Goal: Task Accomplishment & Management: Manage account settings

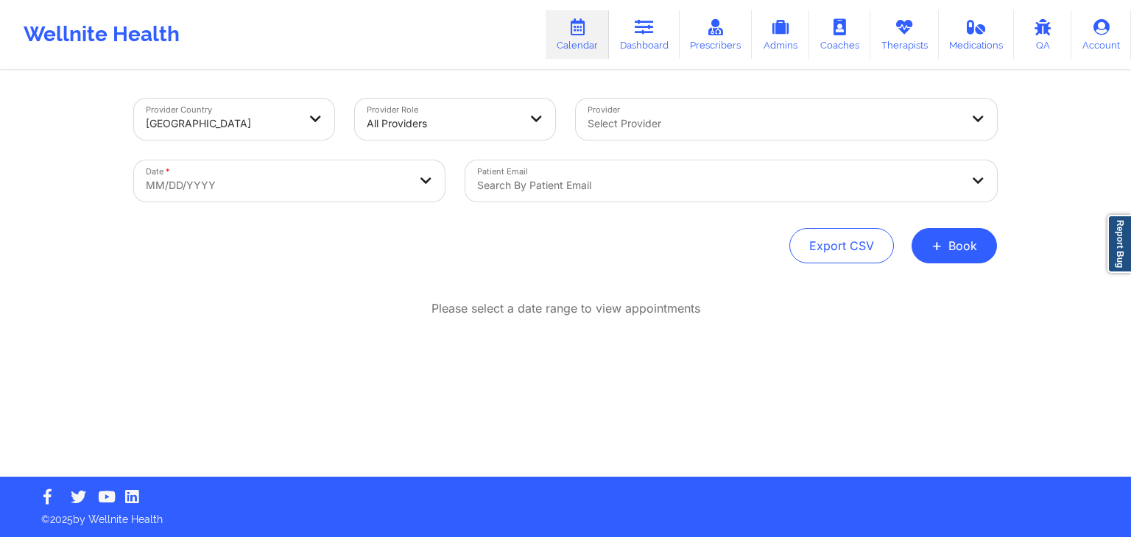
click at [495, 31] on div "Wellnite Health Calendar Dashboard Prescribers Admins Coaches Therapists Medica…" at bounding box center [565, 34] width 1131 height 59
click at [463, 218] on div "Provider Country United States Provider Role All Providers Provider Select Prov…" at bounding box center [565, 181] width 863 height 165
click at [958, 236] on button "+ Book" at bounding box center [953, 245] width 85 height 35
click at [919, 295] on button "Therapy Session" at bounding box center [929, 292] width 113 height 24
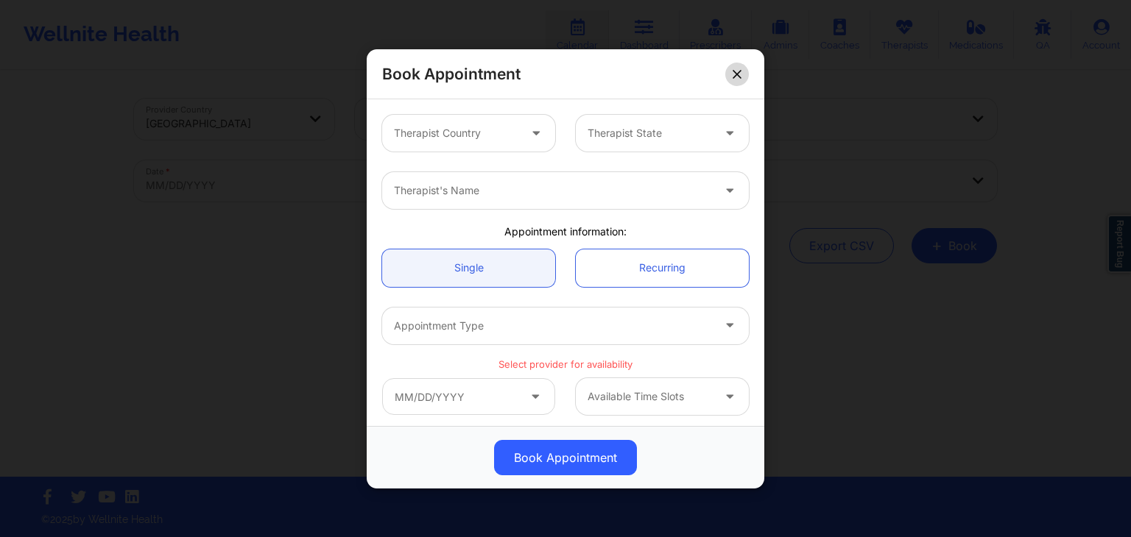
click at [741, 71] on icon at bounding box center [736, 73] width 9 height 9
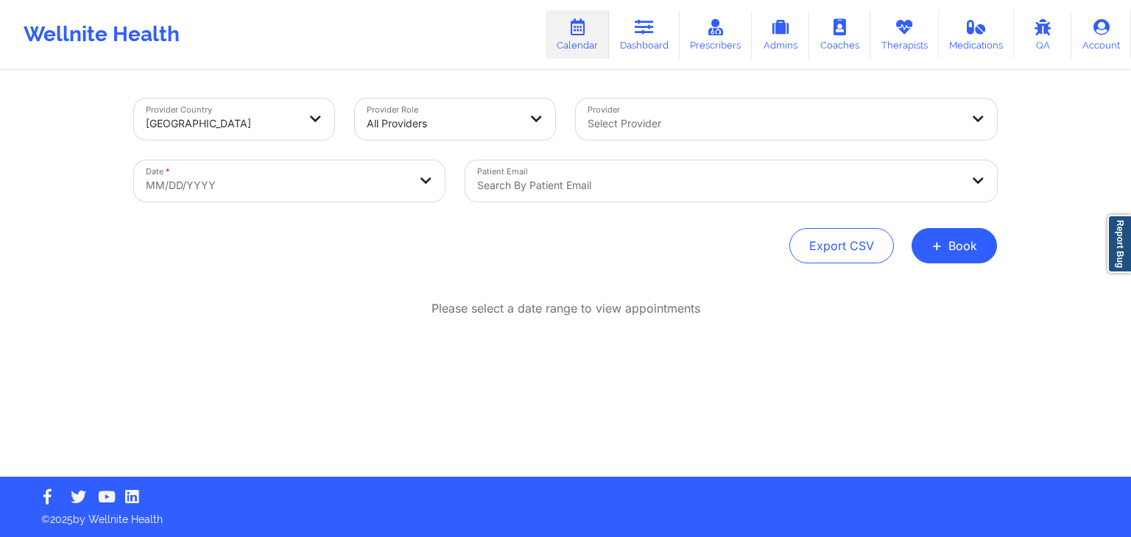
click at [376, 272] on div "Provider Country United States Provider Role All Providers Provider Select Prov…" at bounding box center [565, 274] width 883 height 405
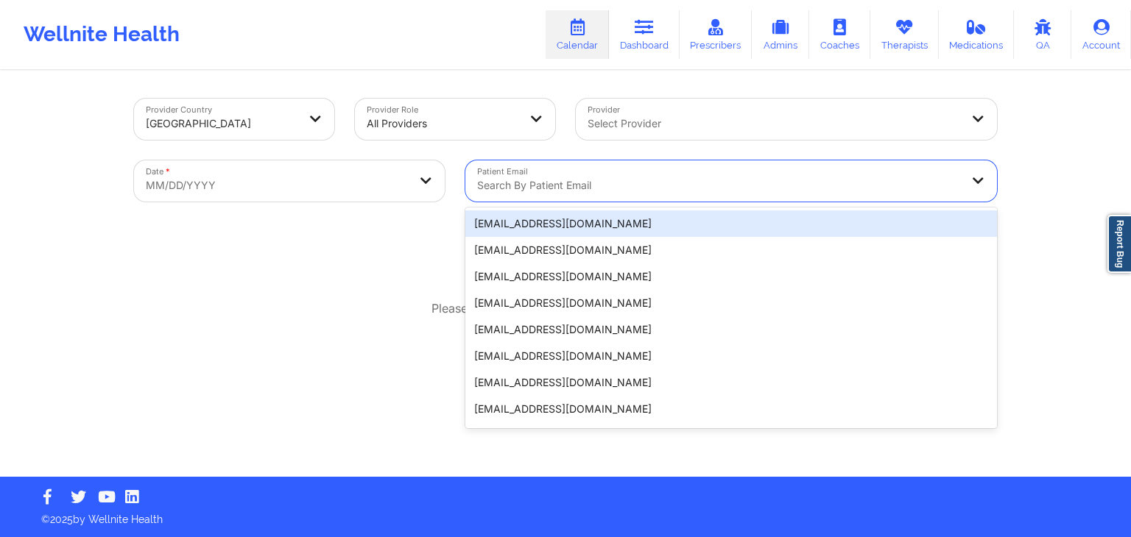
click at [721, 195] on div "Search by patient email" at bounding box center [713, 180] width 496 height 41
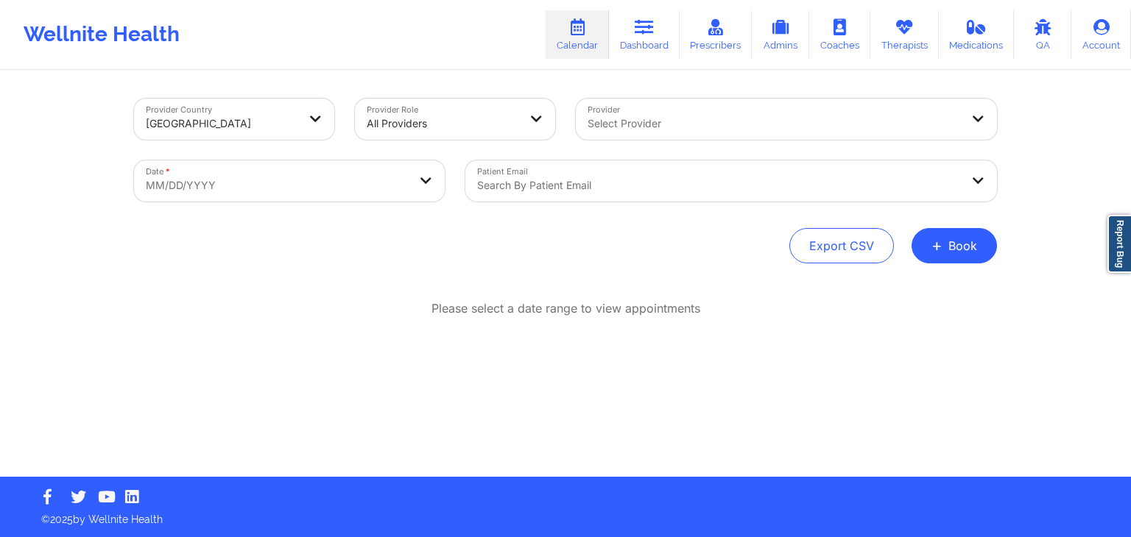
click at [415, 228] on div "Export CSV + Book" at bounding box center [565, 245] width 863 height 35
click at [503, 30] on div "Wellnite Health Calendar Dashboard Prescribers Admins Coaches Therapists Medica…" at bounding box center [565, 34] width 1131 height 59
click at [373, 241] on div "Export CSV + Book" at bounding box center [565, 245] width 863 height 35
select select "2025-8"
select select "2025-9"
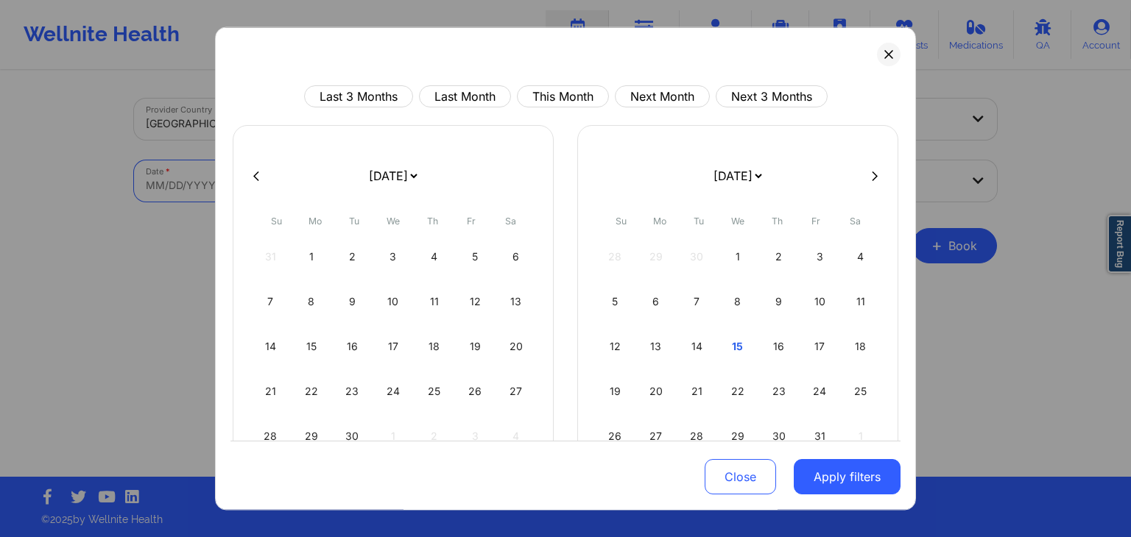
click at [265, 180] on body "Wellnite Health Calendar Dashboard Prescribers Admins Coaches Therapists Medica…" at bounding box center [565, 268] width 1131 height 537
click at [884, 52] on icon at bounding box center [888, 54] width 8 height 8
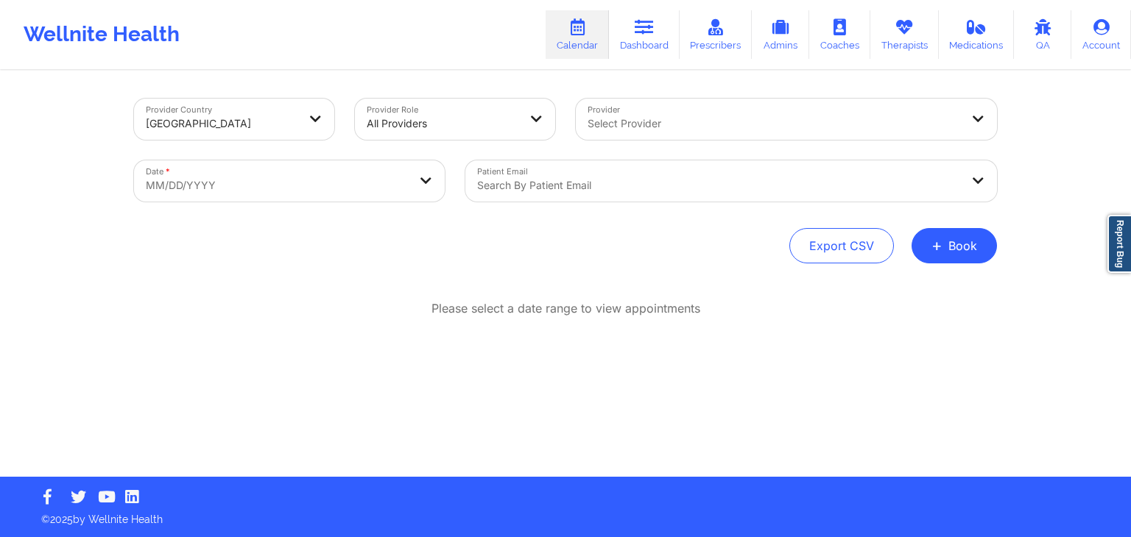
click at [246, 171] on body "Wellnite Health Calendar Dashboard Prescribers Admins Coaches Therapists Medica…" at bounding box center [565, 268] width 1131 height 537
select select "2025-8"
select select "2025-9"
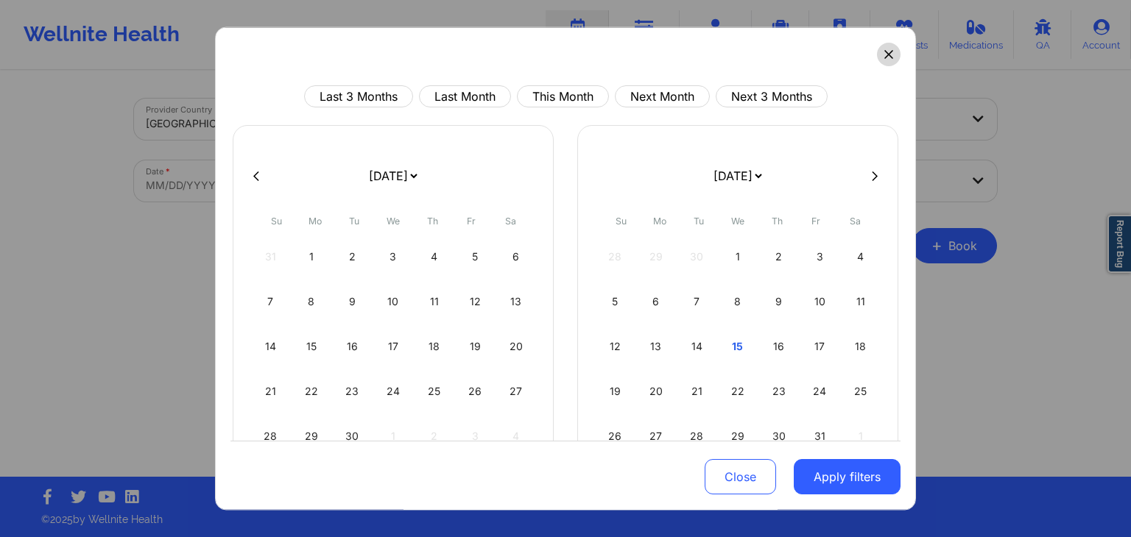
click at [883, 64] on button at bounding box center [889, 55] width 24 height 24
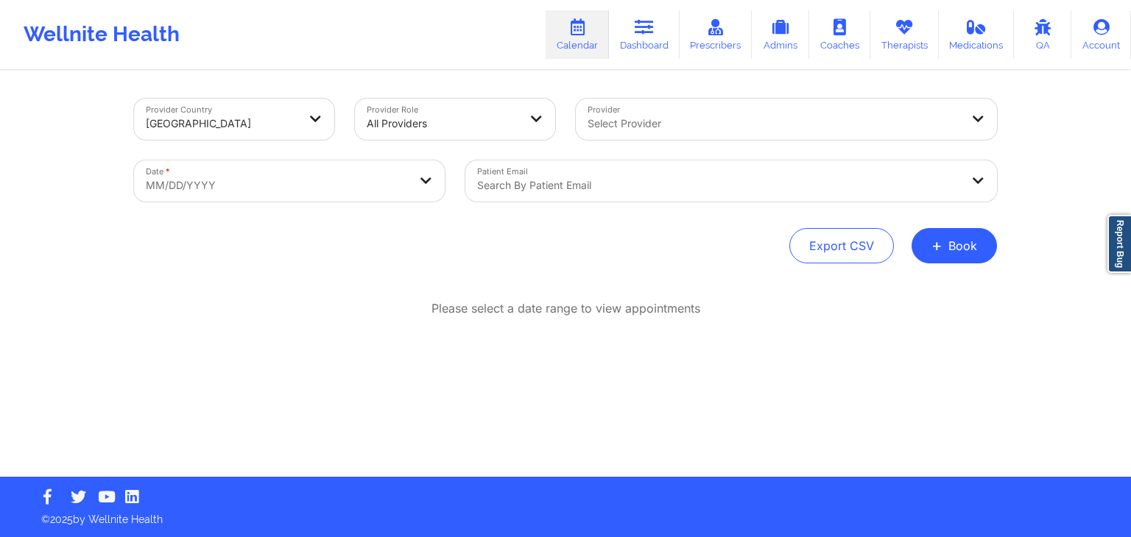
click at [470, 219] on div "Provider Country United States Provider Role All Providers Provider Select Prov…" at bounding box center [565, 181] width 863 height 165
select select "2025-8"
select select "2025-9"
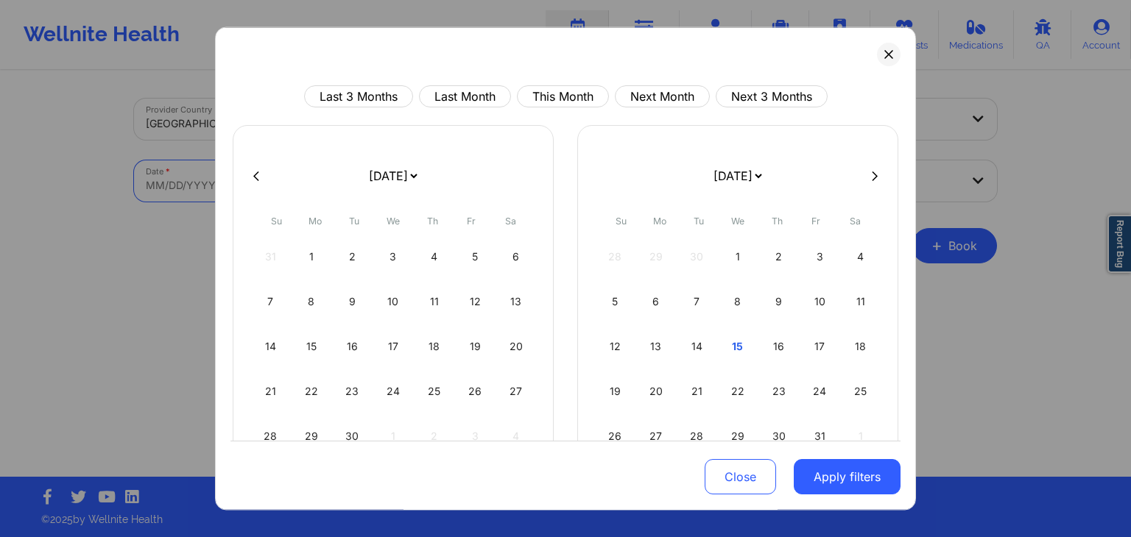
click at [342, 174] on body "Wellnite Health Calendar Dashboard Prescribers Admins Coaches Therapists Medica…" at bounding box center [565, 268] width 1131 height 537
click at [484, 105] on button "Last Month" at bounding box center [465, 96] width 92 height 22
select select "2025-8"
select select "2025-9"
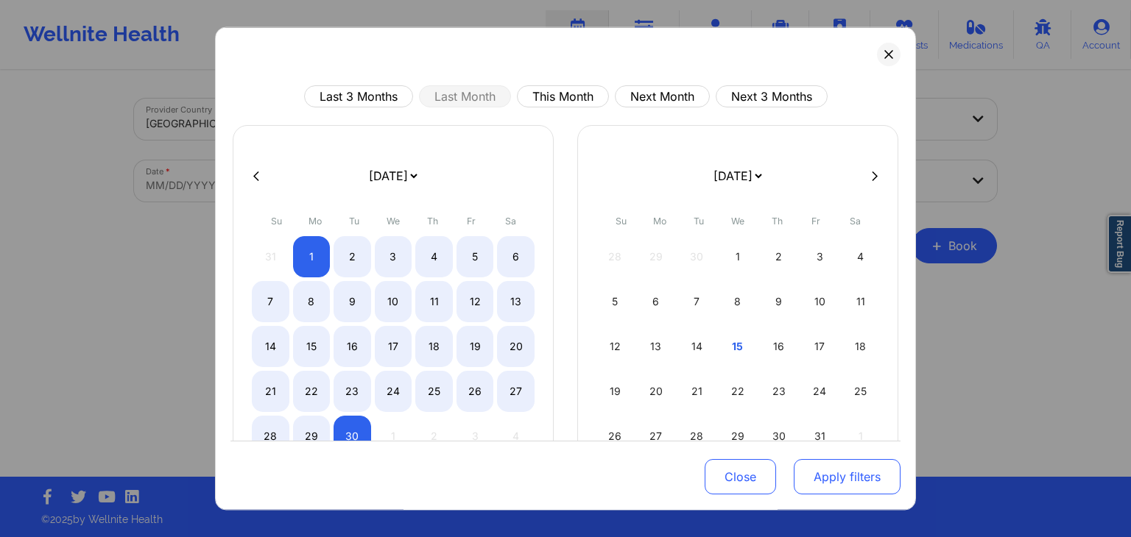
click at [816, 482] on button "Apply filters" at bounding box center [846, 477] width 107 height 35
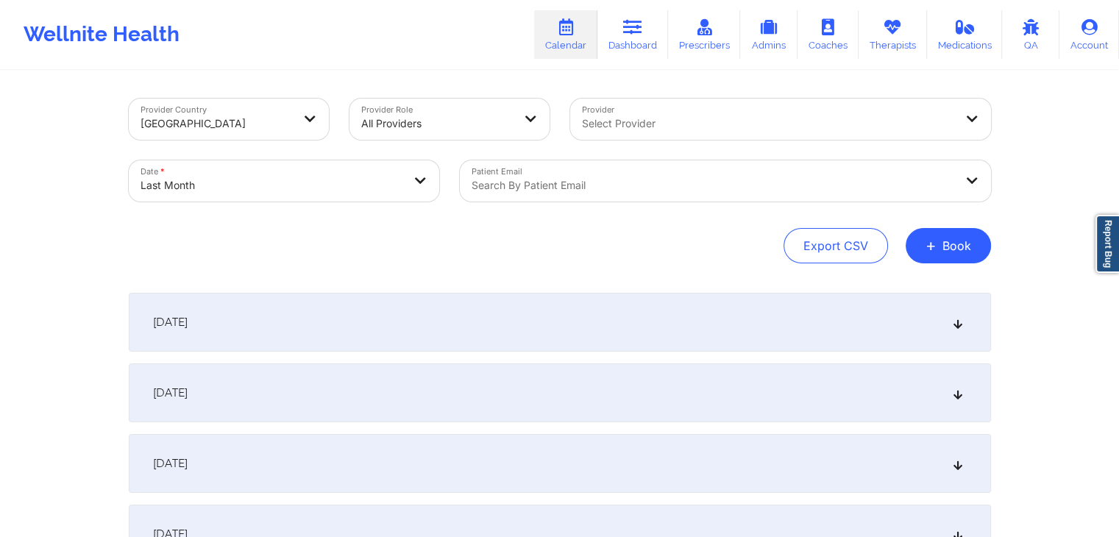
select select "2025-8"
select select "2025-9"
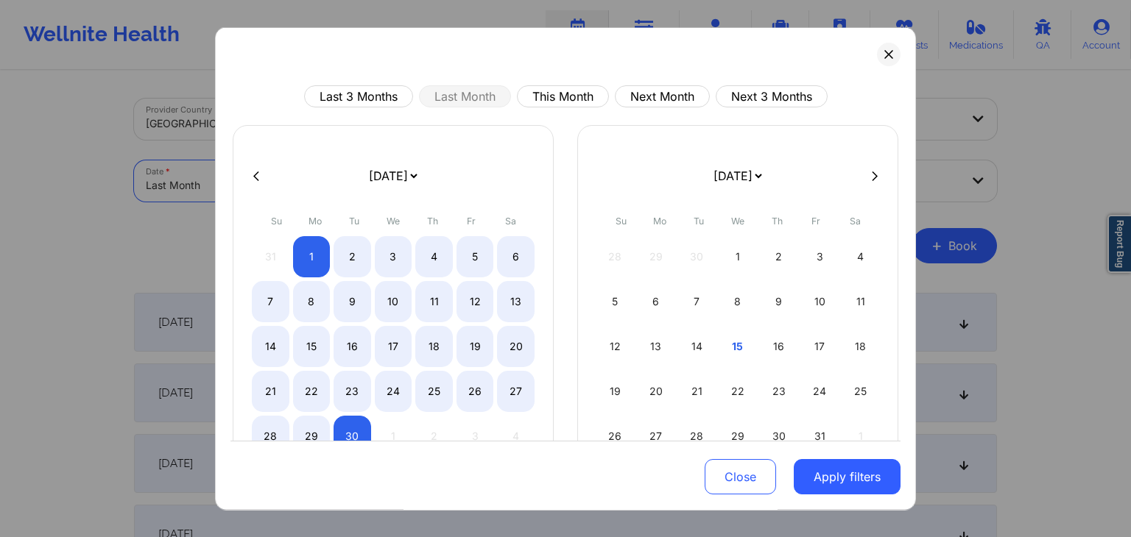
click at [351, 188] on body "Wellnite Health Calendar Dashboard Prescribers Admins Coaches Therapists Medica…" at bounding box center [565, 268] width 1131 height 537
click at [740, 475] on button "Close" at bounding box center [739, 477] width 71 height 35
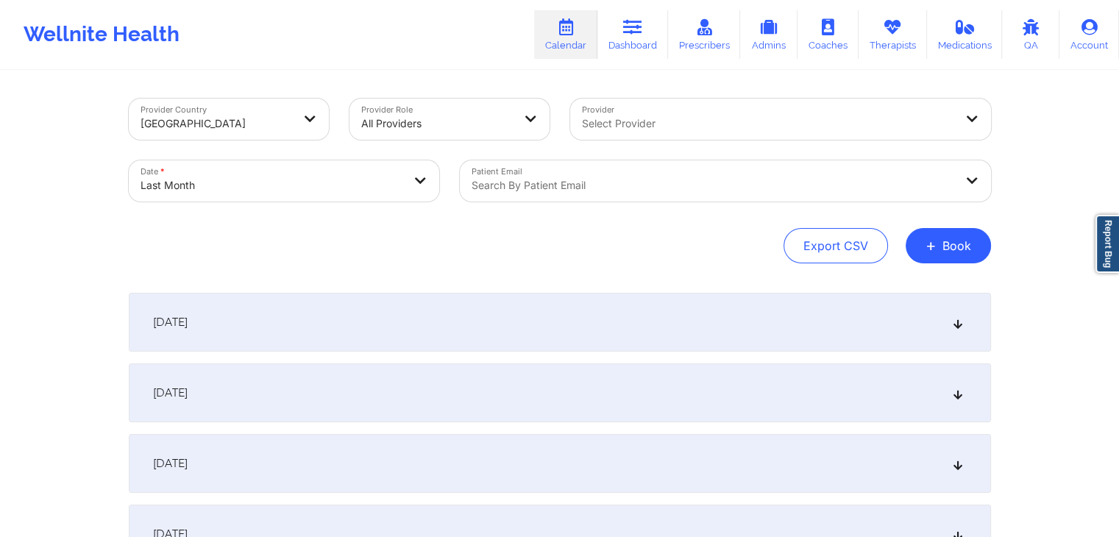
click at [400, 222] on div "Provider Country United States Provider Role All Providers Provider Select Prov…" at bounding box center [560, 181] width 863 height 165
select select "2025-8"
select select "2025-9"
click at [469, 216] on div "Provider Country United States Provider Role All Providers Provider Select Prov…" at bounding box center [560, 181] width 863 height 165
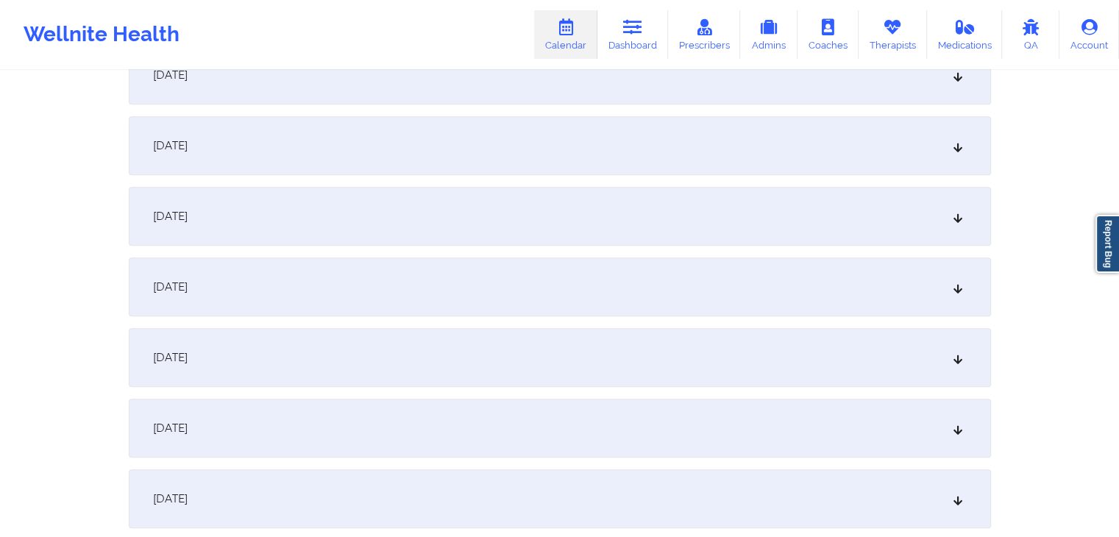
scroll to position [1248, 0]
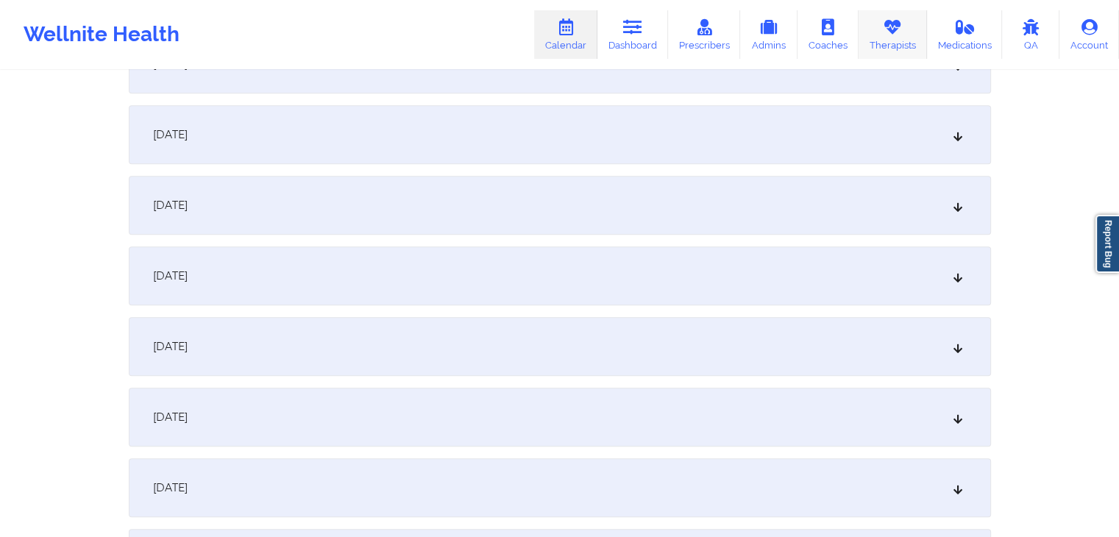
click at [885, 39] on link "Therapists" at bounding box center [893, 34] width 68 height 49
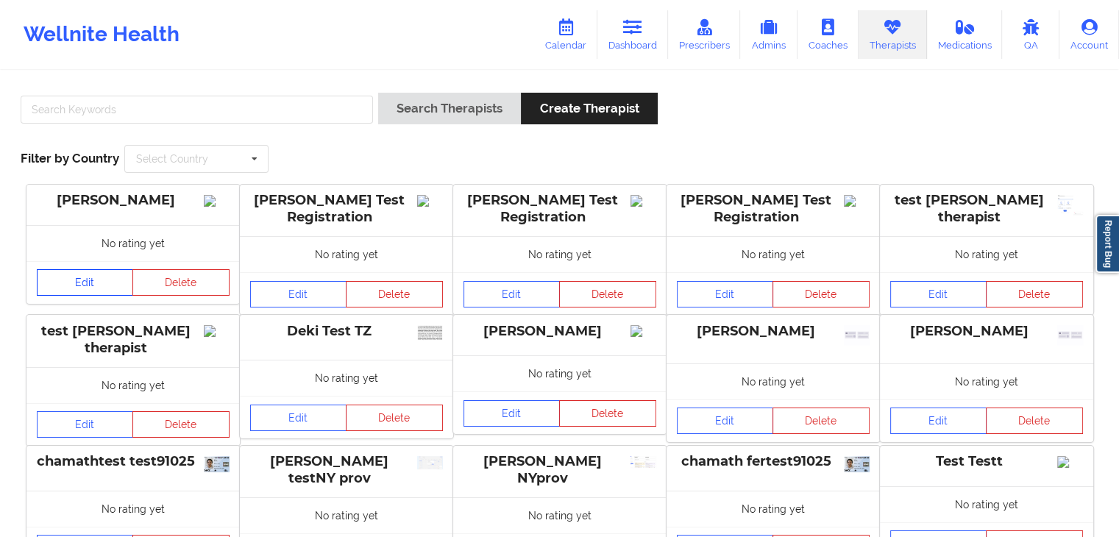
click at [97, 268] on div "Micheal Ogundero No rating yet Edit Delete" at bounding box center [132, 244] width 213 height 119
click at [99, 290] on link "Edit" at bounding box center [85, 282] width 97 height 26
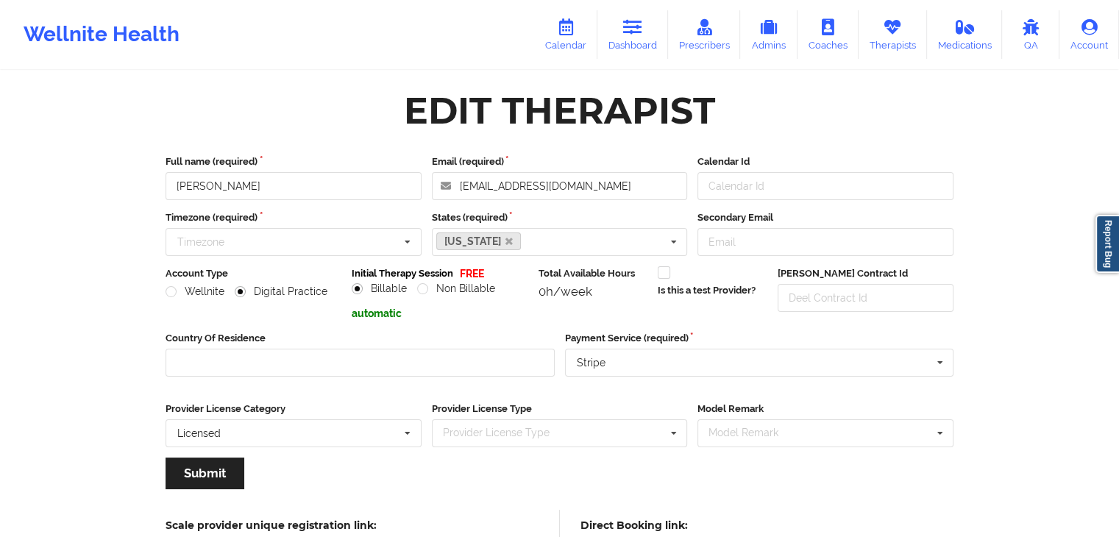
click at [683, 81] on div "Edit Therapist Full name (required) Micheal Ogundero Email (required) micheal51…" at bounding box center [560, 342] width 850 height 540
click at [710, 426] on div "Model Remark" at bounding box center [752, 433] width 95 height 17
click at [535, 487] on div "Full name (required) Micheal Ogundero Email (required) micheal51@wellnite.com C…" at bounding box center [559, 327] width 809 height 366
click at [451, 459] on div "Full name (required) Micheal Ogundero Email (required) micheal51@wellnite.com C…" at bounding box center [559, 327] width 809 height 366
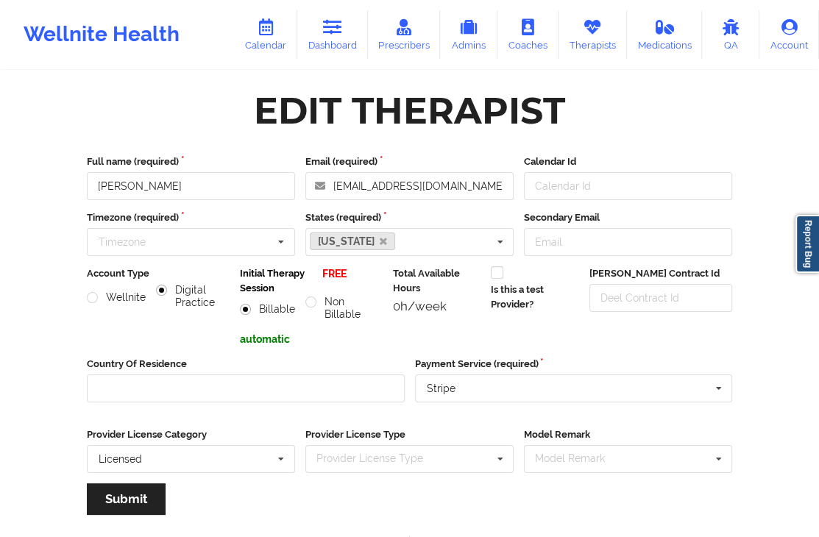
click at [760, 284] on div "Edit Therapist Full name (required) Micheal Ogundero Email (required) micheal51…" at bounding box center [409, 354] width 707 height 565
click at [765, 174] on div "Wellnite Health Calendar Dashboard Prescribers Admins Coaches Therapists Medica…" at bounding box center [409, 318] width 819 height 637
click at [776, 222] on div "Wellnite Health Calendar Dashboard Prescribers Admins Coaches Therapists Medica…" at bounding box center [409, 318] width 819 height 637
click at [227, 95] on div "Edit Therapist" at bounding box center [410, 111] width 666 height 46
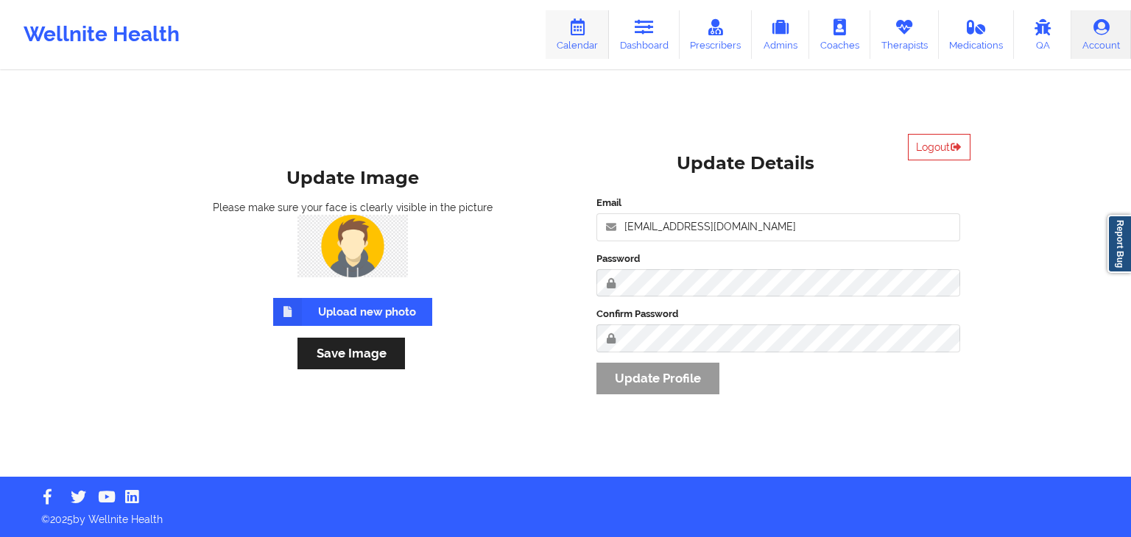
click at [587, 39] on link "Calendar" at bounding box center [576, 34] width 63 height 49
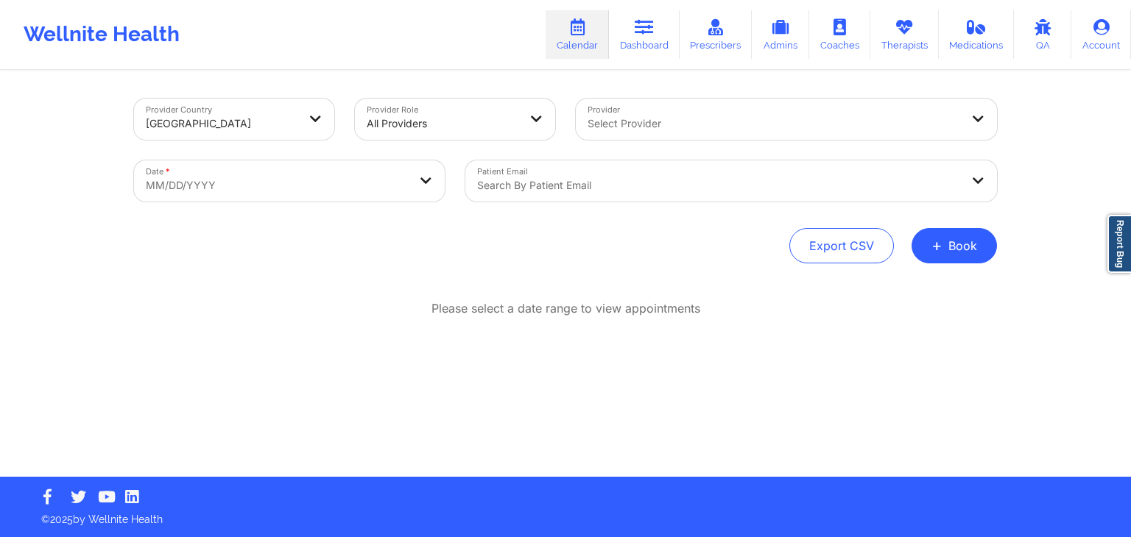
click at [0, 119] on div "Provider Country [GEOGRAPHIC_DATA] Provider Role All Providers Provider Select …" at bounding box center [565, 238] width 1131 height 477
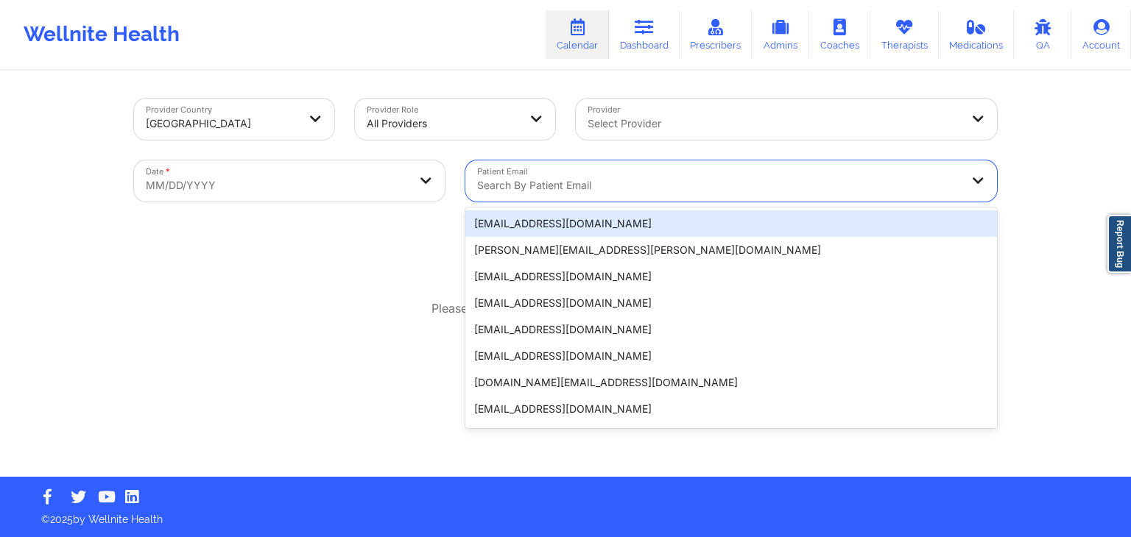
click at [621, 171] on div "Search by patient email" at bounding box center [713, 180] width 496 height 41
paste input "crivera2095@gmail.com"
type input "crivera2095@gmail.com"
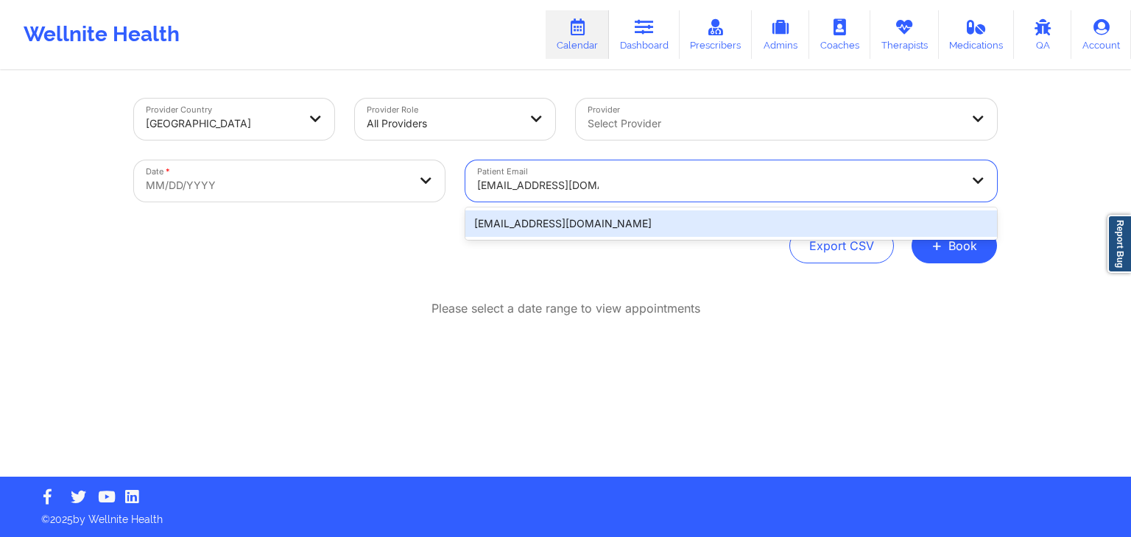
click at [642, 222] on div "crivera2095@gmail.com" at bounding box center [730, 224] width 531 height 26
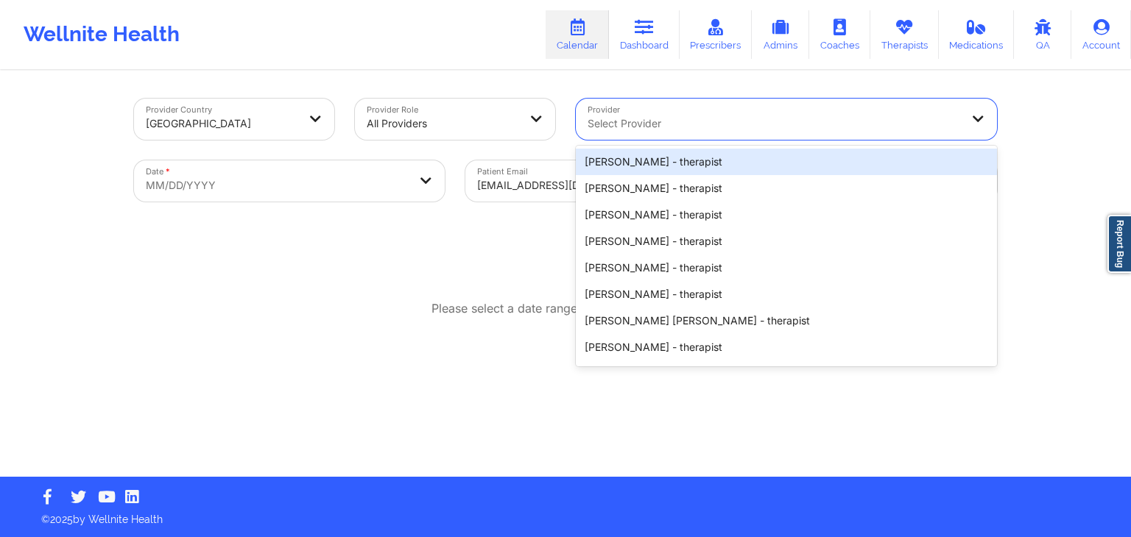
click at [627, 130] on div at bounding box center [773, 124] width 372 height 18
paste input "Vicki Rene Padilla"
type input "Vicki Rene Padilla"
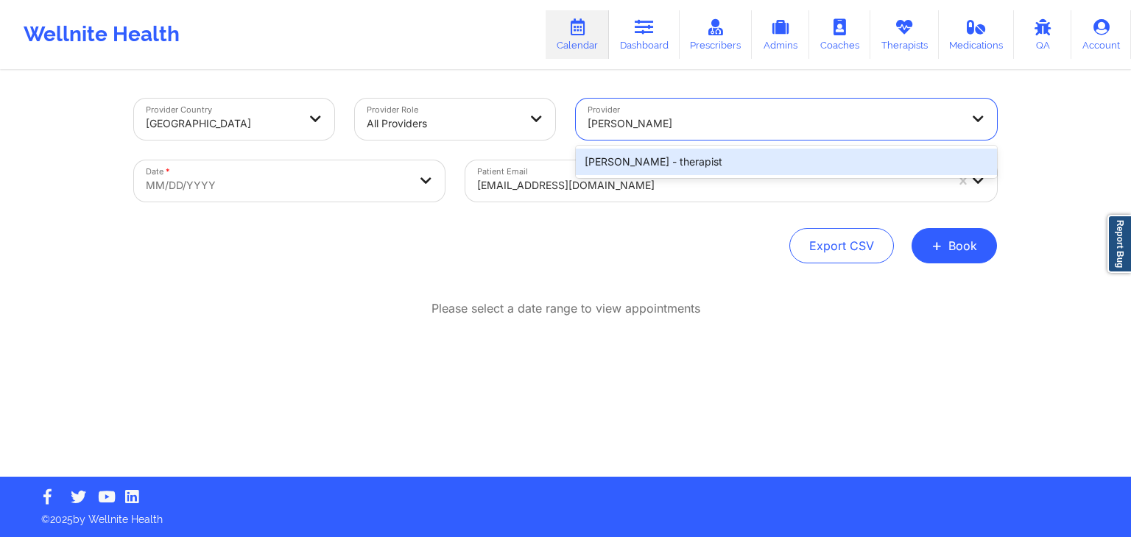
click at [712, 155] on div "Vicki Rene Padilla - therapist" at bounding box center [786, 162] width 421 height 26
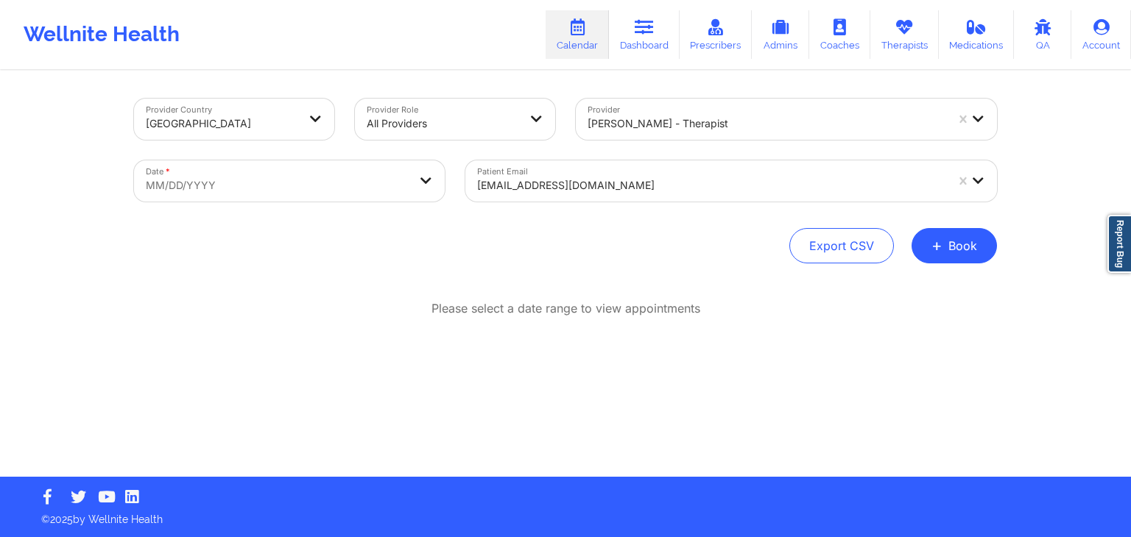
click at [441, 301] on p "Please select a date range to view appointments" at bounding box center [565, 308] width 269 height 17
select select "2025-8"
select select "2025-9"
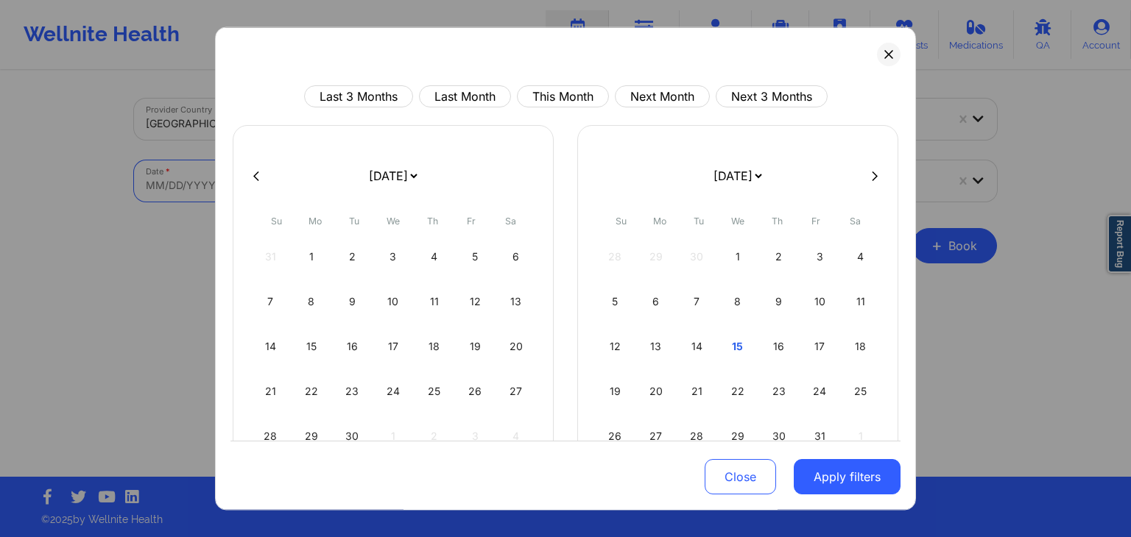
click at [319, 186] on body "Wellnite Health Calendar Dashboard Prescribers Admins Coaches Therapists Medica…" at bounding box center [565, 268] width 1131 height 537
click at [344, 347] on div "16" at bounding box center [352, 346] width 38 height 41
select select "2025-8"
select select "2025-9"
click at [344, 347] on div "16" at bounding box center [352, 346] width 38 height 41
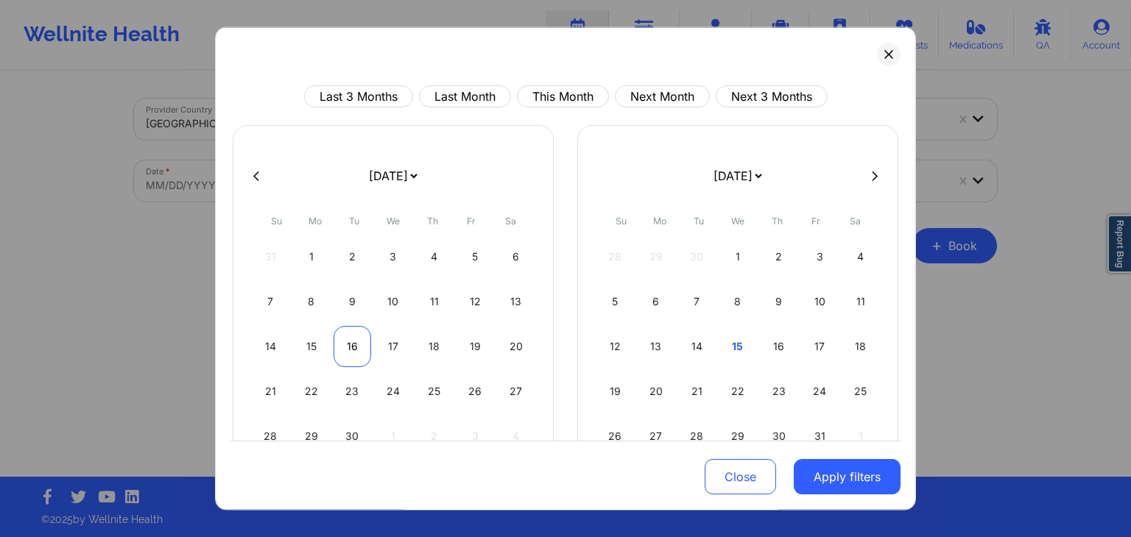
select select "2025-8"
select select "2025-9"
click at [310, 335] on div "15" at bounding box center [312, 346] width 38 height 41
select select "2025-8"
select select "2025-9"
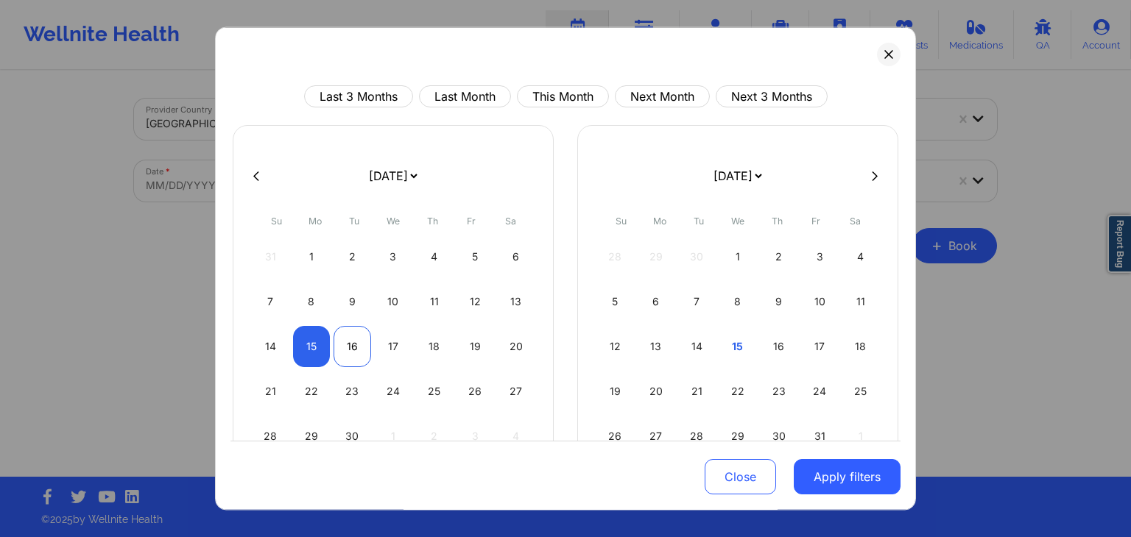
select select "2025-8"
select select "2025-9"
select select "2025-8"
select select "2025-9"
click at [403, 343] on div "17" at bounding box center [394, 346] width 38 height 41
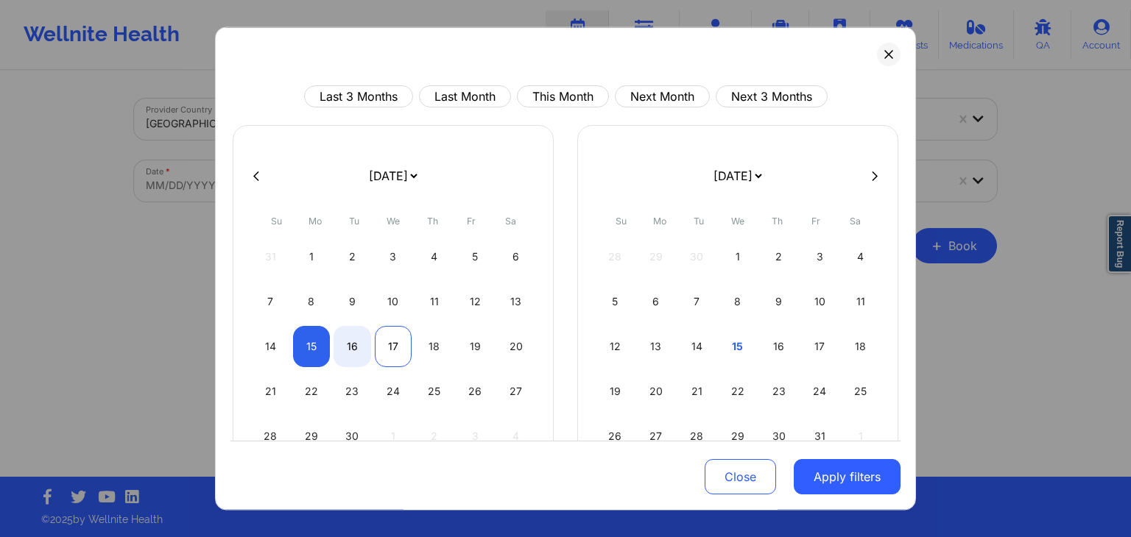
select select "2025-8"
select select "2025-9"
click at [852, 472] on button "Apply filters" at bounding box center [846, 477] width 107 height 35
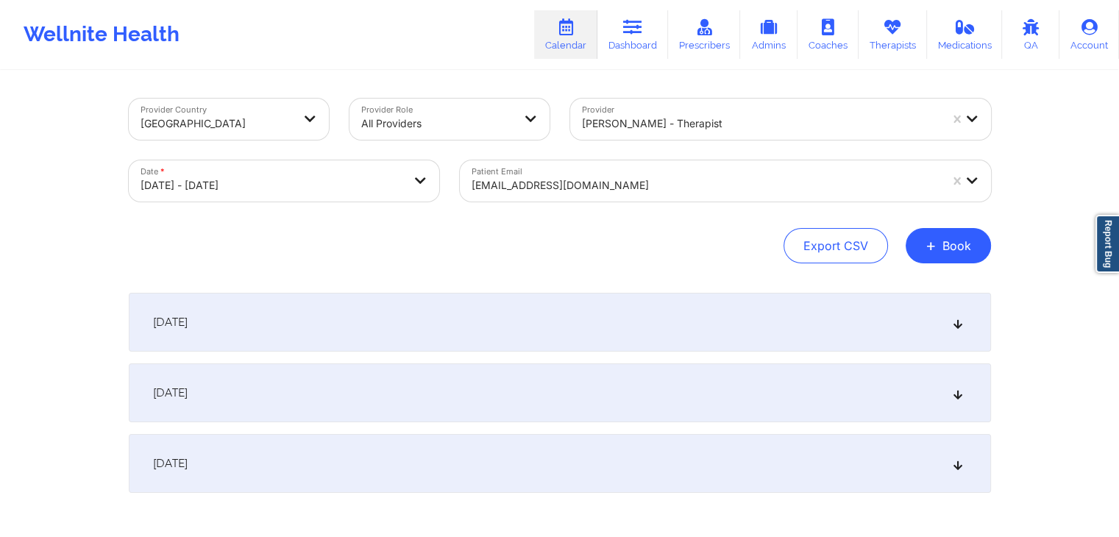
click at [613, 391] on div "September 16, 2025" at bounding box center [560, 393] width 863 height 59
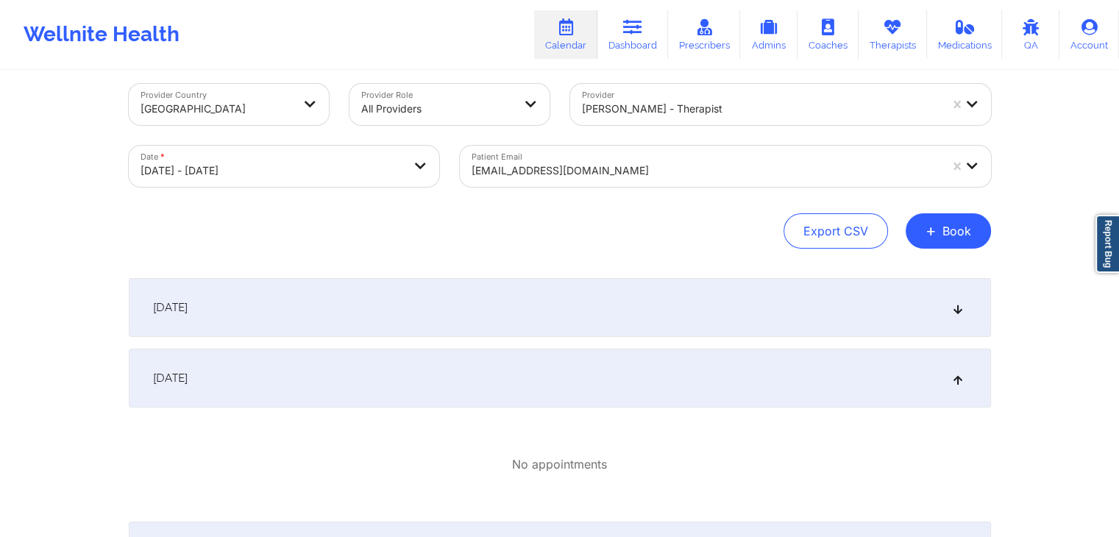
scroll to position [15, 0]
click at [667, 263] on div "Provider Country United States Provider Role All Providers Provider Vicki Rene …" at bounding box center [560, 348] width 883 height 582
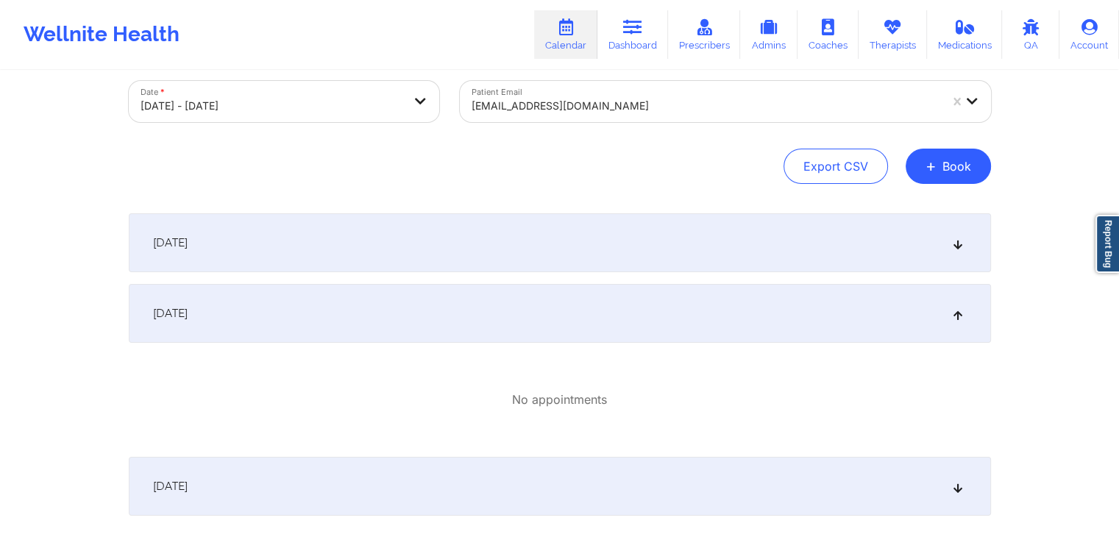
scroll to position [79, 0]
click at [667, 263] on div "September 15, 2025" at bounding box center [560, 243] width 863 height 59
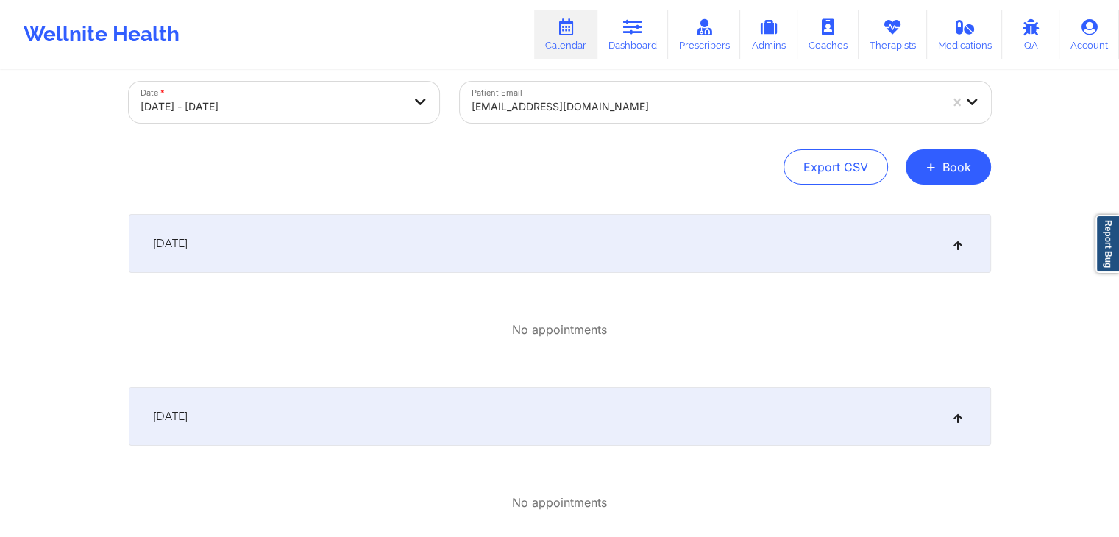
scroll to position [280, 0]
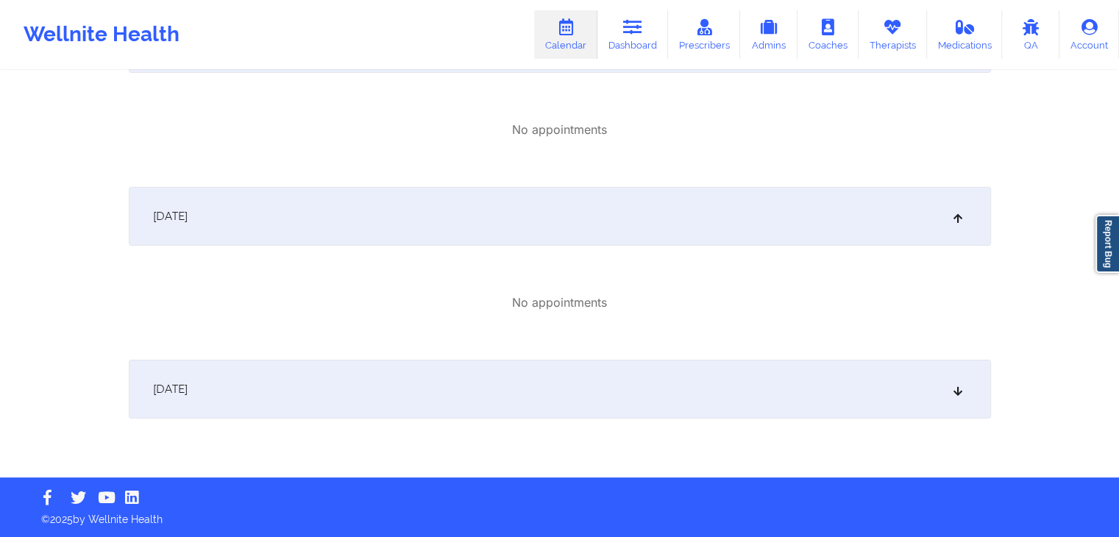
click at [621, 377] on div "September 17, 2025" at bounding box center [560, 389] width 863 height 59
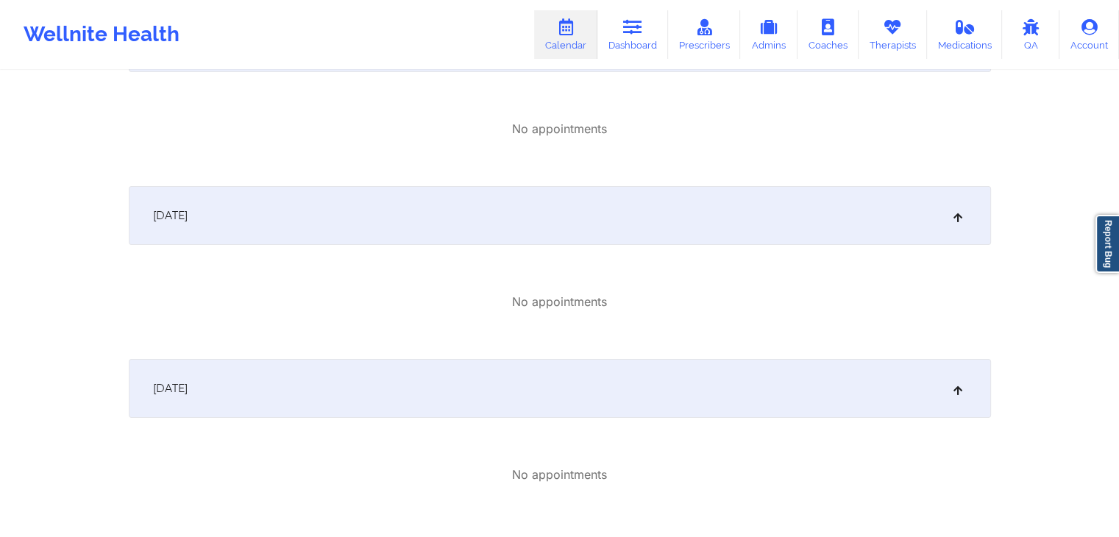
click at [620, 305] on div "No appointments" at bounding box center [560, 302] width 863 height 17
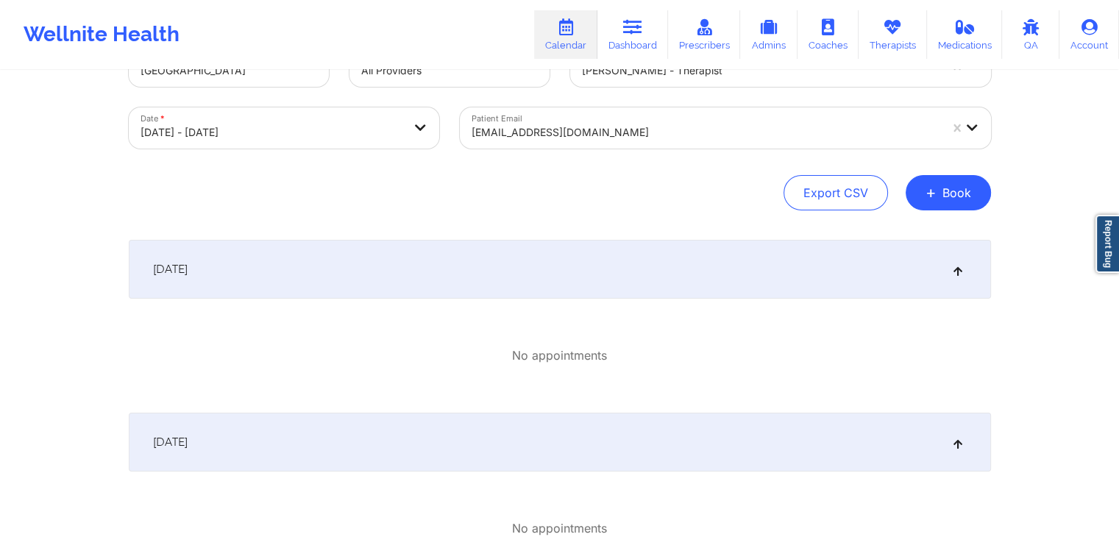
scroll to position [34, 0]
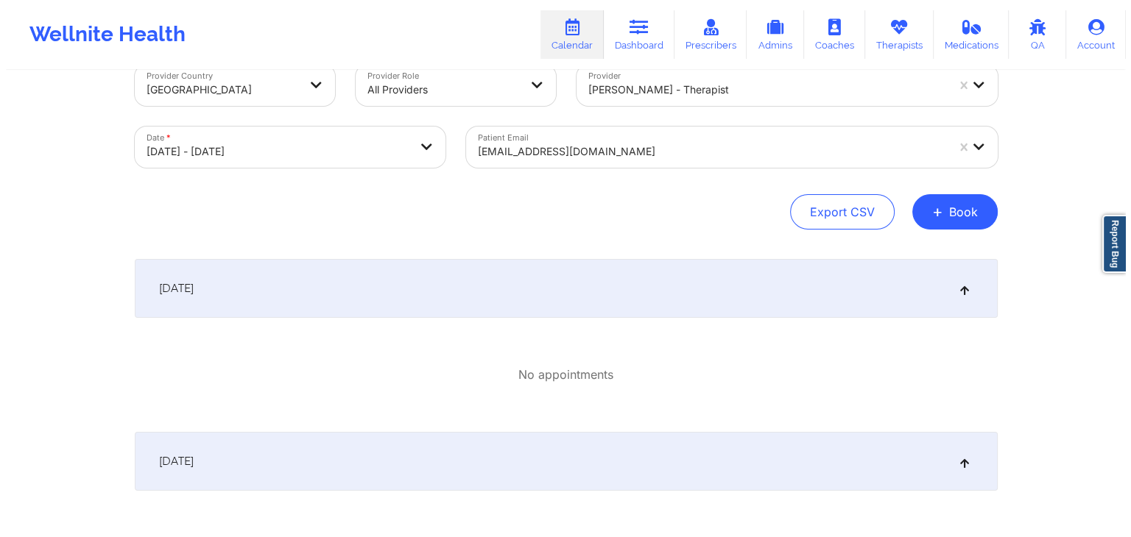
select select "2025-8"
select select "2025-9"
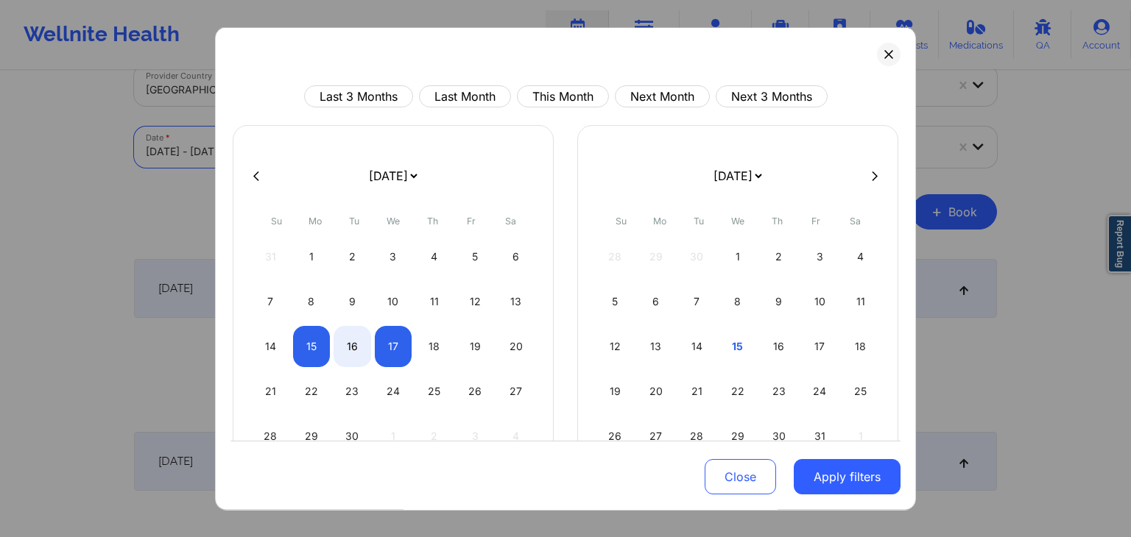
click at [284, 148] on body "Wellnite Health Calendar Dashboard Prescribers Admins Coaches Therapists Medica…" at bounding box center [565, 234] width 1131 height 537
click at [272, 350] on div "14" at bounding box center [271, 346] width 38 height 41
select select "2025-8"
select select "2025-9"
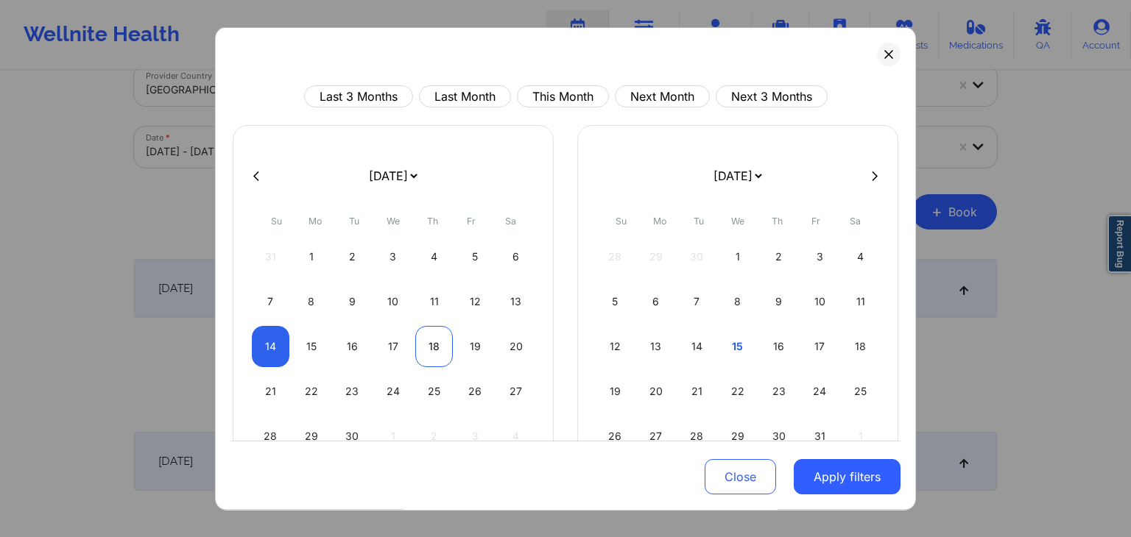
select select "2025-8"
select select "2025-9"
select select "2025-8"
select select "2025-9"
select select "2025-8"
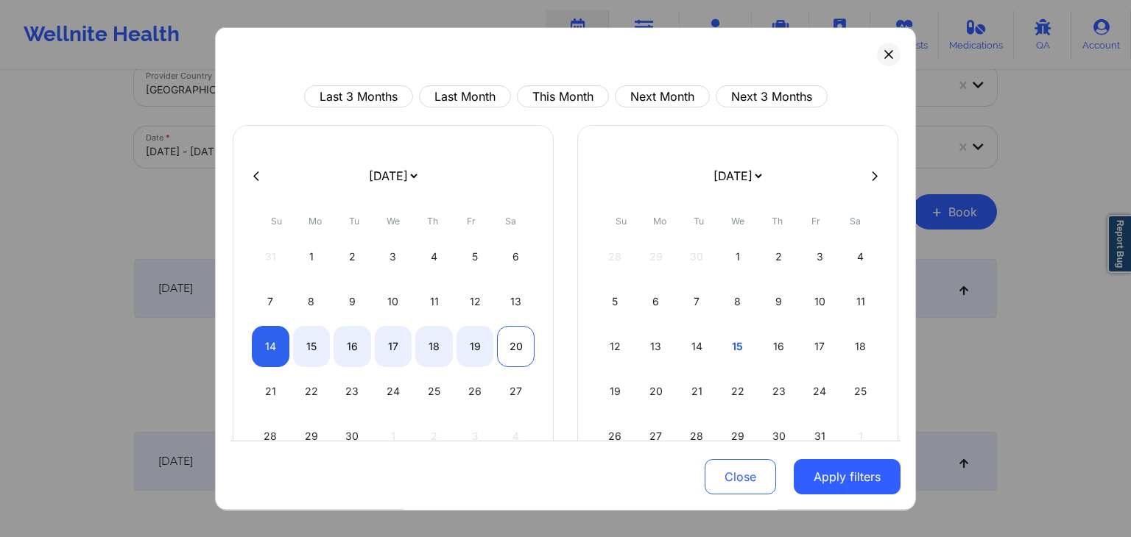
select select "2025-9"
click at [515, 340] on div "20" at bounding box center [516, 346] width 38 height 41
select select "2025-8"
select select "2025-9"
click at [385, 301] on div "10" at bounding box center [394, 301] width 38 height 41
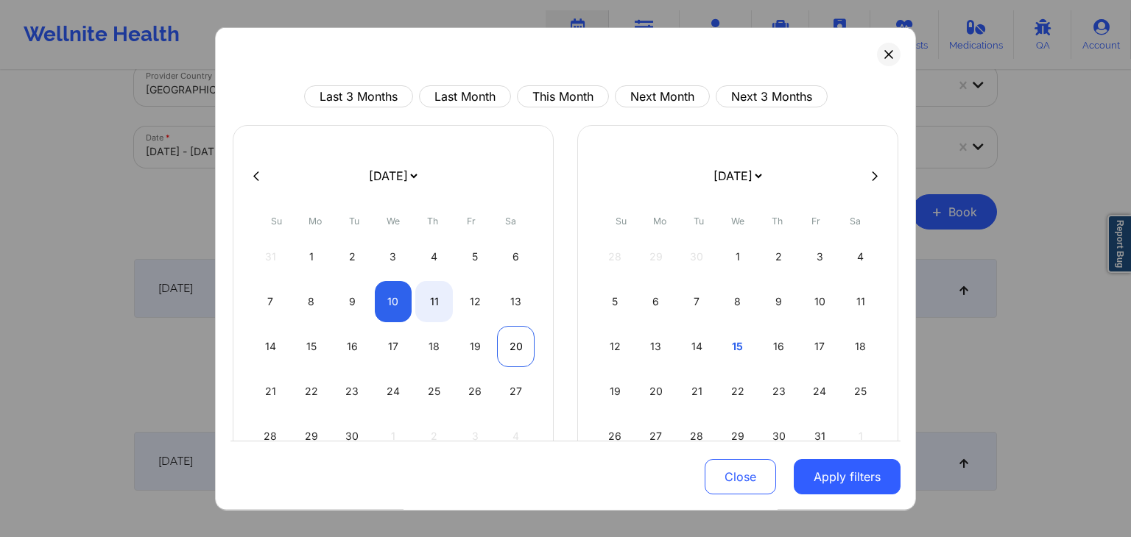
select select "2025-8"
select select "2025-9"
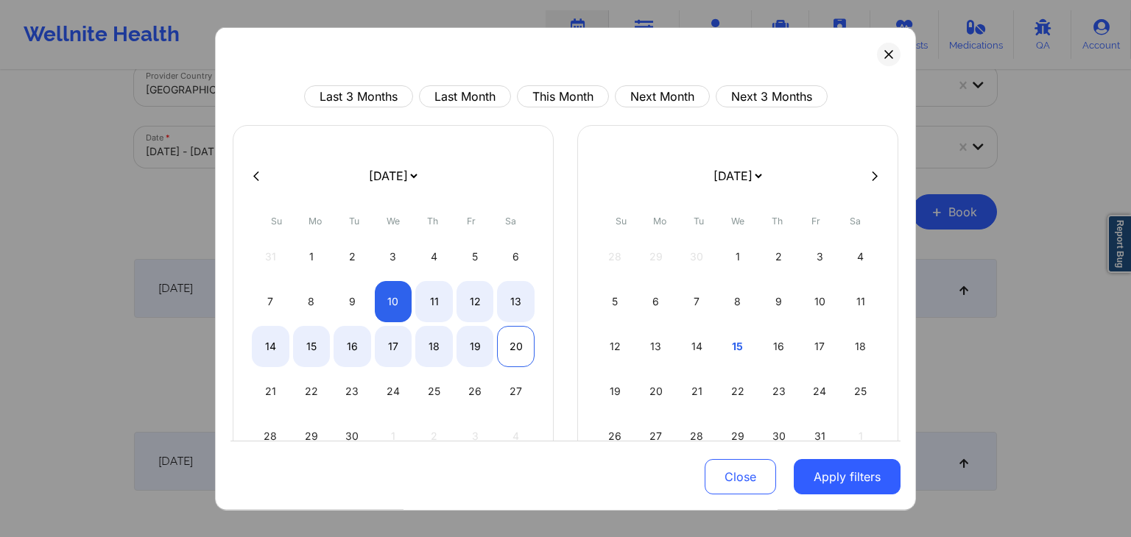
click at [506, 338] on div "20" at bounding box center [516, 346] width 38 height 41
select select "2025-8"
select select "2025-9"
click at [793, 468] on button "Apply filters" at bounding box center [846, 477] width 107 height 35
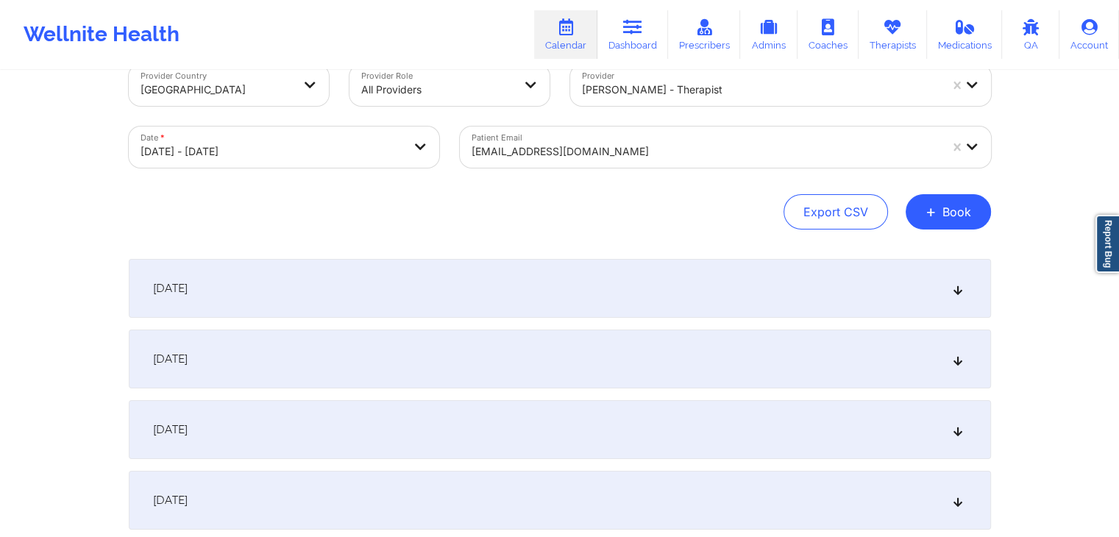
click at [458, 303] on div "September 10, 2025" at bounding box center [560, 288] width 863 height 59
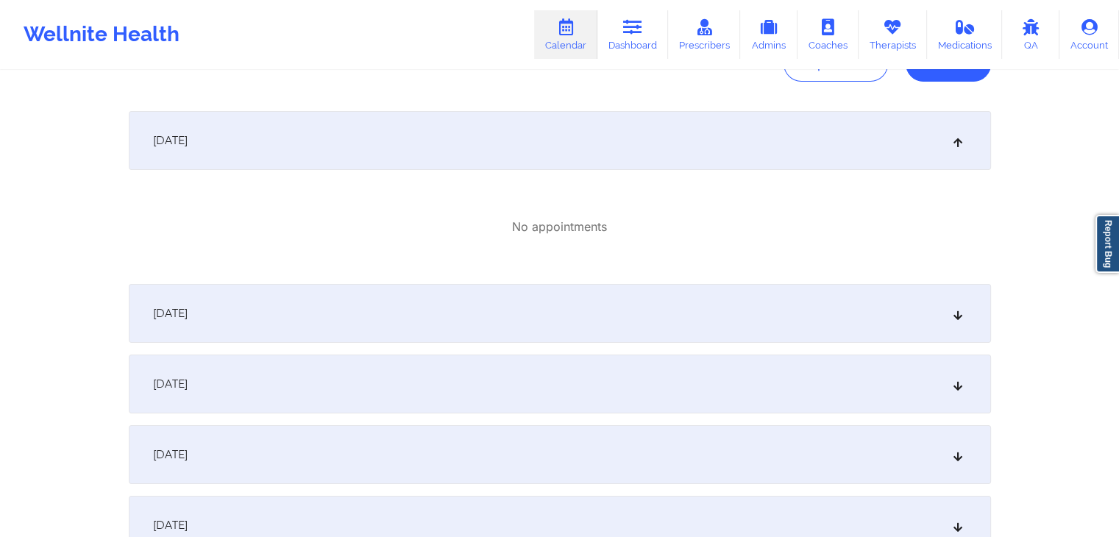
scroll to position [191, 0]
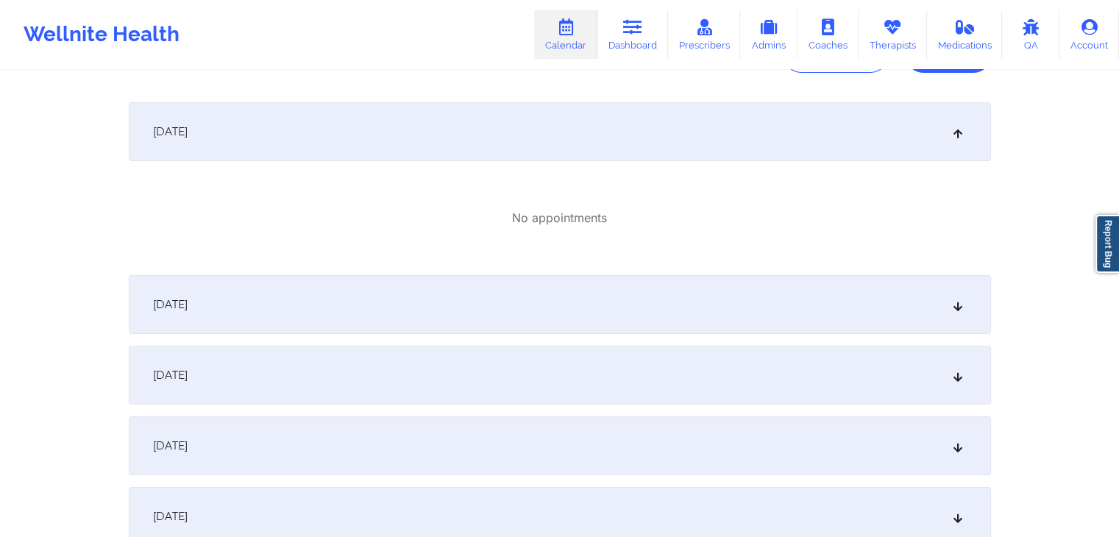
click at [492, 289] on div "September 11, 2025" at bounding box center [560, 304] width 863 height 59
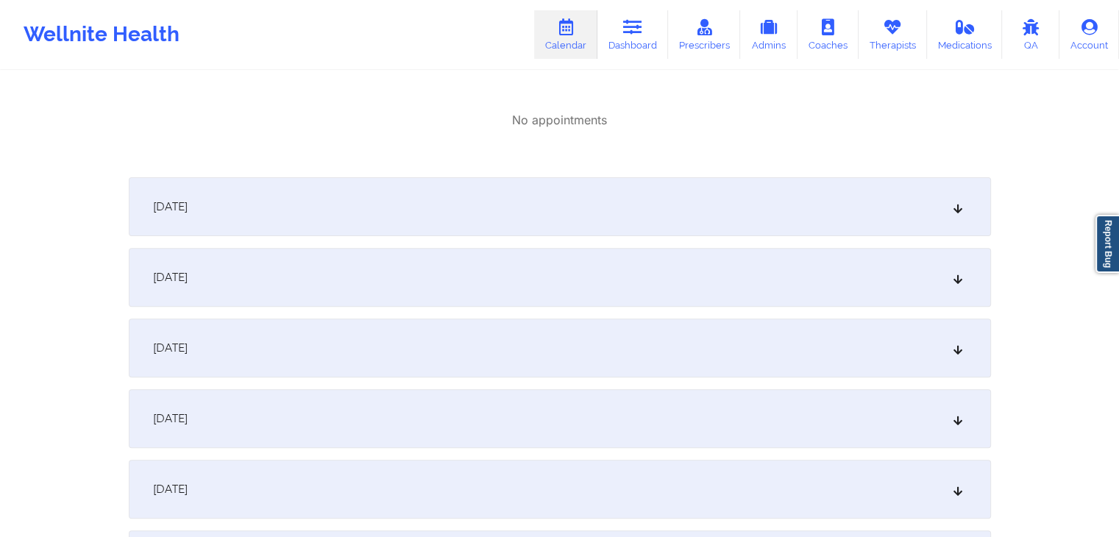
scroll to position [456, 0]
click at [567, 208] on div "September 12, 2025" at bounding box center [560, 212] width 863 height 59
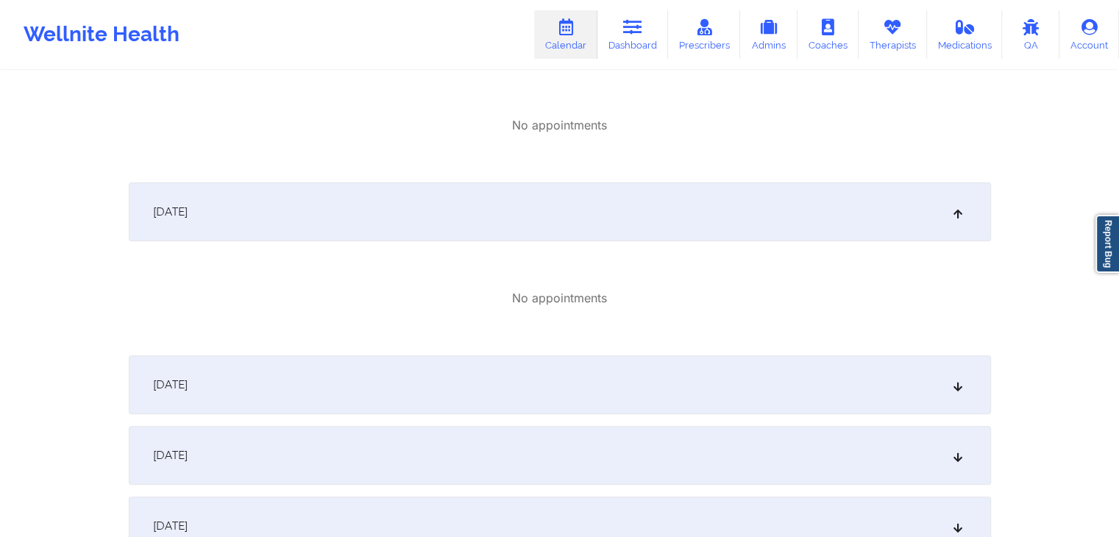
click at [517, 375] on div "September 13, 2025" at bounding box center [560, 385] width 863 height 59
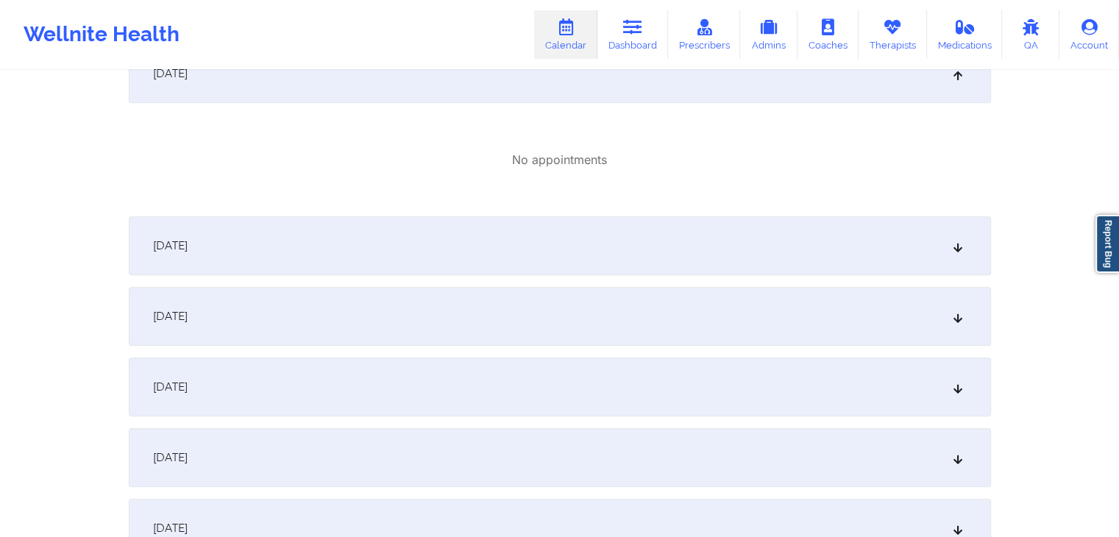
scroll to position [768, 0]
click at [601, 247] on div "September 14, 2025" at bounding box center [560, 245] width 863 height 59
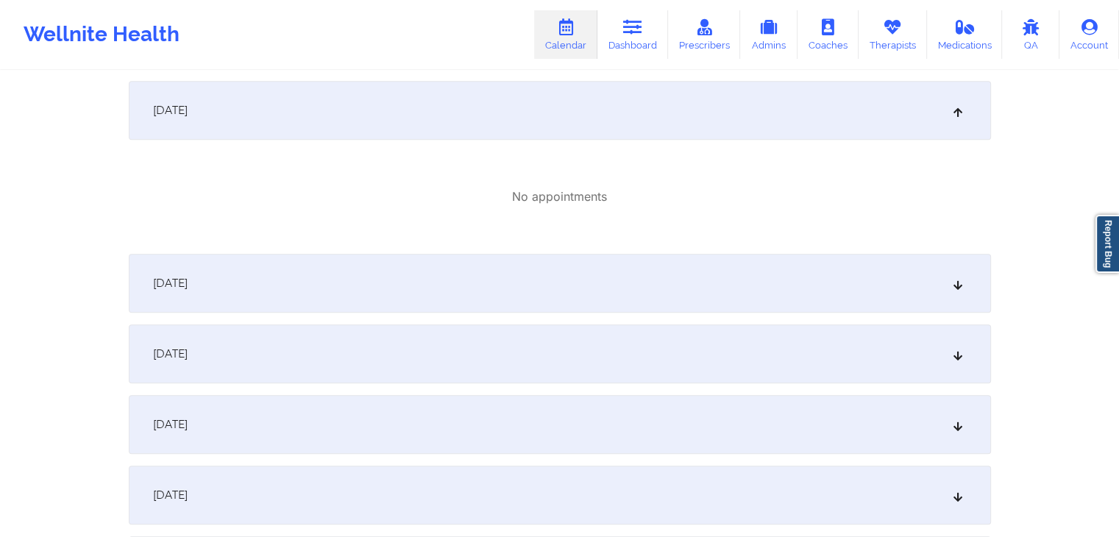
scroll to position [904, 0]
click at [601, 247] on div "September 10, 2025 No appointments September 11, 2025 No appointments September…" at bounding box center [560, 27] width 863 height 1276
click at [618, 286] on div "September 15, 2025" at bounding box center [560, 282] width 863 height 59
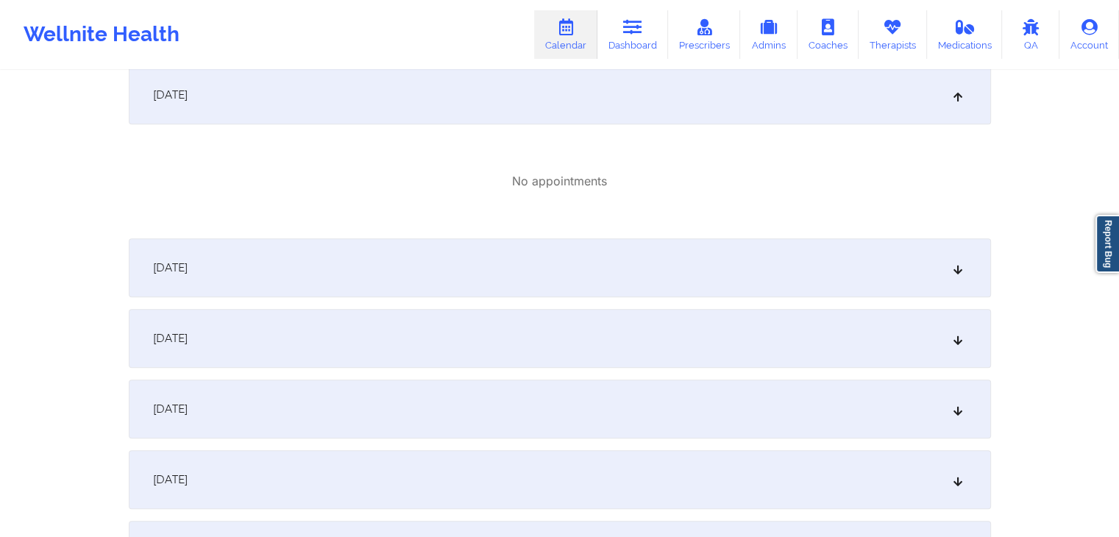
scroll to position [1095, 0]
click at [643, 264] on div "September 16, 2025" at bounding box center [560, 264] width 863 height 59
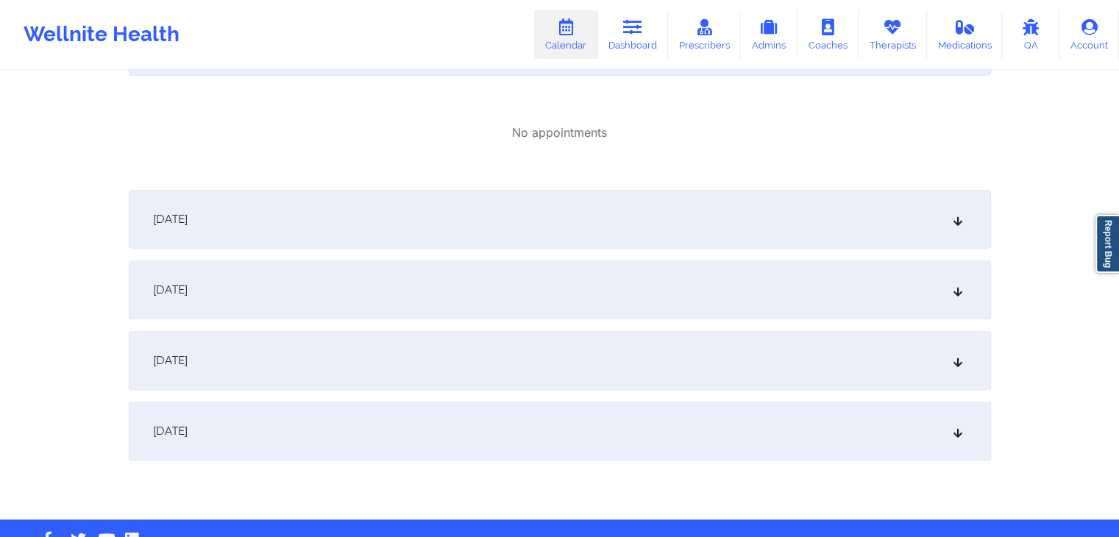
scroll to position [1327, 0]
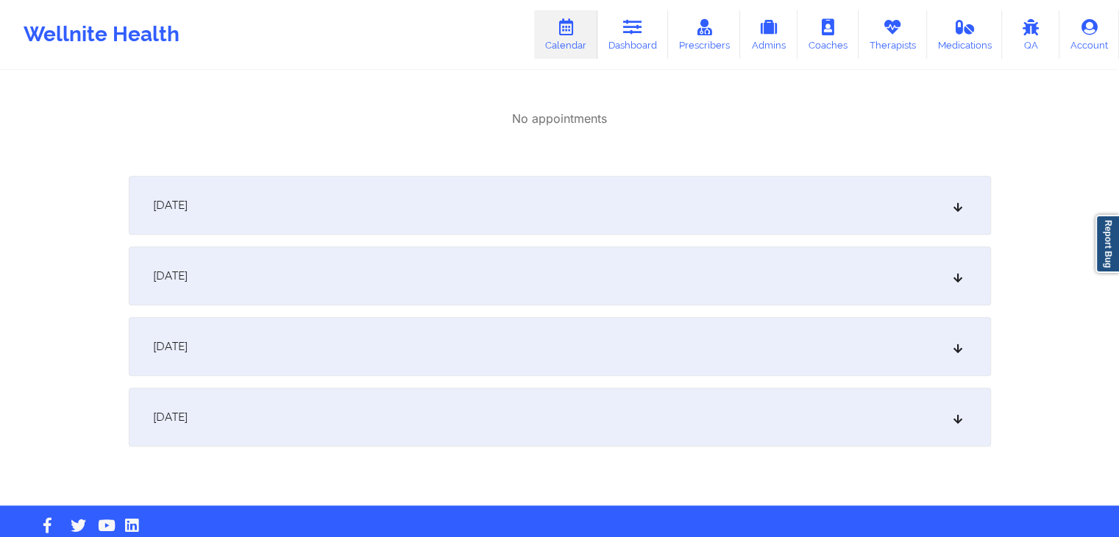
click at [668, 198] on div "September 17, 2025" at bounding box center [560, 205] width 863 height 59
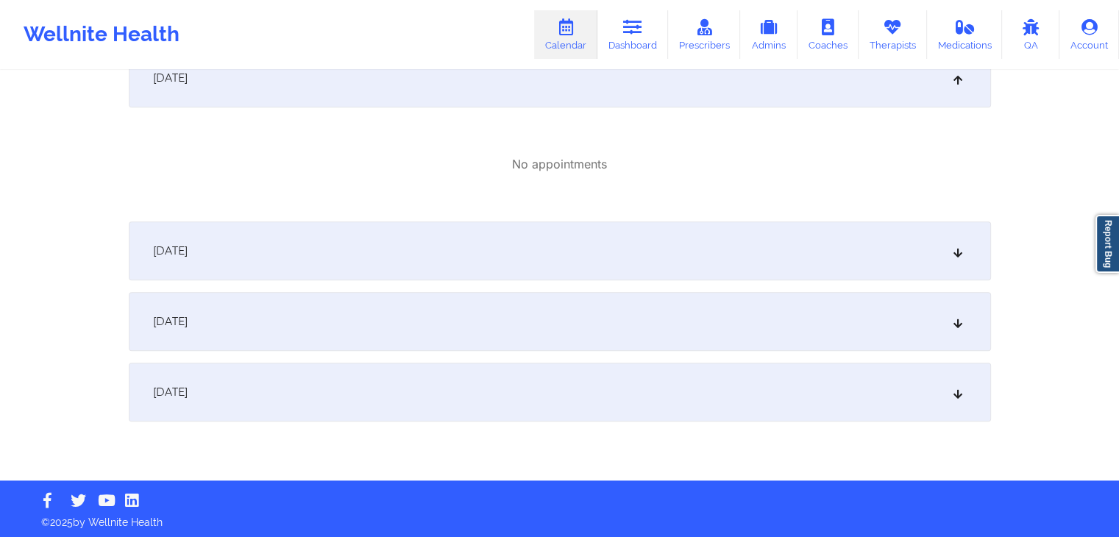
scroll to position [1457, 0]
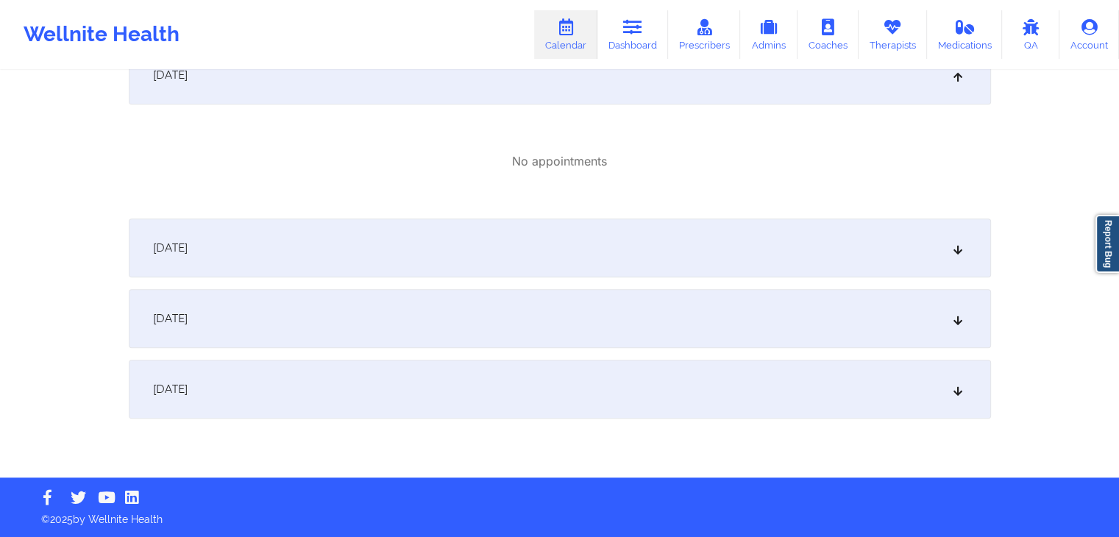
click at [657, 251] on div "September 18, 2025" at bounding box center [560, 248] width 863 height 59
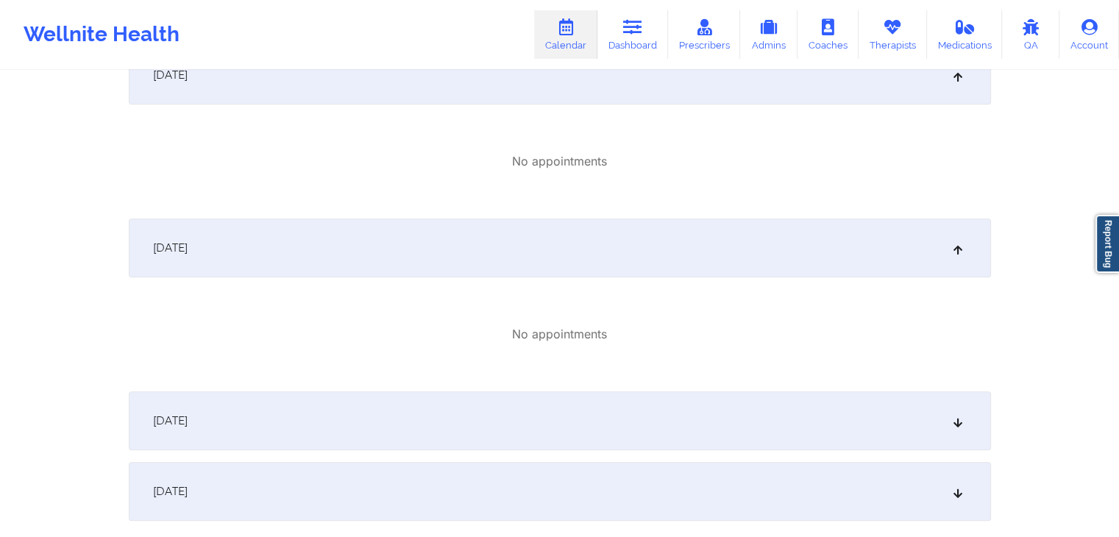
click at [643, 409] on div "September 19, 2025" at bounding box center [560, 421] width 863 height 59
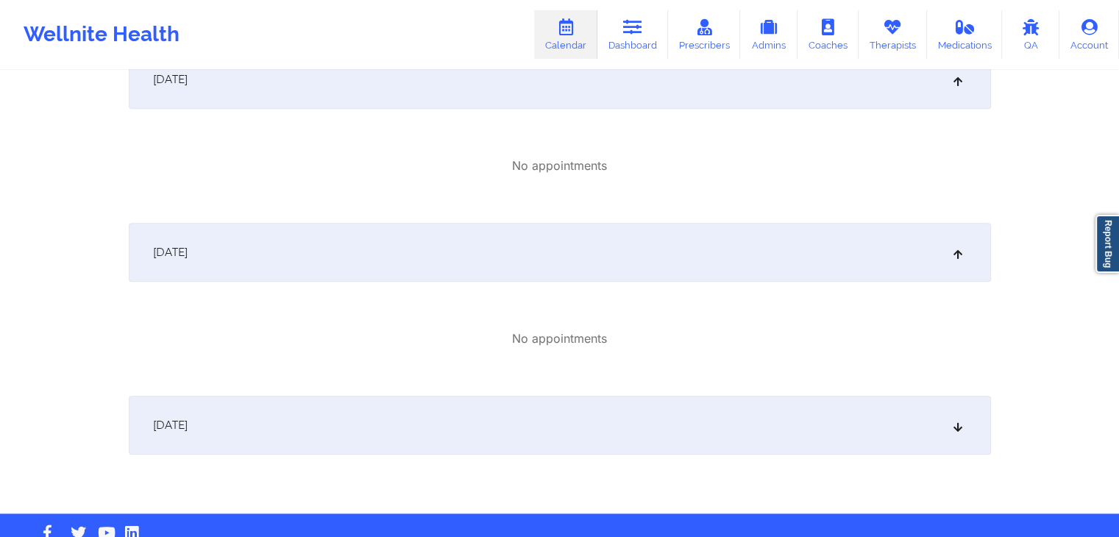
scroll to position [1630, 0]
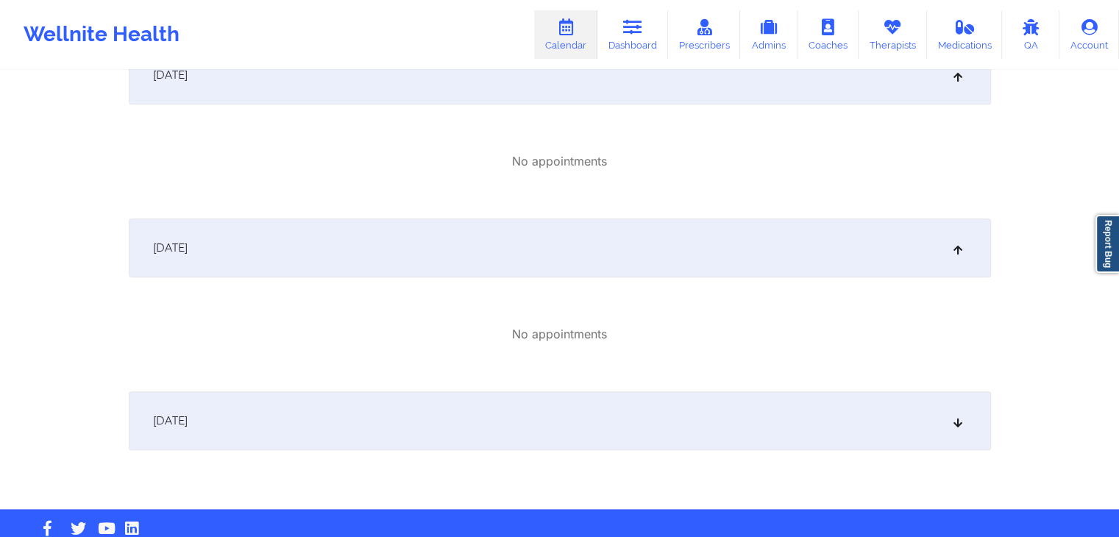
click at [643, 409] on div "September 20, 2025" at bounding box center [560, 421] width 863 height 59
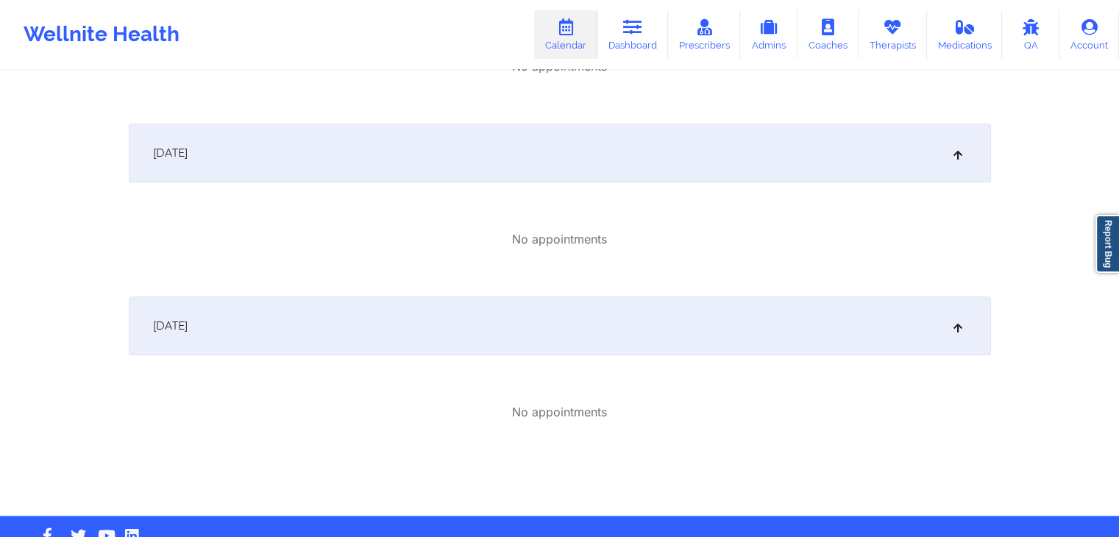
scroll to position [1764, 0]
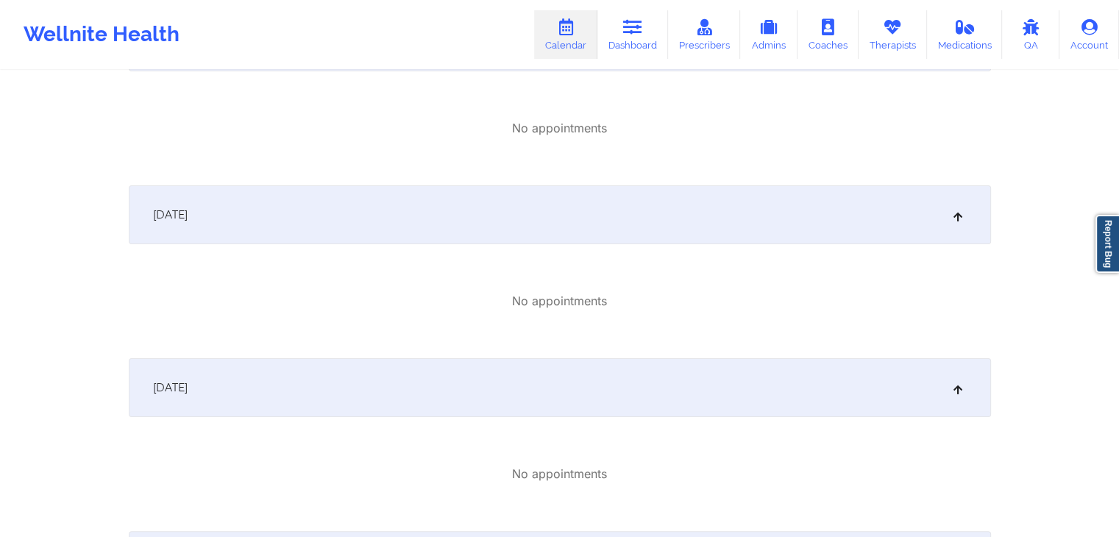
scroll to position [0, 0]
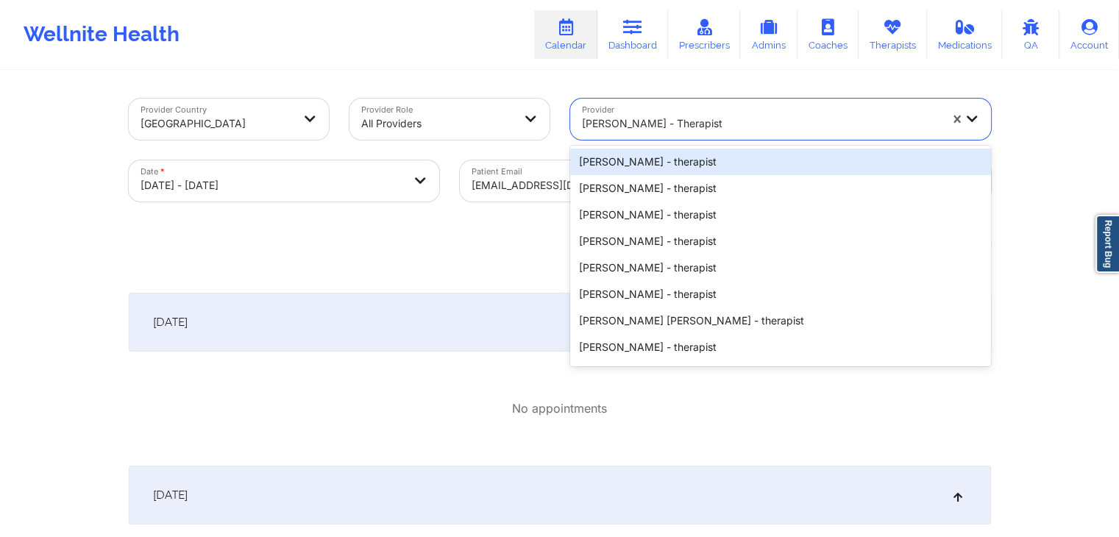
click at [757, 125] on div at bounding box center [761, 124] width 358 height 18
paste input "Shanika Torres"
type input "Shanika Torres"
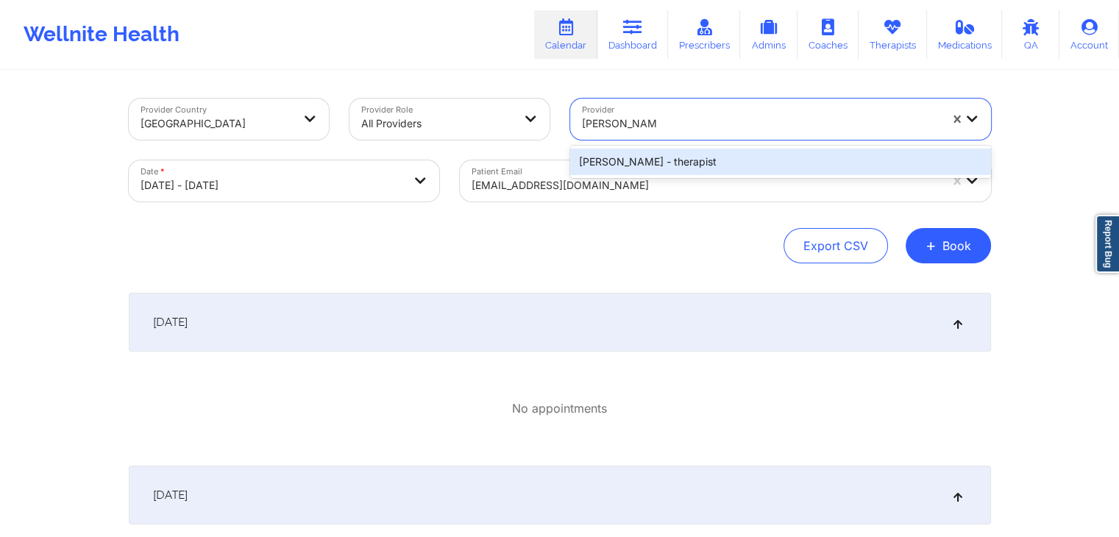
click at [695, 158] on div "Shanika Torres - therapist" at bounding box center [780, 162] width 421 height 26
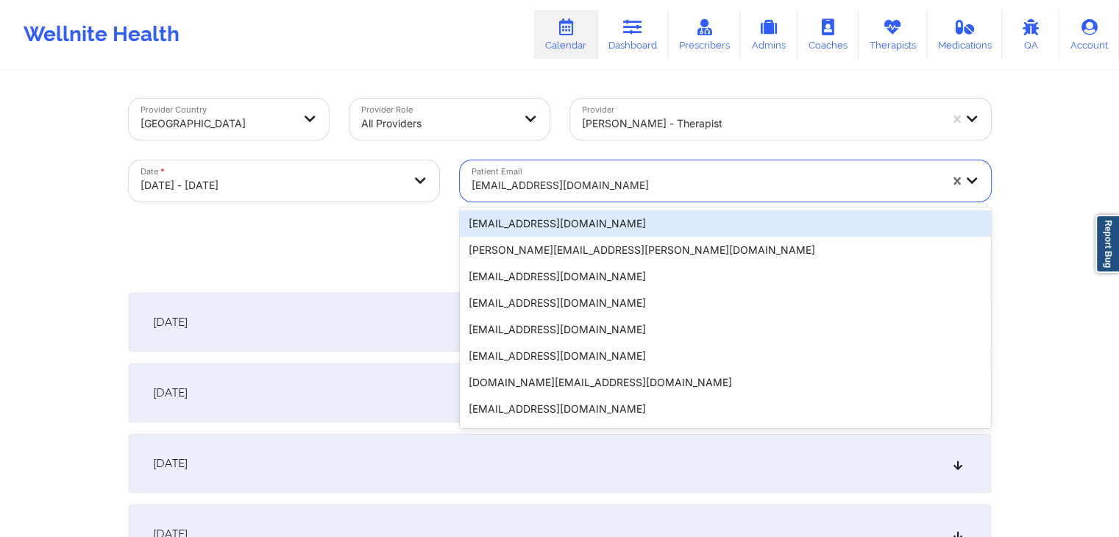
click at [645, 188] on div at bounding box center [706, 186] width 468 height 18
paste input "cesar.carter@me.com"
type input "cesar.carter@me.com"
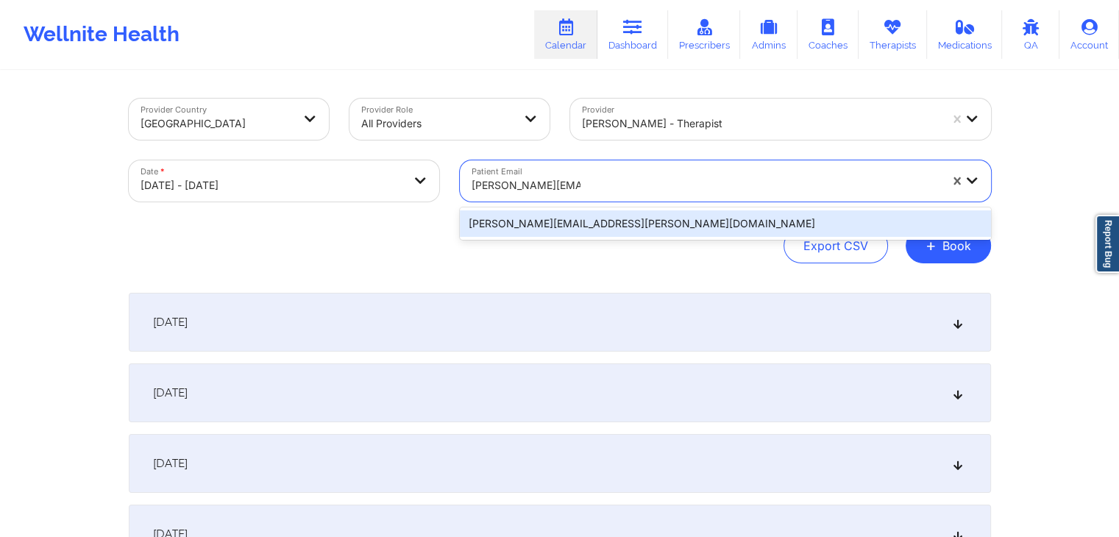
click at [717, 222] on div "cesar.carter@me.com" at bounding box center [725, 224] width 531 height 26
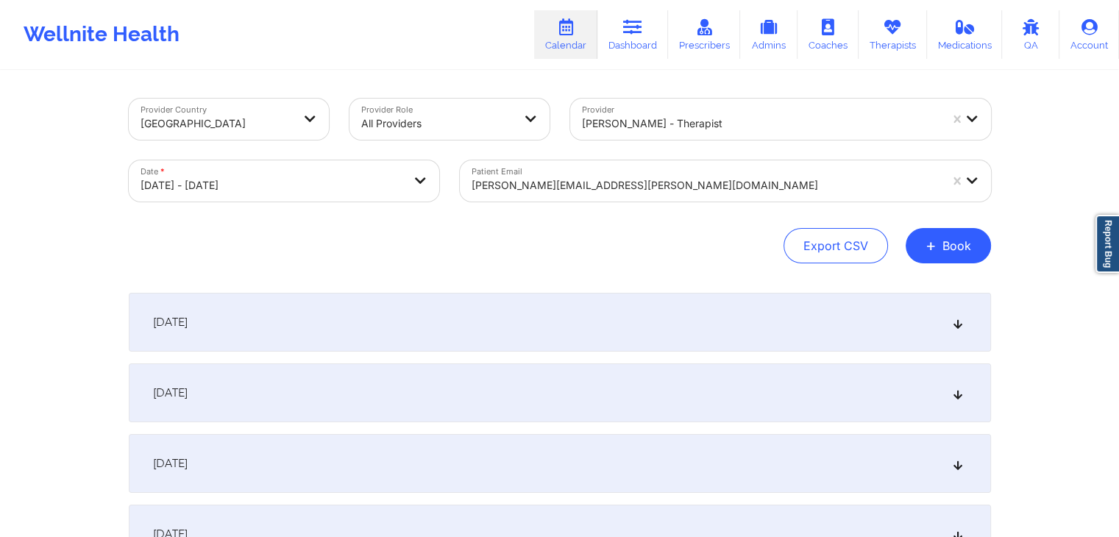
select select "2025-8"
select select "2025-9"
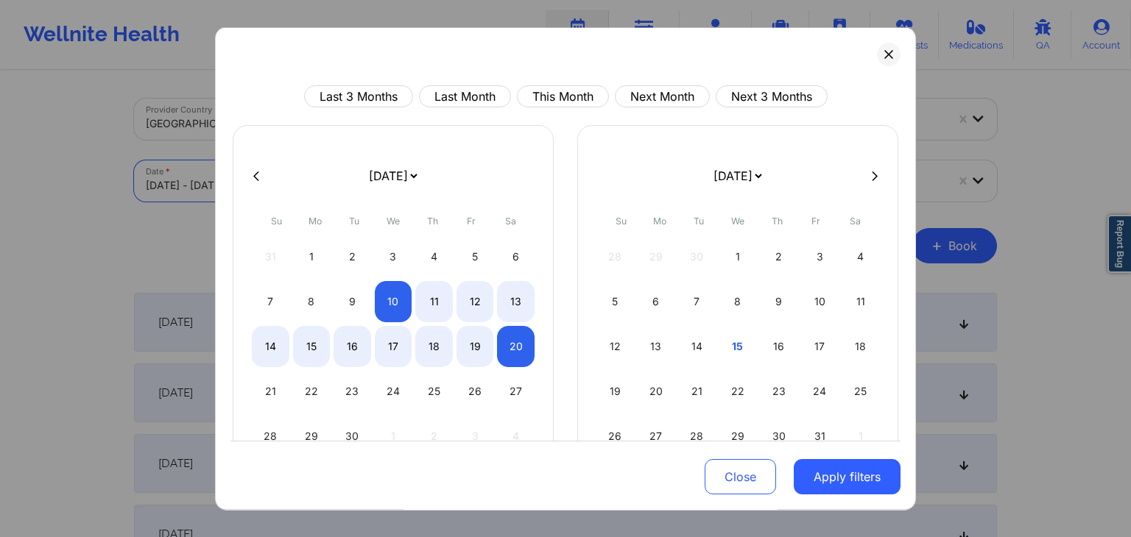
click at [244, 166] on body "Wellnite Health Calendar Dashboard Prescribers Admins Coaches Therapists Medica…" at bounding box center [565, 268] width 1131 height 537
click at [317, 258] on div "1" at bounding box center [312, 256] width 38 height 41
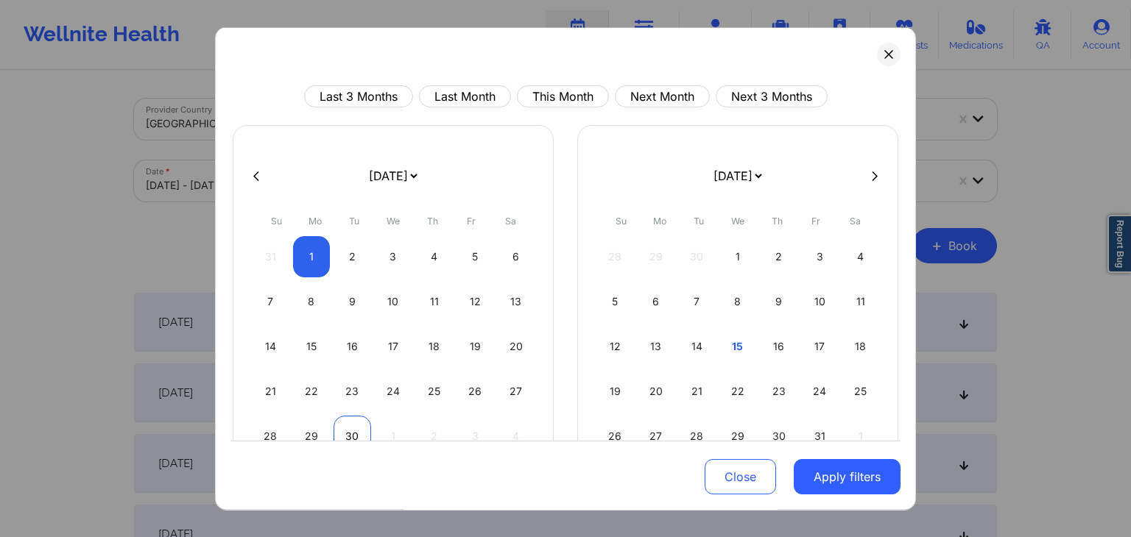
select select "2025-8"
select select "2025-9"
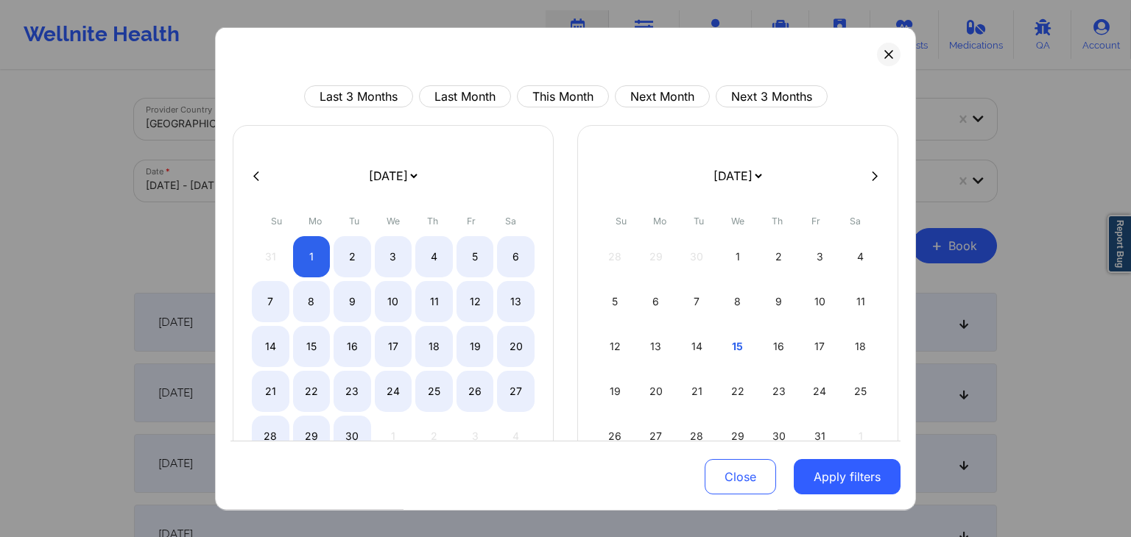
select select "2025-8"
select select "2025-9"
select select "2025-8"
select select "2025-9"
click at [344, 436] on div "30" at bounding box center [352, 436] width 38 height 41
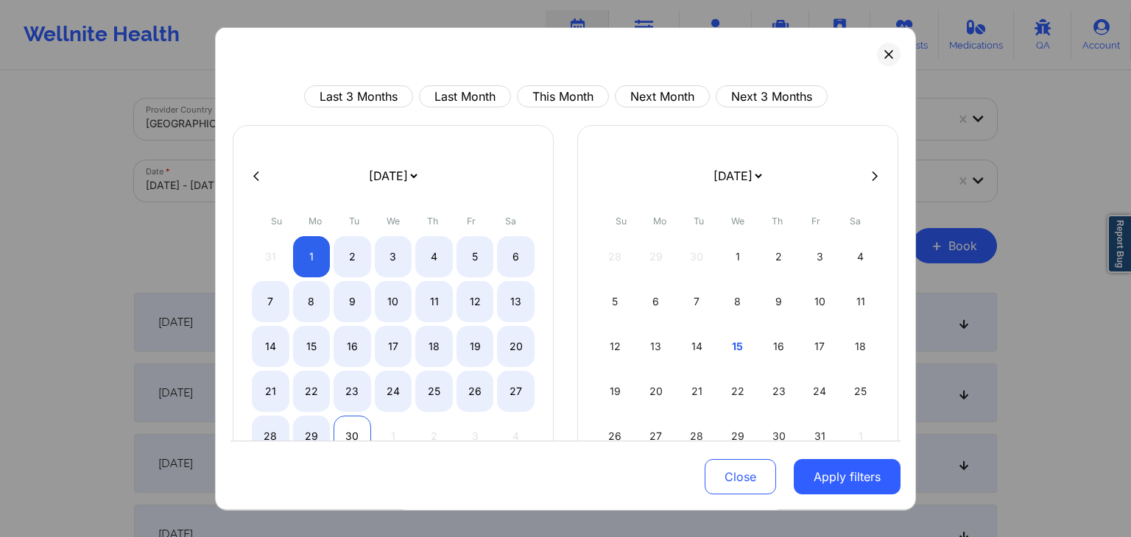
select select "2025-8"
select select "2025-9"
click at [854, 484] on button "Apply filters" at bounding box center [846, 477] width 107 height 35
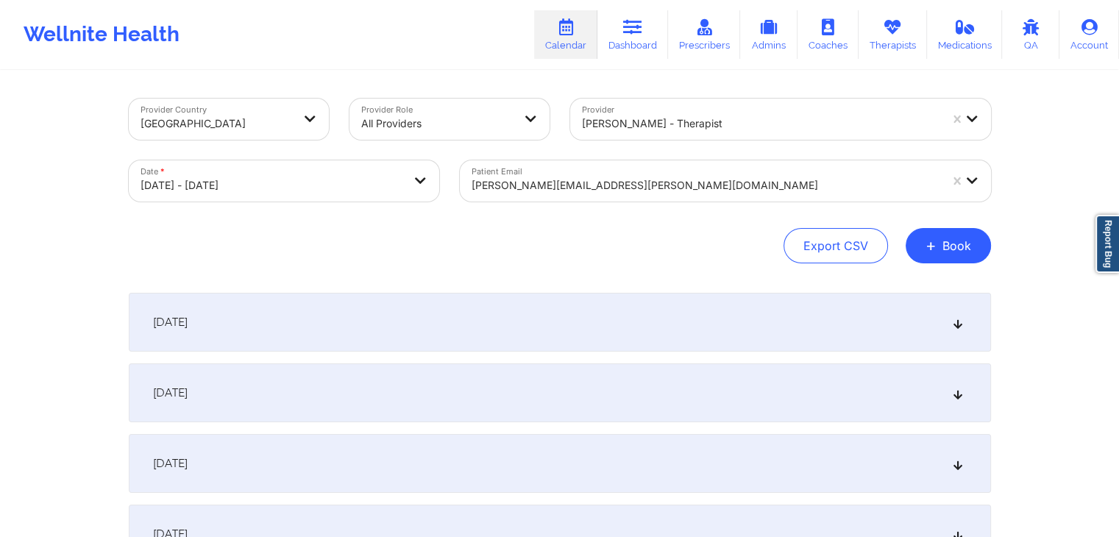
click at [362, 330] on div "September 1, 2025" at bounding box center [560, 322] width 863 height 59
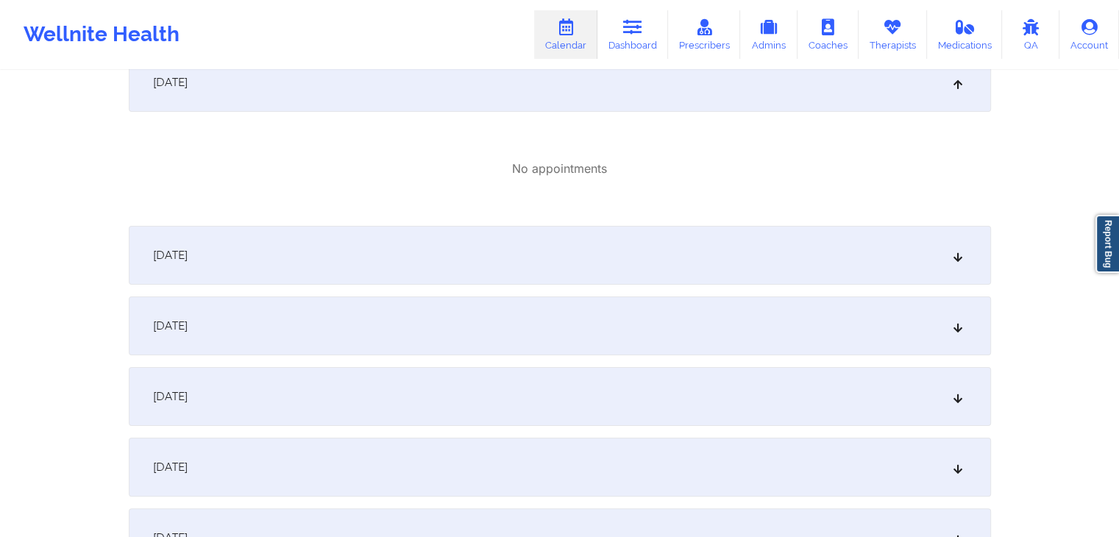
click at [448, 260] on div "September 2, 2025" at bounding box center [560, 255] width 863 height 59
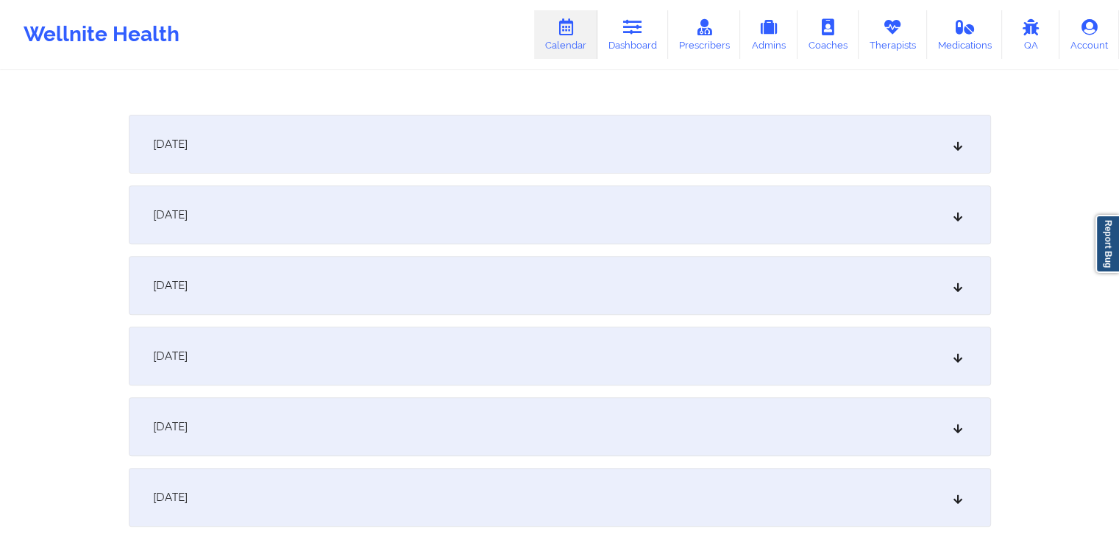
scroll to position [536, 0]
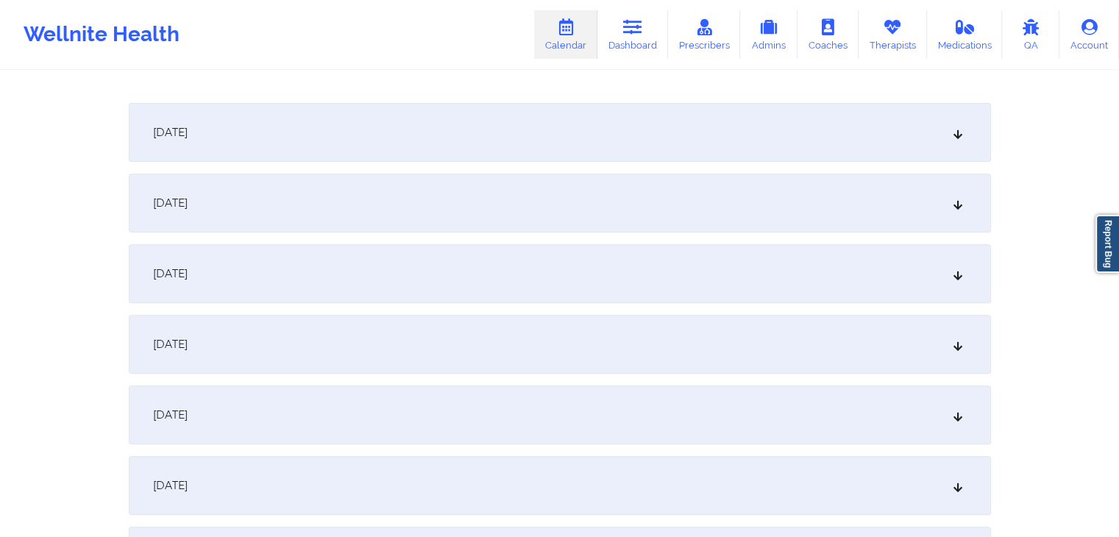
click at [551, 148] on div "September 3, 2025" at bounding box center [560, 132] width 863 height 59
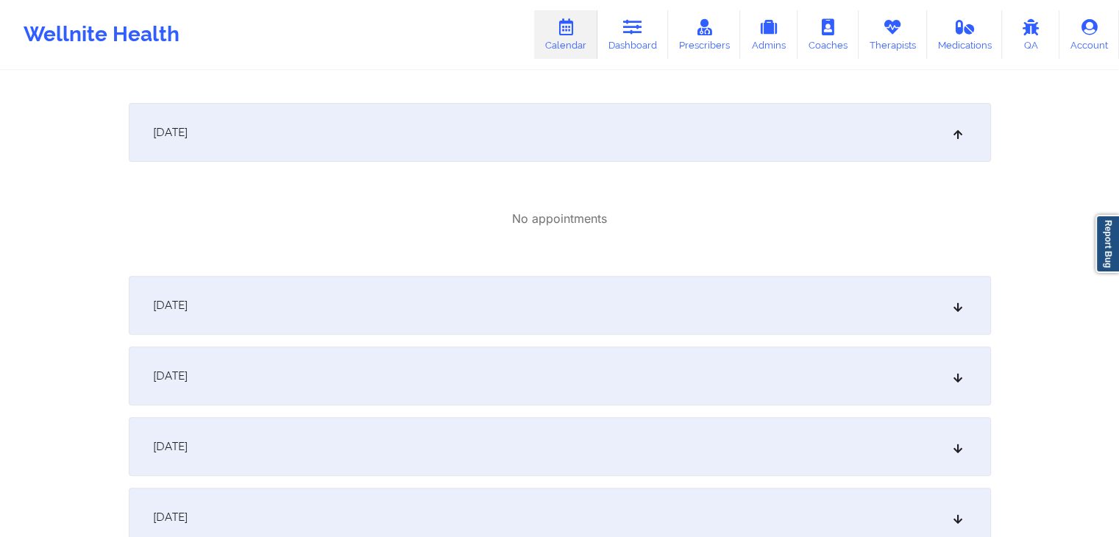
click at [495, 277] on div "September 4, 2025" at bounding box center [560, 305] width 863 height 59
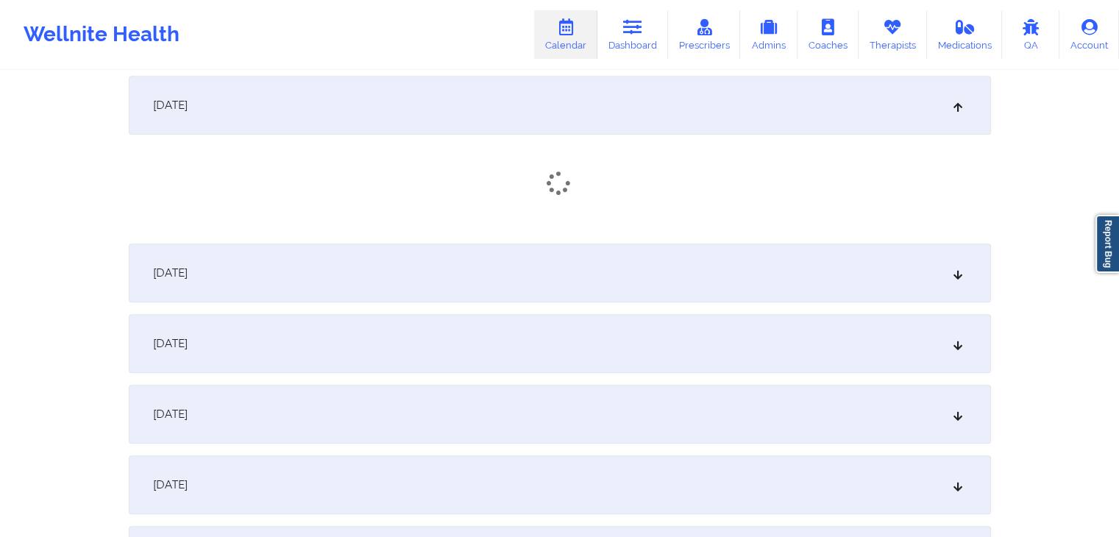
scroll to position [752, 0]
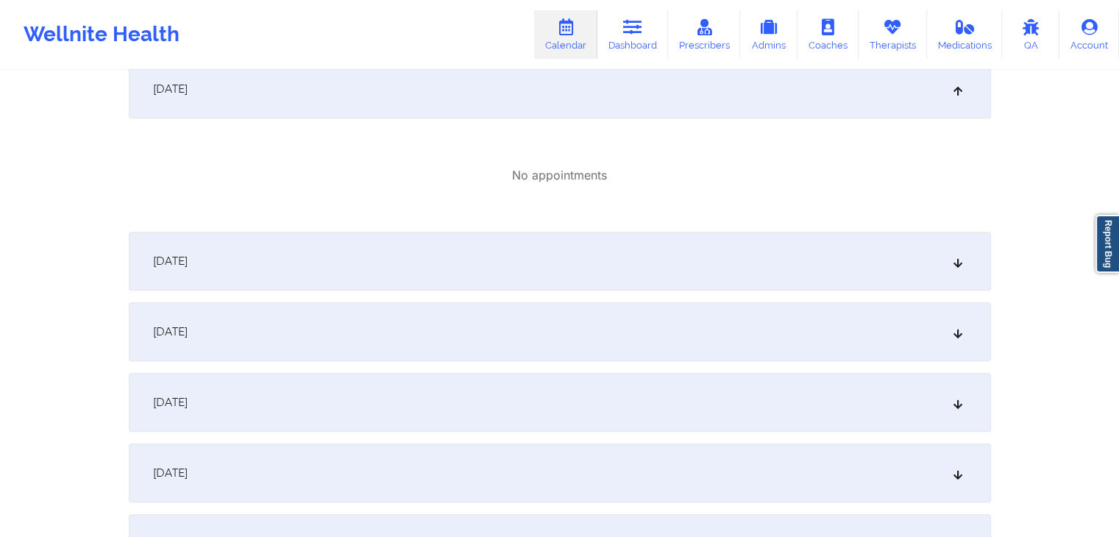
click at [553, 246] on div "September 5, 2025" at bounding box center [560, 261] width 863 height 59
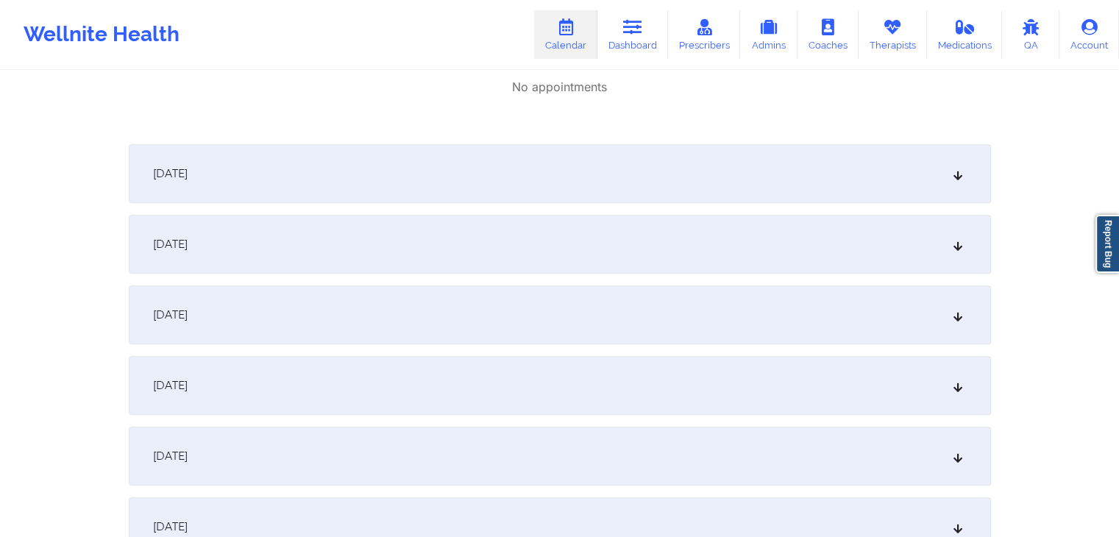
scroll to position [1020, 0]
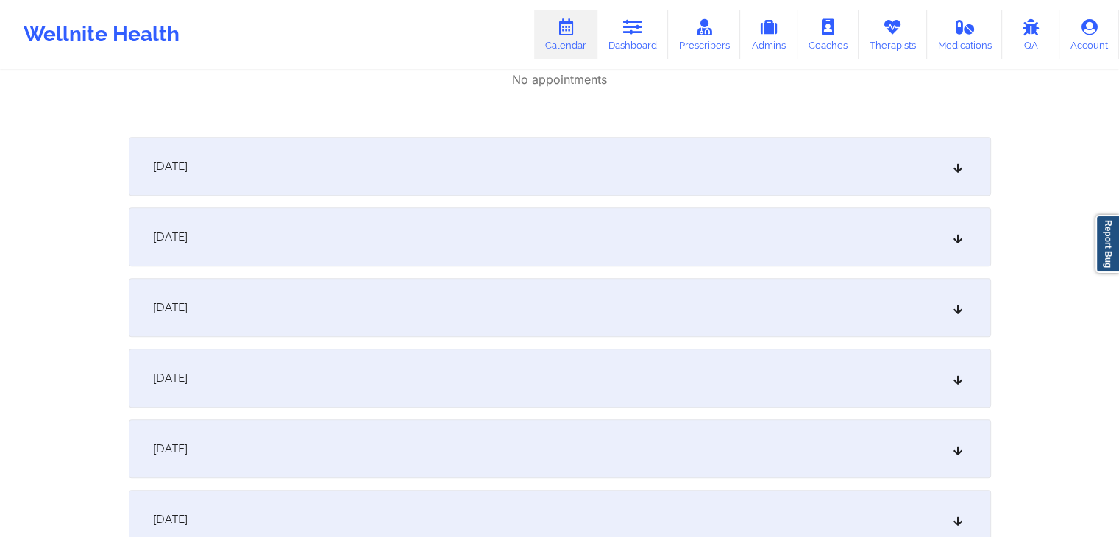
click at [628, 164] on div "September 6, 2025" at bounding box center [560, 166] width 863 height 59
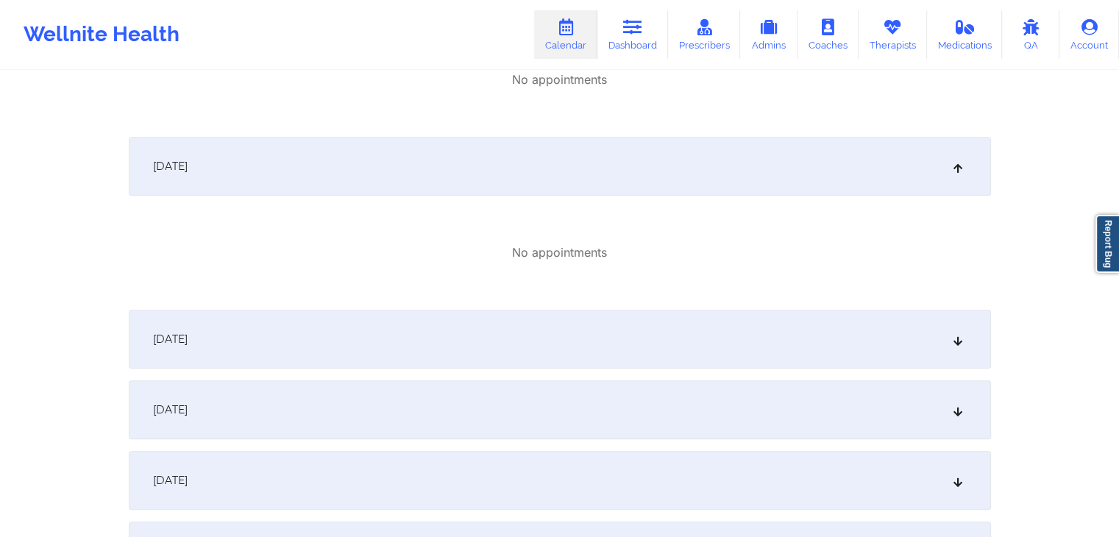
click at [524, 347] on div "September 7, 2025" at bounding box center [560, 339] width 863 height 59
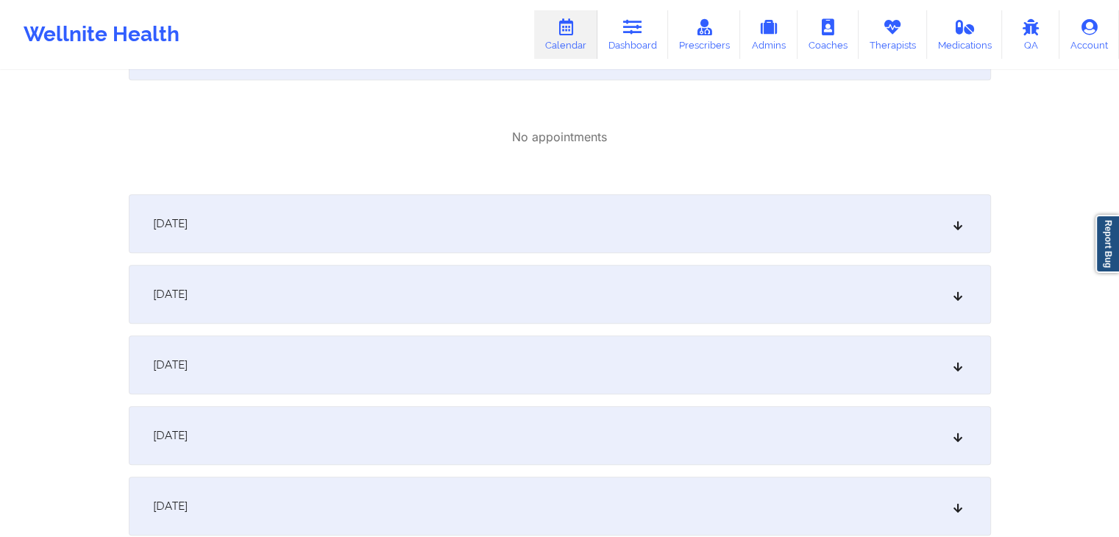
scroll to position [1312, 0]
click at [627, 205] on div "September 8, 2025" at bounding box center [560, 220] width 863 height 59
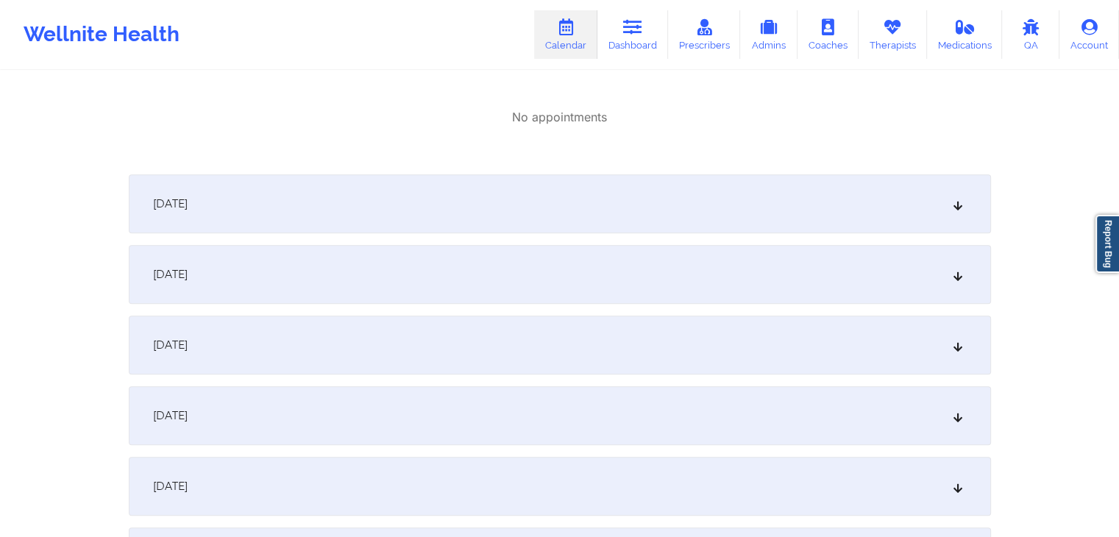
scroll to position [1501, 0]
click at [583, 199] on div "September 9, 2025" at bounding box center [560, 203] width 863 height 59
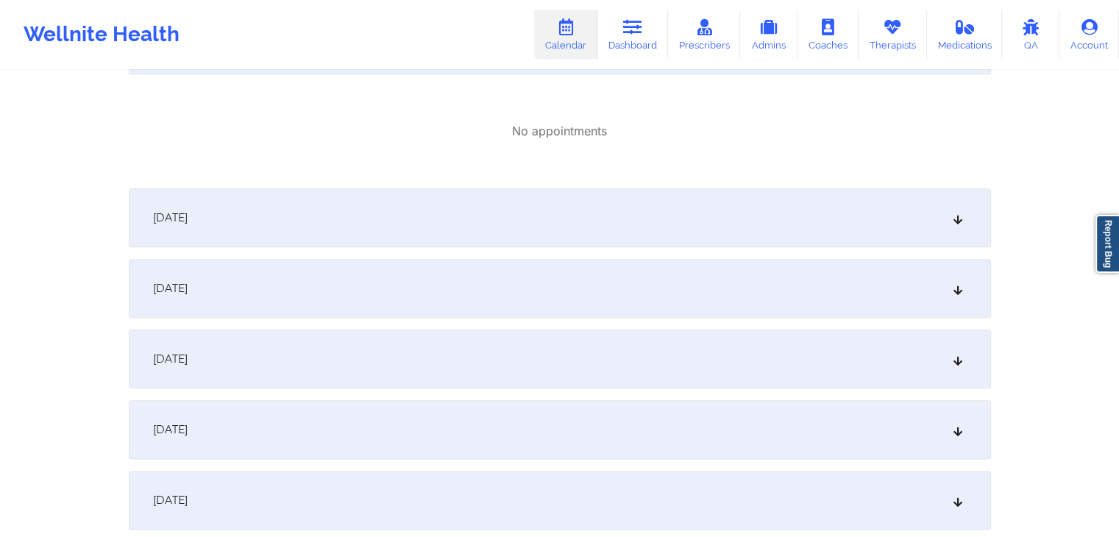
scroll to position [1660, 0]
click at [596, 197] on div "September 10, 2025" at bounding box center [560, 217] width 863 height 59
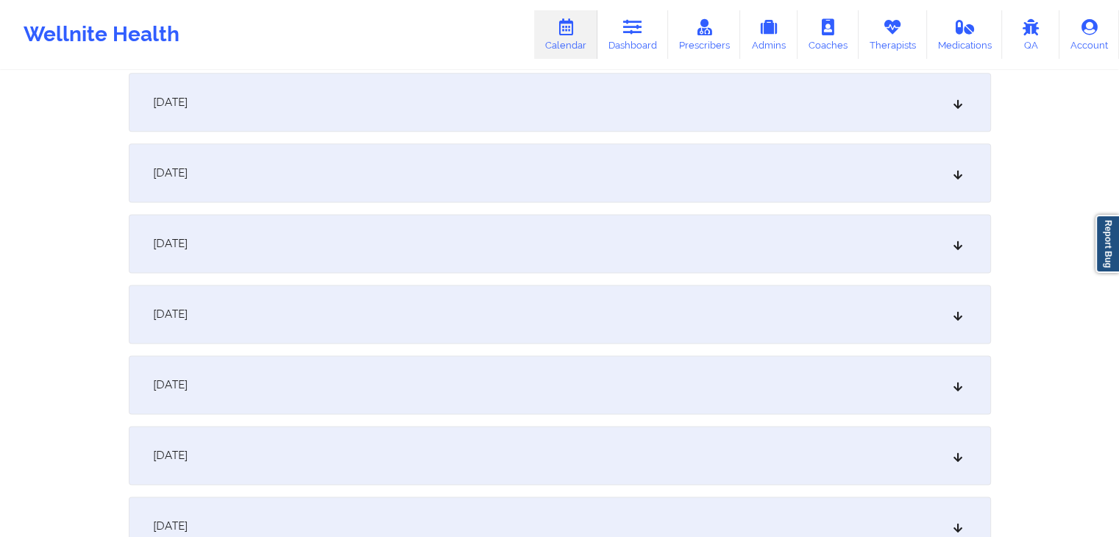
scroll to position [1949, 0]
click at [665, 119] on div "September 11, 2025" at bounding box center [560, 102] width 863 height 59
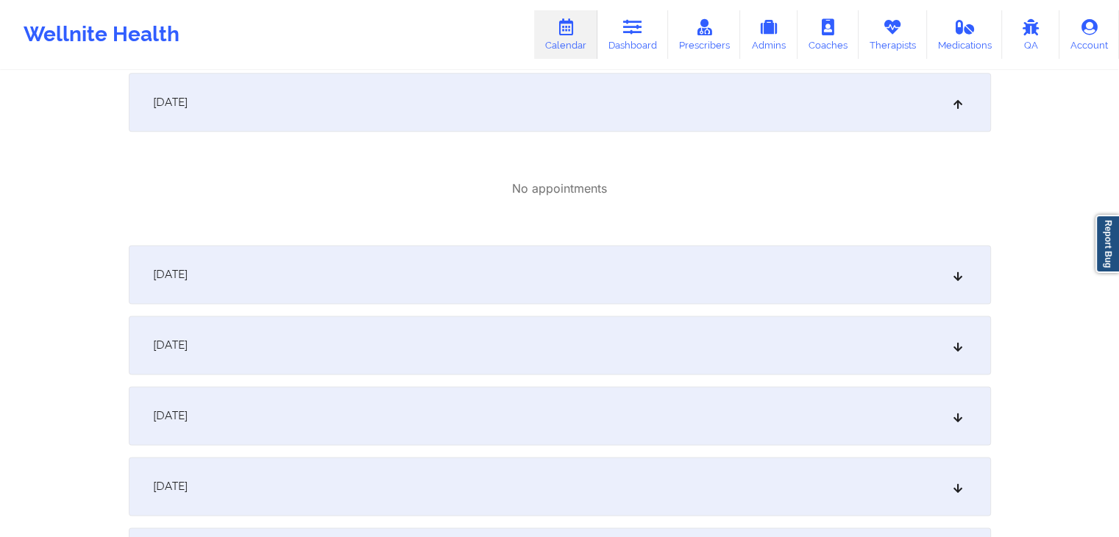
click at [542, 289] on div "September 12, 2025" at bounding box center [560, 274] width 863 height 59
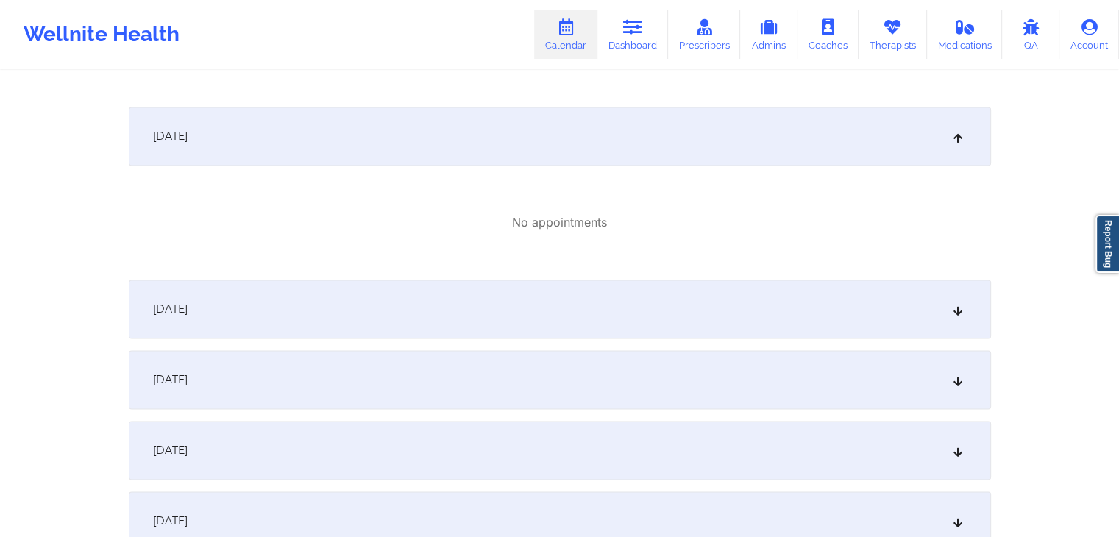
click at [556, 281] on div "September 13, 2025" at bounding box center [560, 309] width 863 height 59
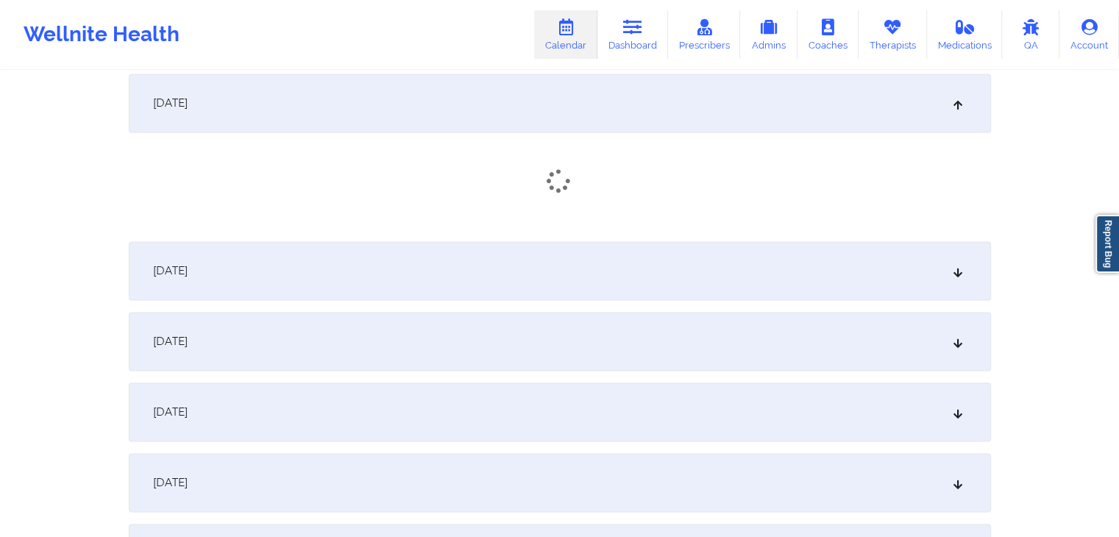
scroll to position [2299, 0]
click at [595, 250] on div "September 14, 2025" at bounding box center [560, 270] width 863 height 59
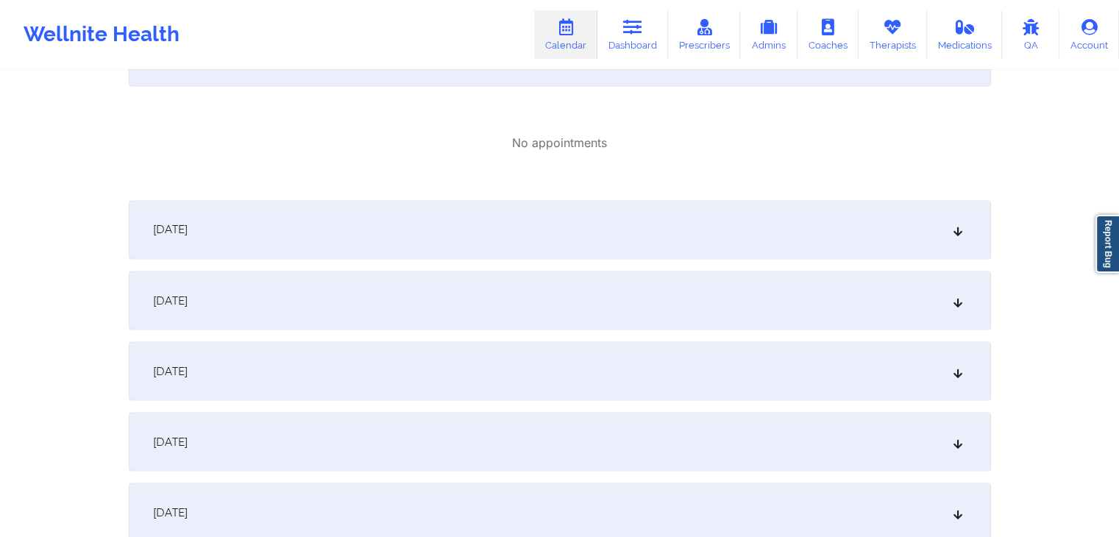
click at [628, 219] on div "September 15, 2025" at bounding box center [560, 229] width 863 height 59
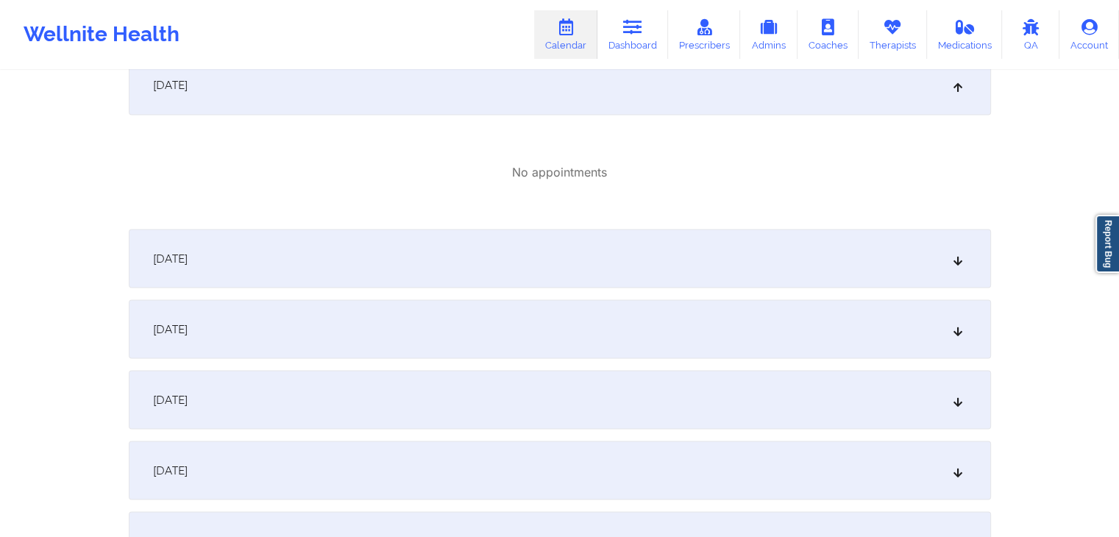
click at [626, 257] on div "September 16, 2025" at bounding box center [560, 258] width 863 height 59
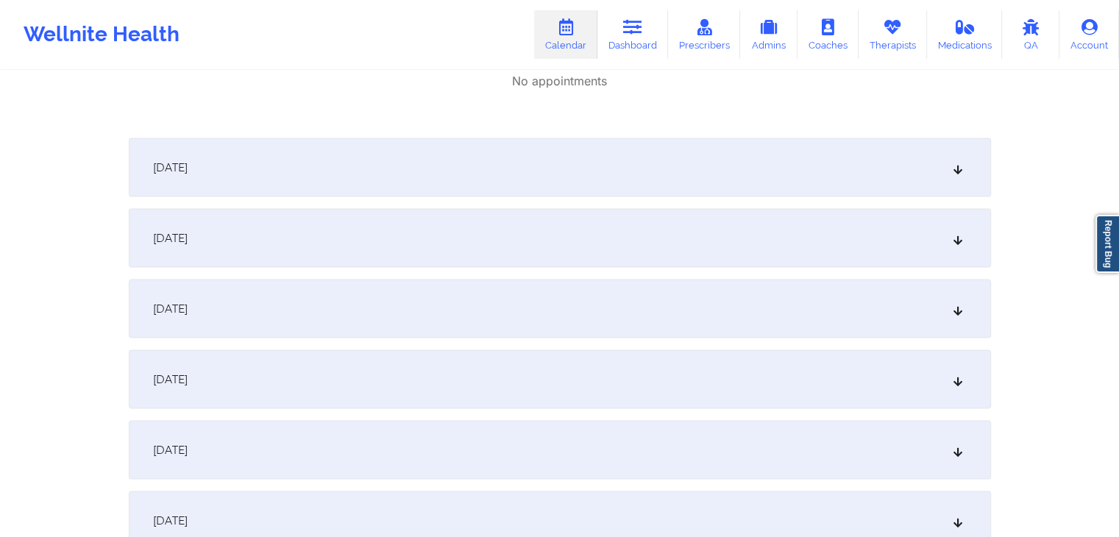
click at [683, 180] on div "September 17, 2025" at bounding box center [560, 167] width 863 height 59
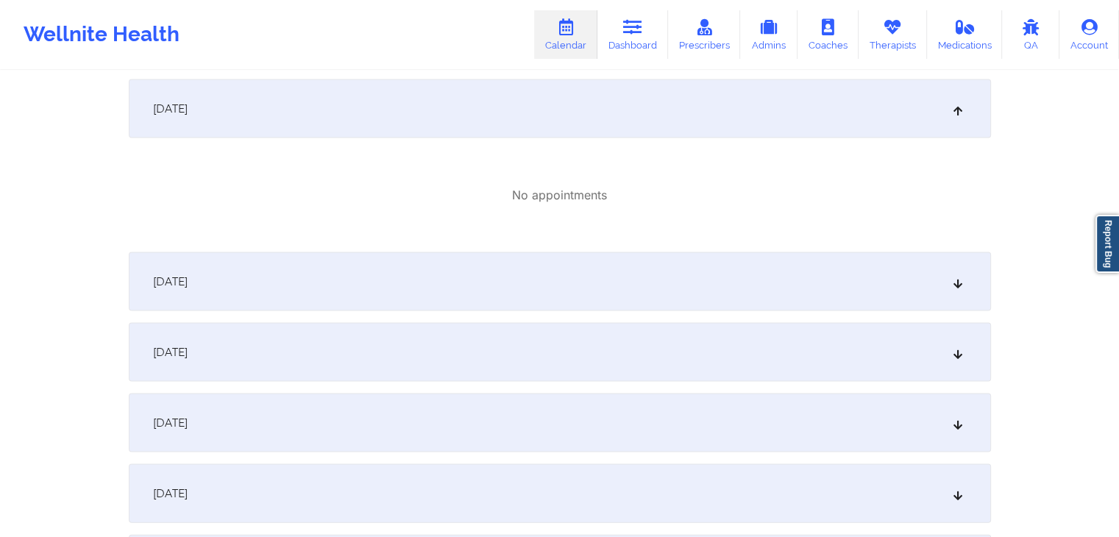
click at [651, 269] on div "September 18, 2025" at bounding box center [560, 281] width 863 height 59
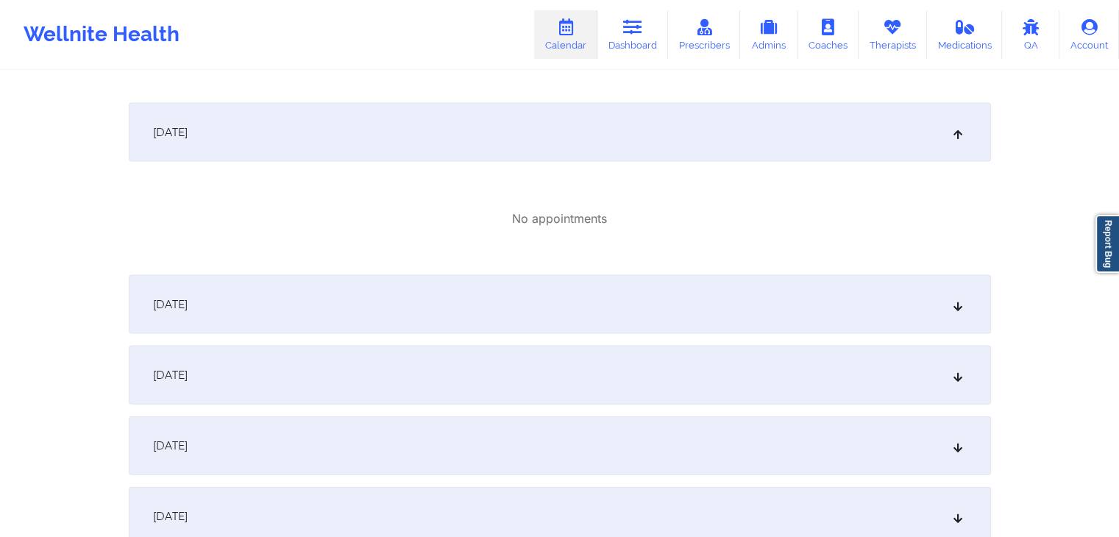
scroll to position [3130, 0]
click at [645, 303] on div "September 19, 2025" at bounding box center [560, 304] width 863 height 59
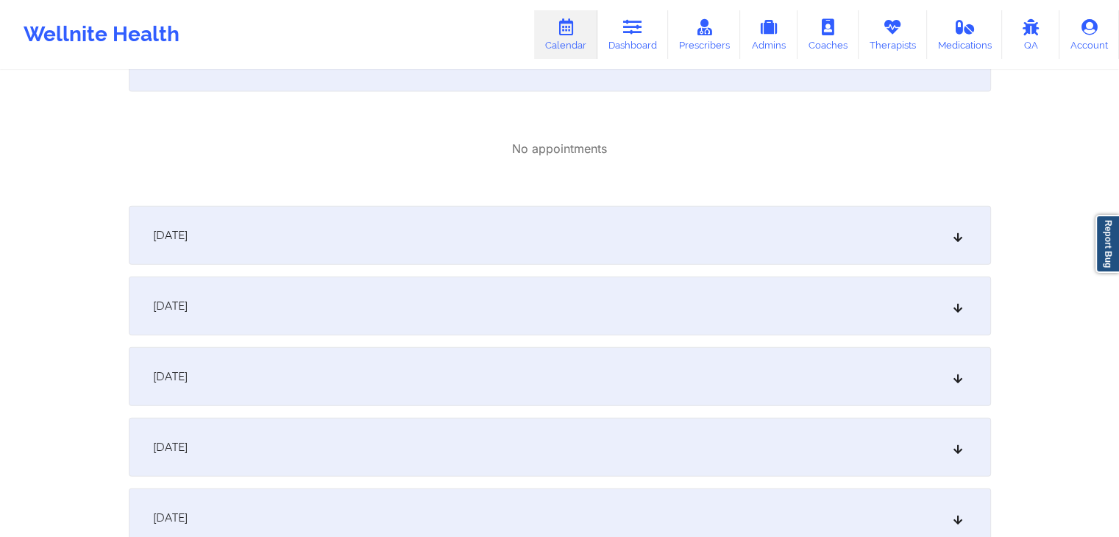
click at [687, 250] on div "September 20, 2025" at bounding box center [560, 235] width 863 height 59
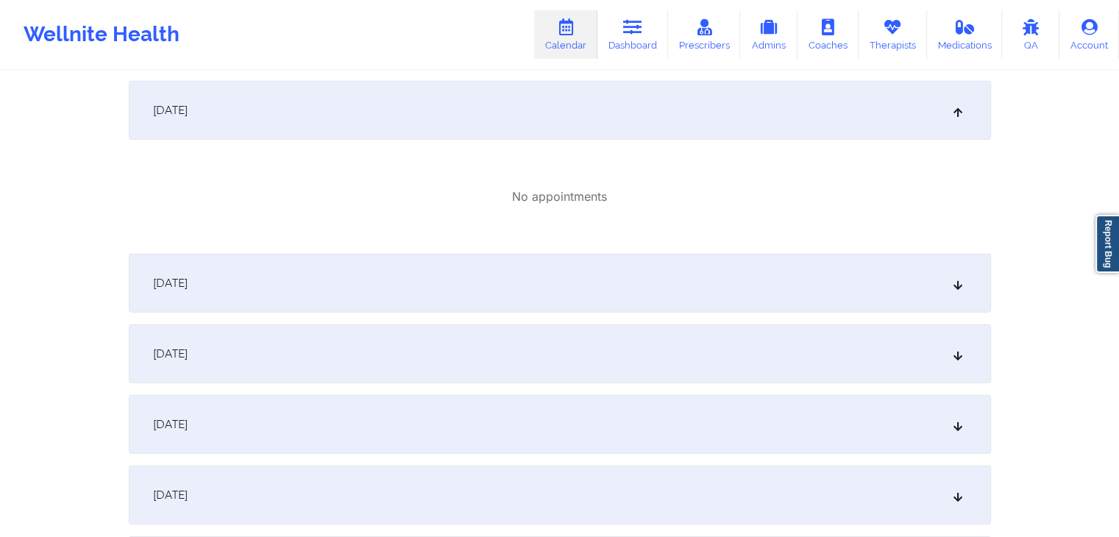
scroll to position [3492, 0]
click at [654, 294] on div "September 21, 2025" at bounding box center [560, 287] width 863 height 59
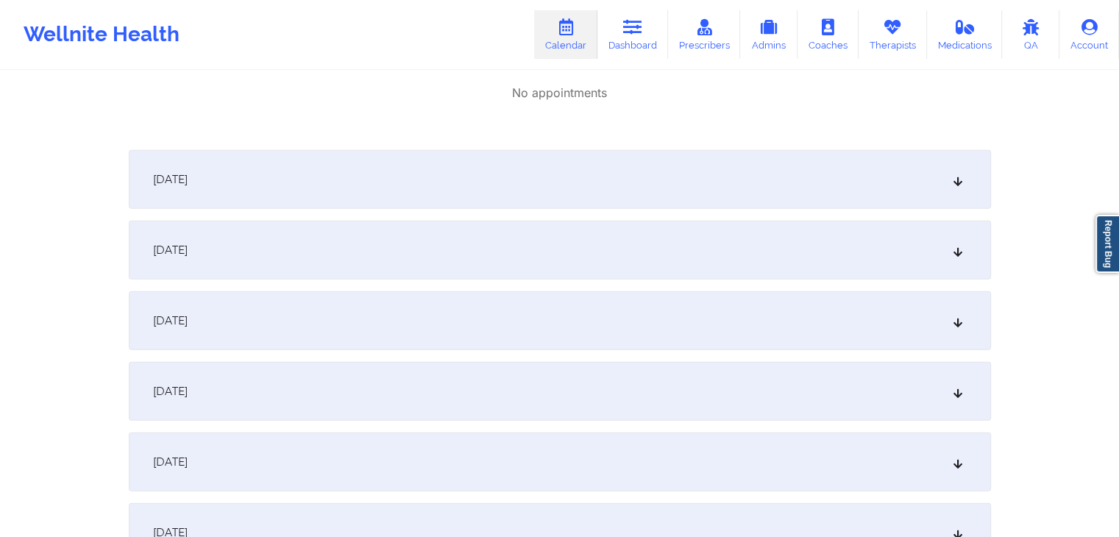
scroll to position [3785, 0]
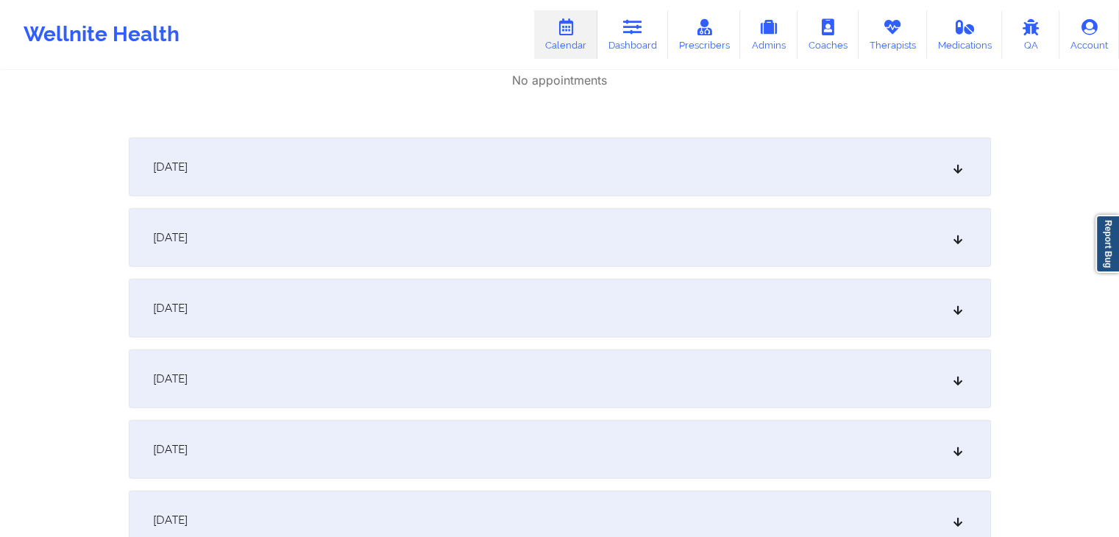
click at [718, 186] on div "September 22, 2025" at bounding box center [560, 167] width 863 height 59
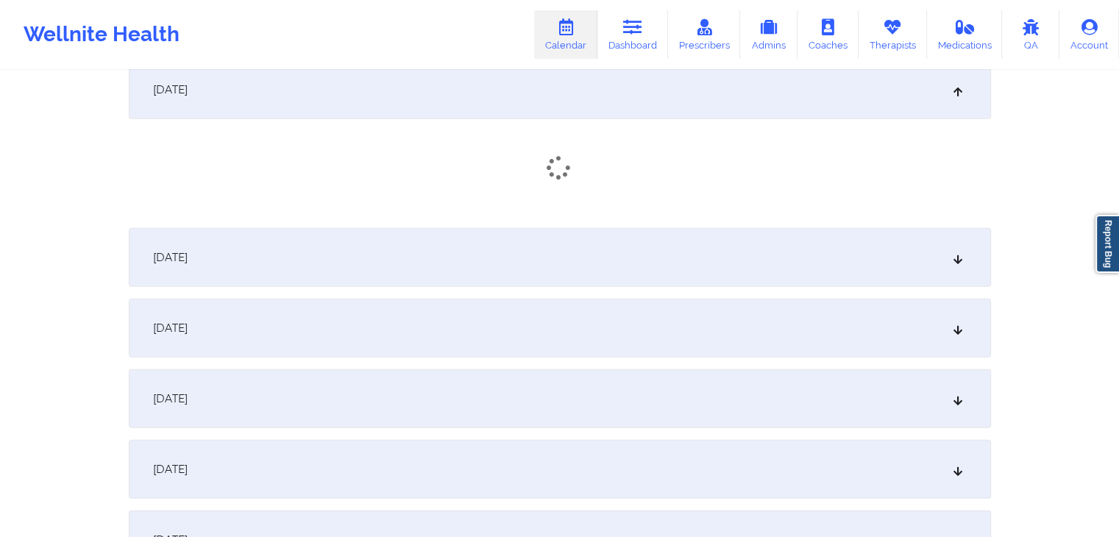
scroll to position [3860, 0]
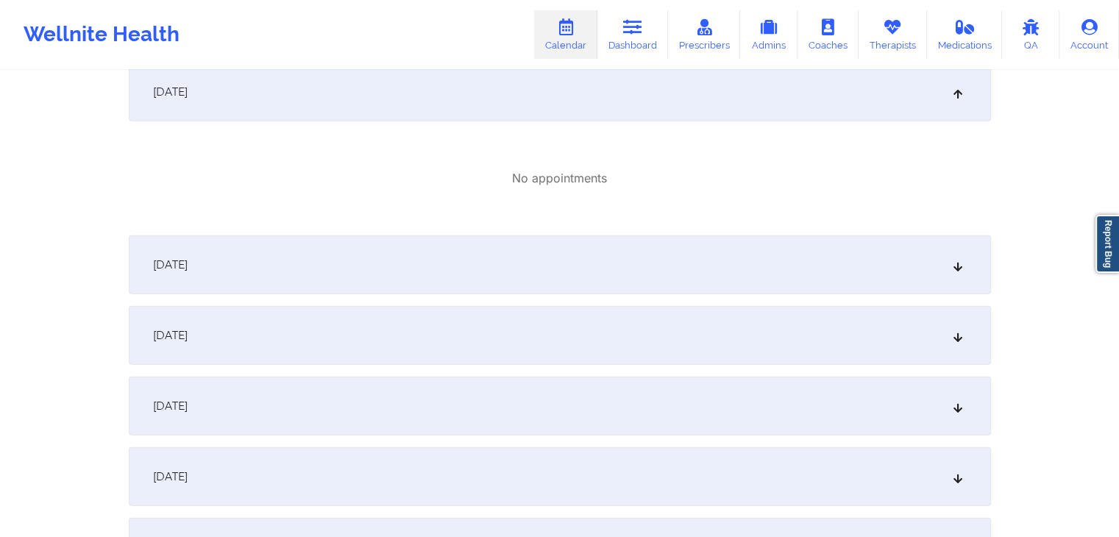
click at [671, 250] on div "September 23, 2025" at bounding box center [560, 265] width 863 height 59
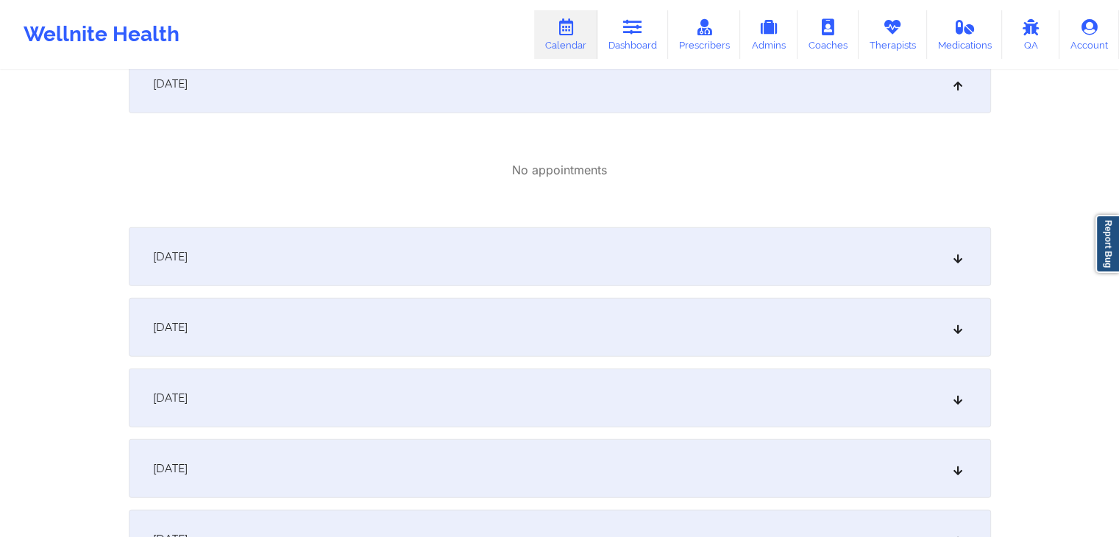
scroll to position [4044, 0]
click at [671, 250] on div "September 24, 2025" at bounding box center [560, 254] width 863 height 59
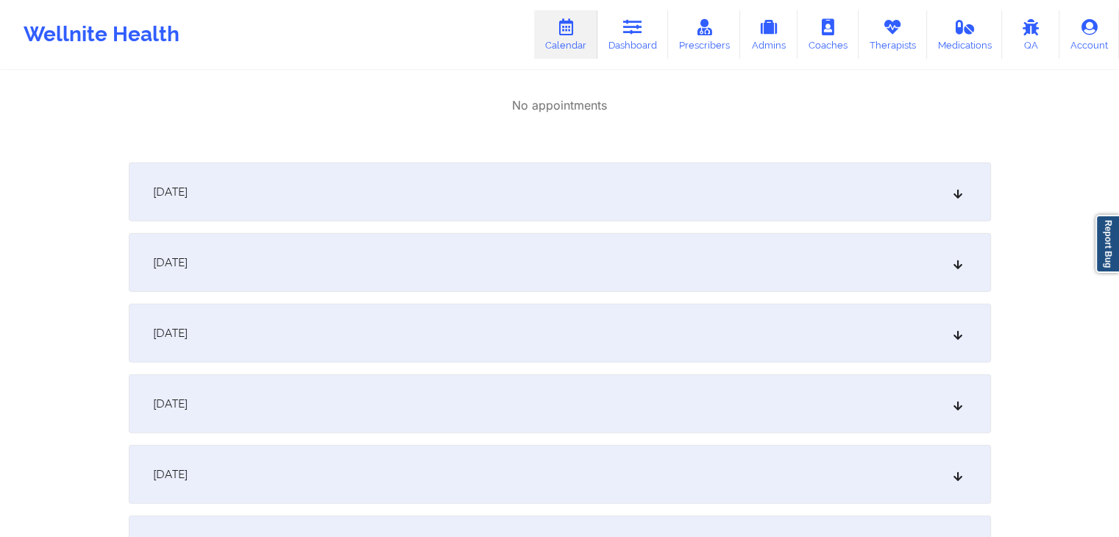
scroll to position [4285, 0]
click at [713, 183] on div "September 25, 2025" at bounding box center [560, 186] width 863 height 59
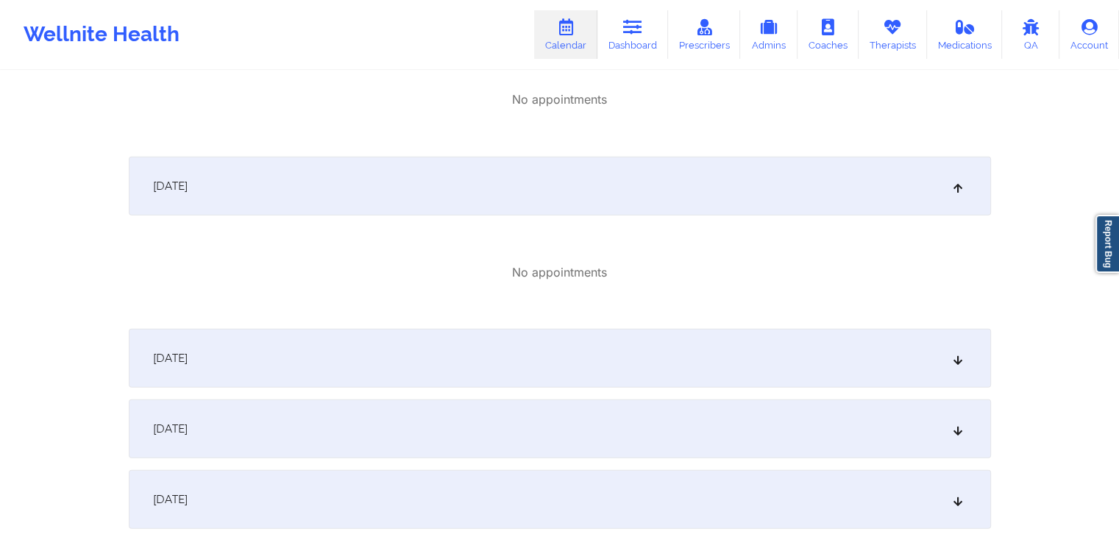
click at [601, 342] on div "September 26, 2025" at bounding box center [560, 358] width 863 height 59
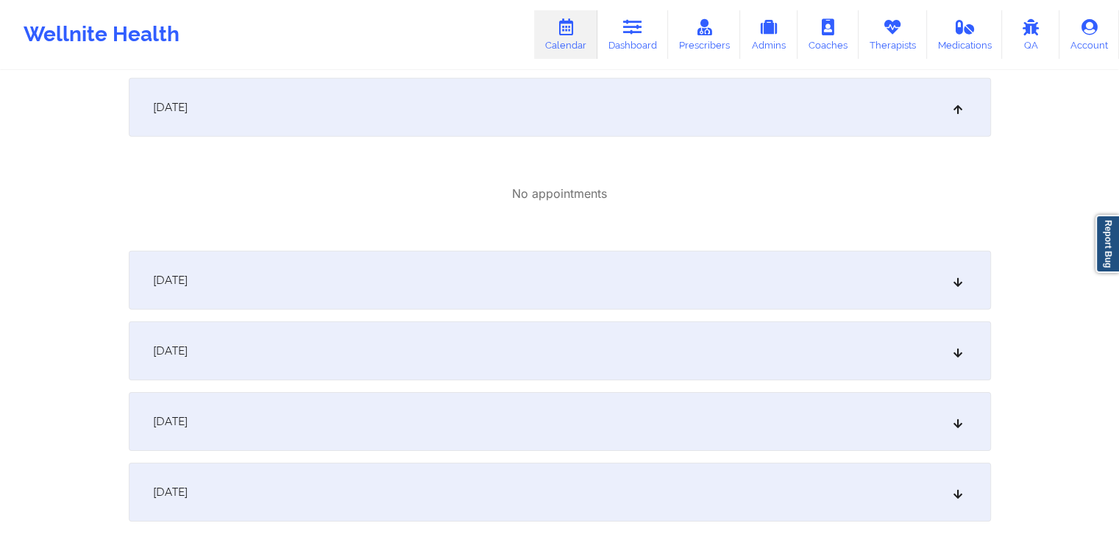
scroll to position [4538, 0]
click at [648, 278] on div "September 27, 2025" at bounding box center [560, 278] width 863 height 59
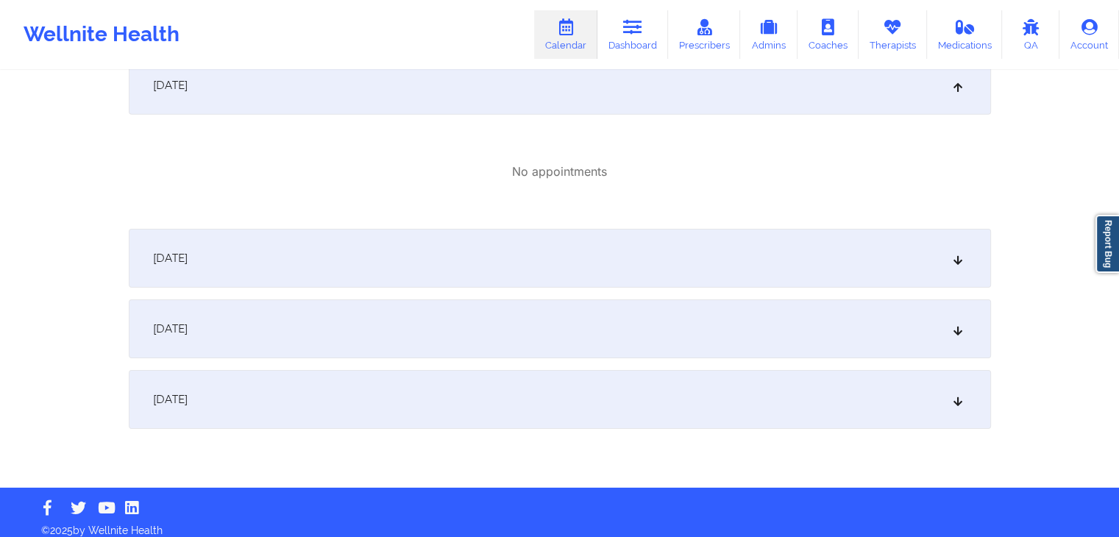
scroll to position [4742, 0]
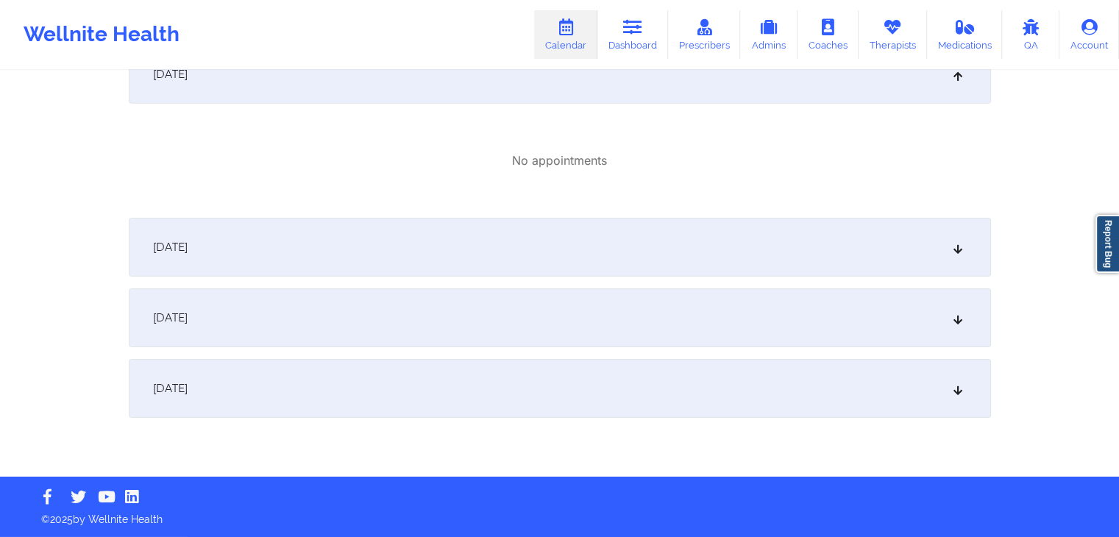
click at [675, 246] on div "September 28, 2025" at bounding box center [560, 247] width 863 height 59
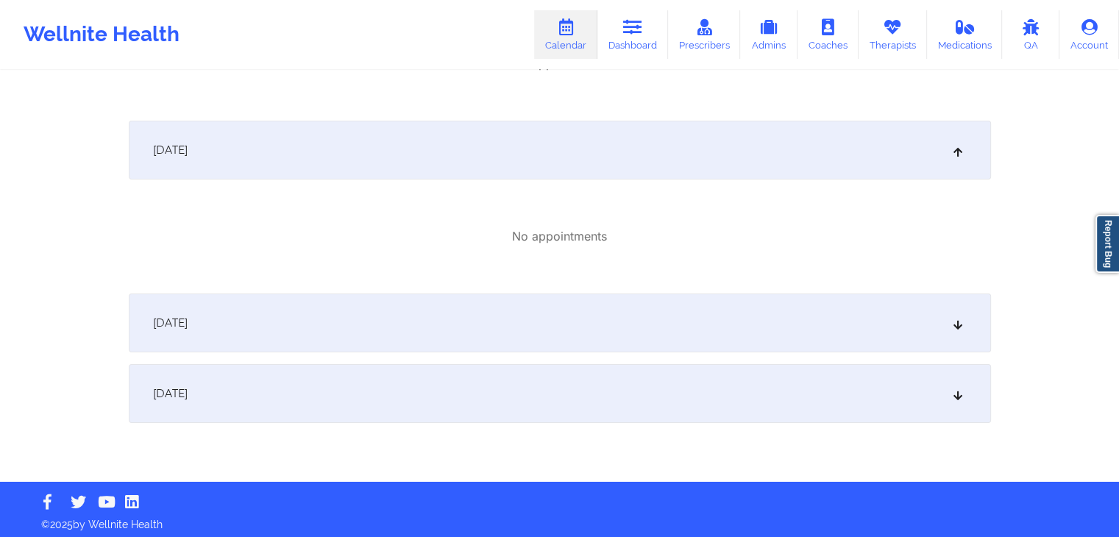
scroll to position [4844, 0]
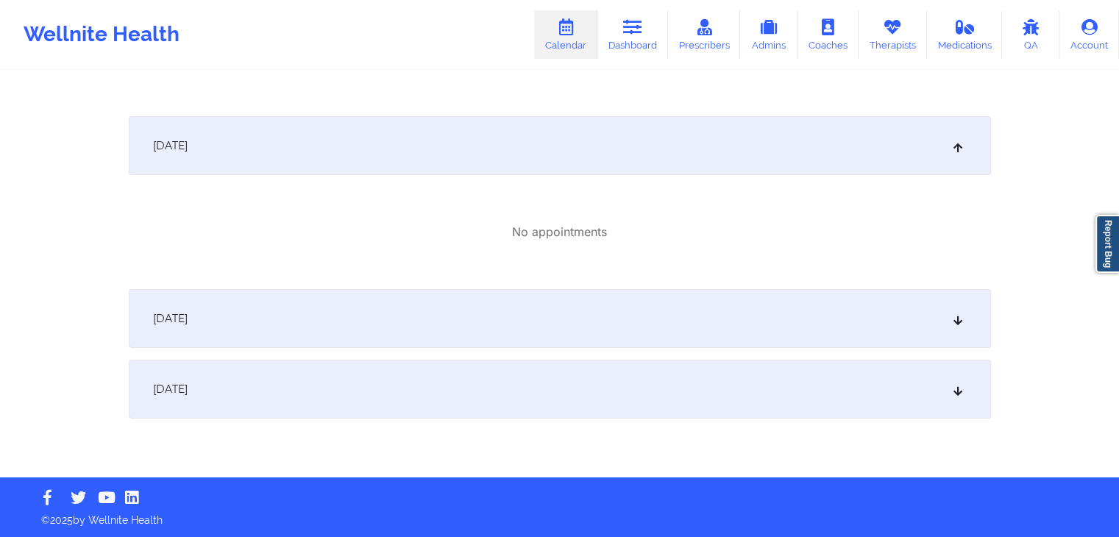
click at [665, 319] on div "September 29, 2025" at bounding box center [560, 318] width 863 height 59
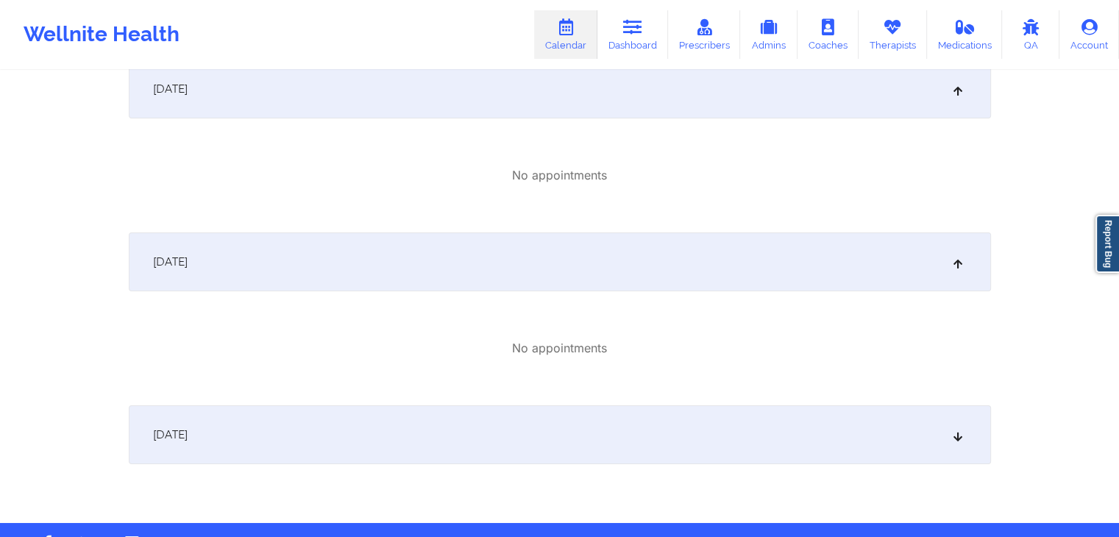
scroll to position [4946, 0]
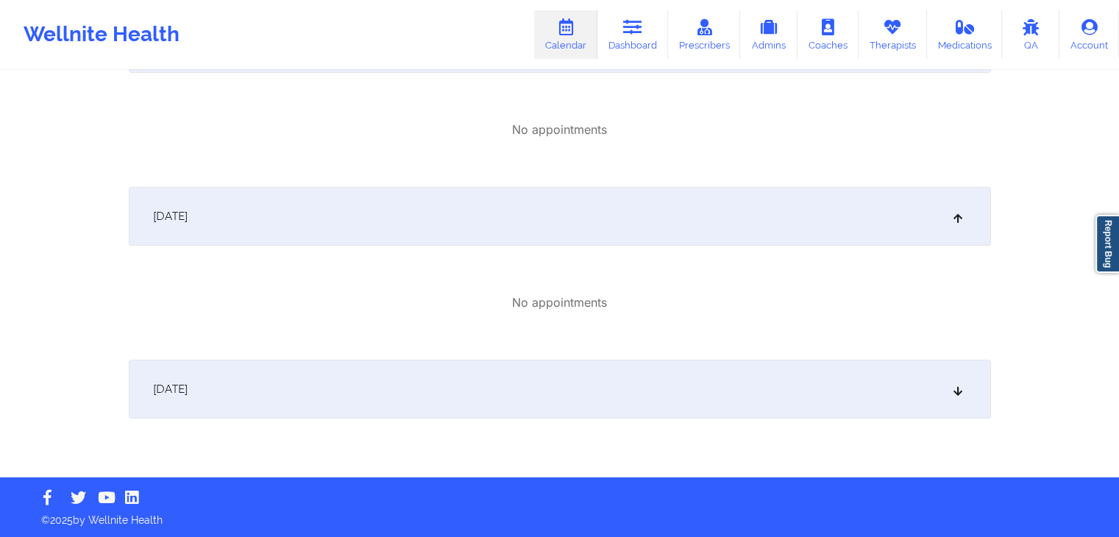
click at [642, 396] on div "September 30, 2025" at bounding box center [560, 389] width 863 height 59
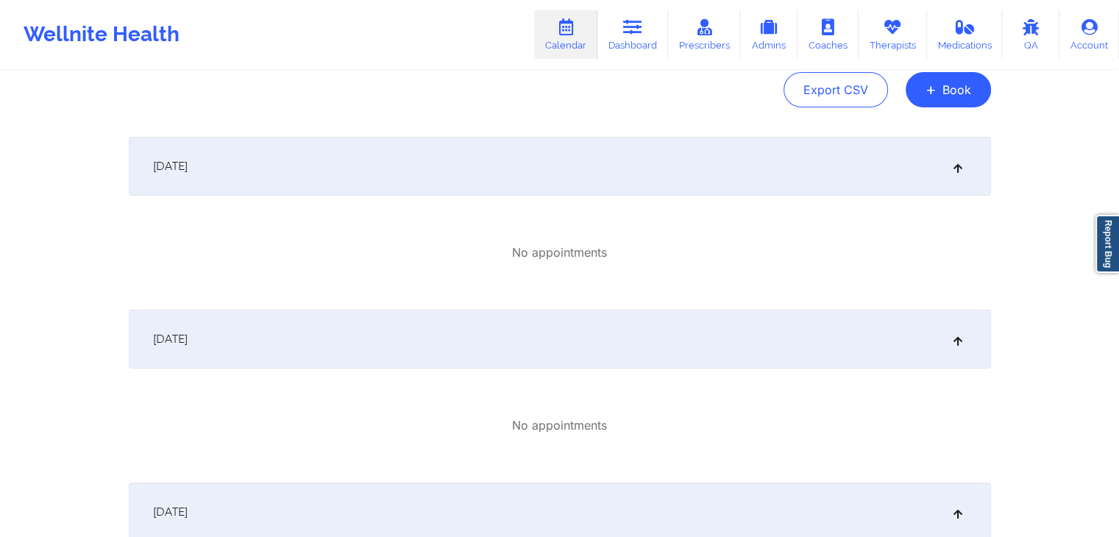
scroll to position [0, 0]
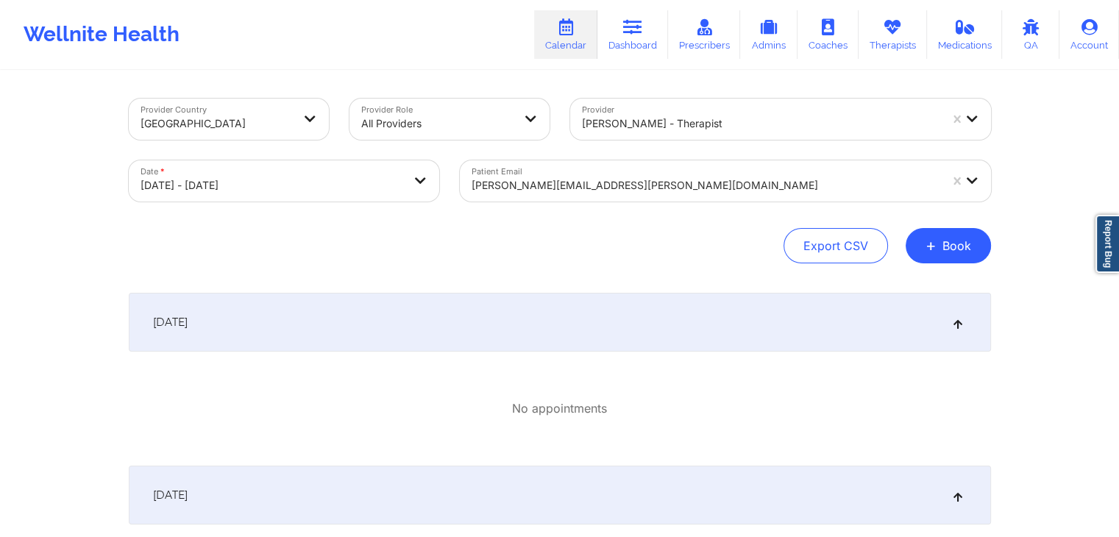
select select "2025-8"
select select "2025-9"
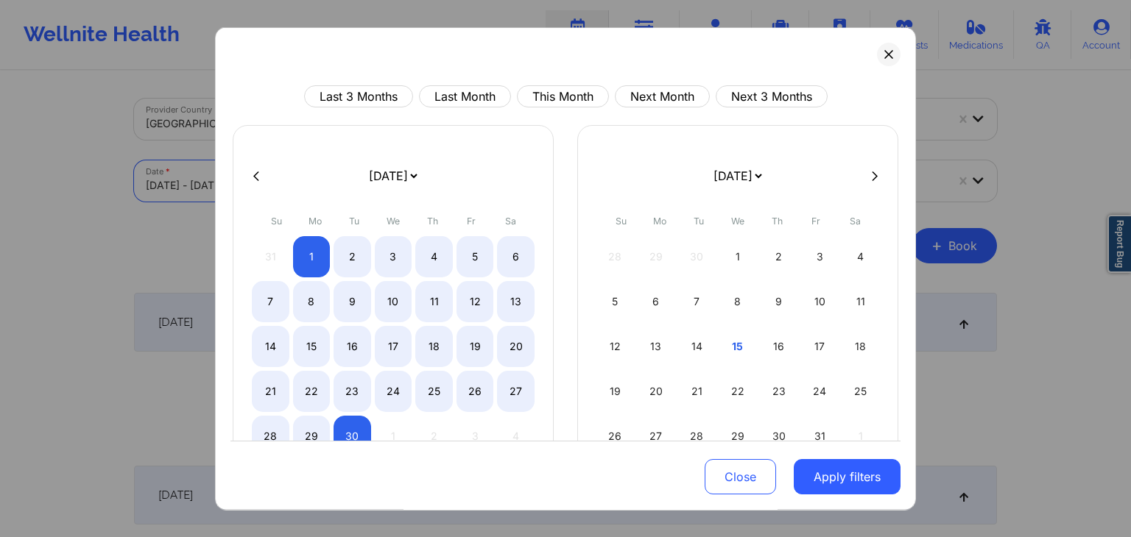
click at [422, 191] on body "Wellnite Health Calendar Dashboard Prescribers Admins Coaches Therapists Medica…" at bounding box center [565, 268] width 1131 height 537
click at [473, 97] on button "Last Month" at bounding box center [465, 96] width 92 height 22
select select "2025-8"
select select "2025-9"
click at [841, 474] on button "Apply filters" at bounding box center [846, 477] width 107 height 35
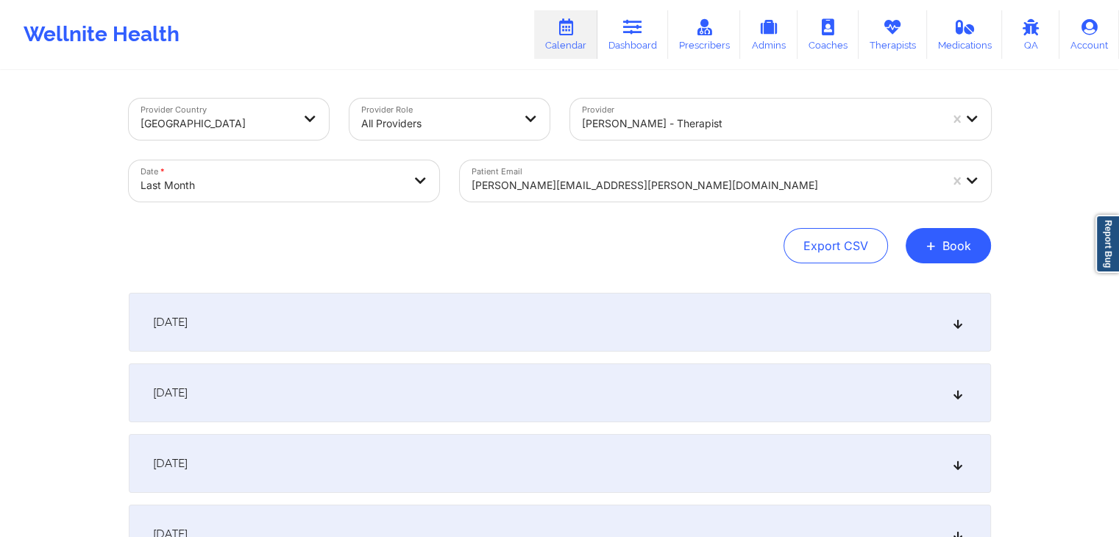
click at [643, 256] on div "Export CSV + Book" at bounding box center [560, 245] width 863 height 35
click at [595, 312] on div "September 1, 2025" at bounding box center [560, 322] width 863 height 59
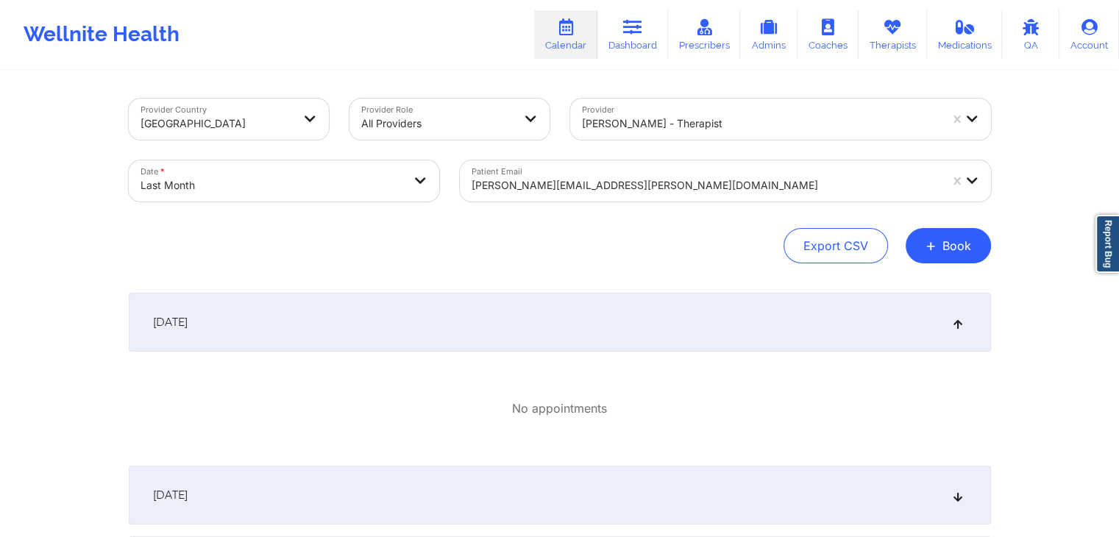
click at [595, 312] on div "September 1, 2025" at bounding box center [560, 322] width 863 height 59
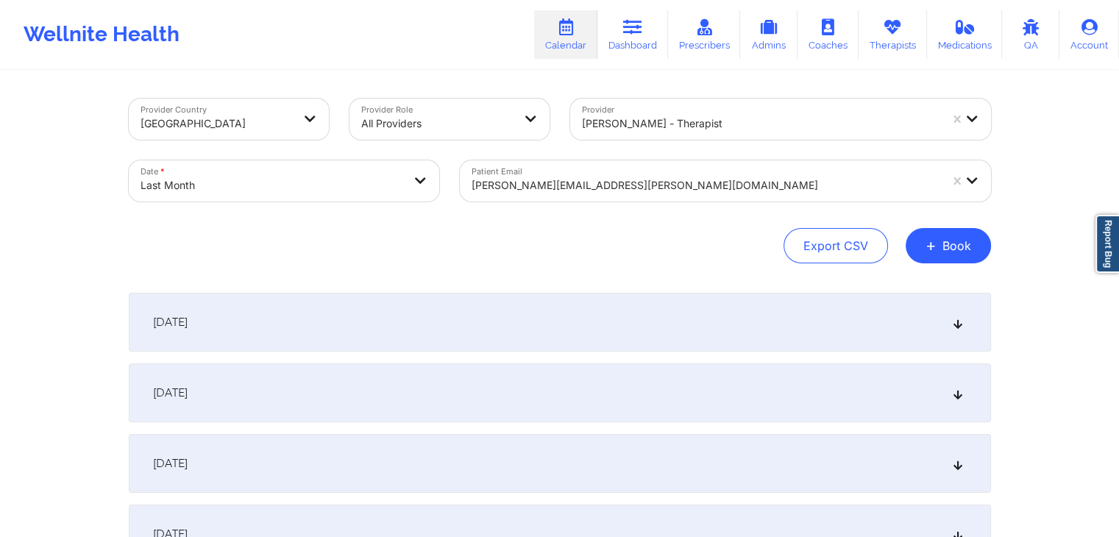
click at [662, 260] on div "Export CSV + Book" at bounding box center [560, 245] width 863 height 35
click at [430, 247] on div "Export CSV + Book" at bounding box center [560, 245] width 863 height 35
click at [677, 261] on div "Export CSV + Book" at bounding box center [560, 245] width 863 height 35
click at [633, 228] on div "Export CSV + Book" at bounding box center [560, 245] width 863 height 35
